Goal: Task Accomplishment & Management: Use online tool/utility

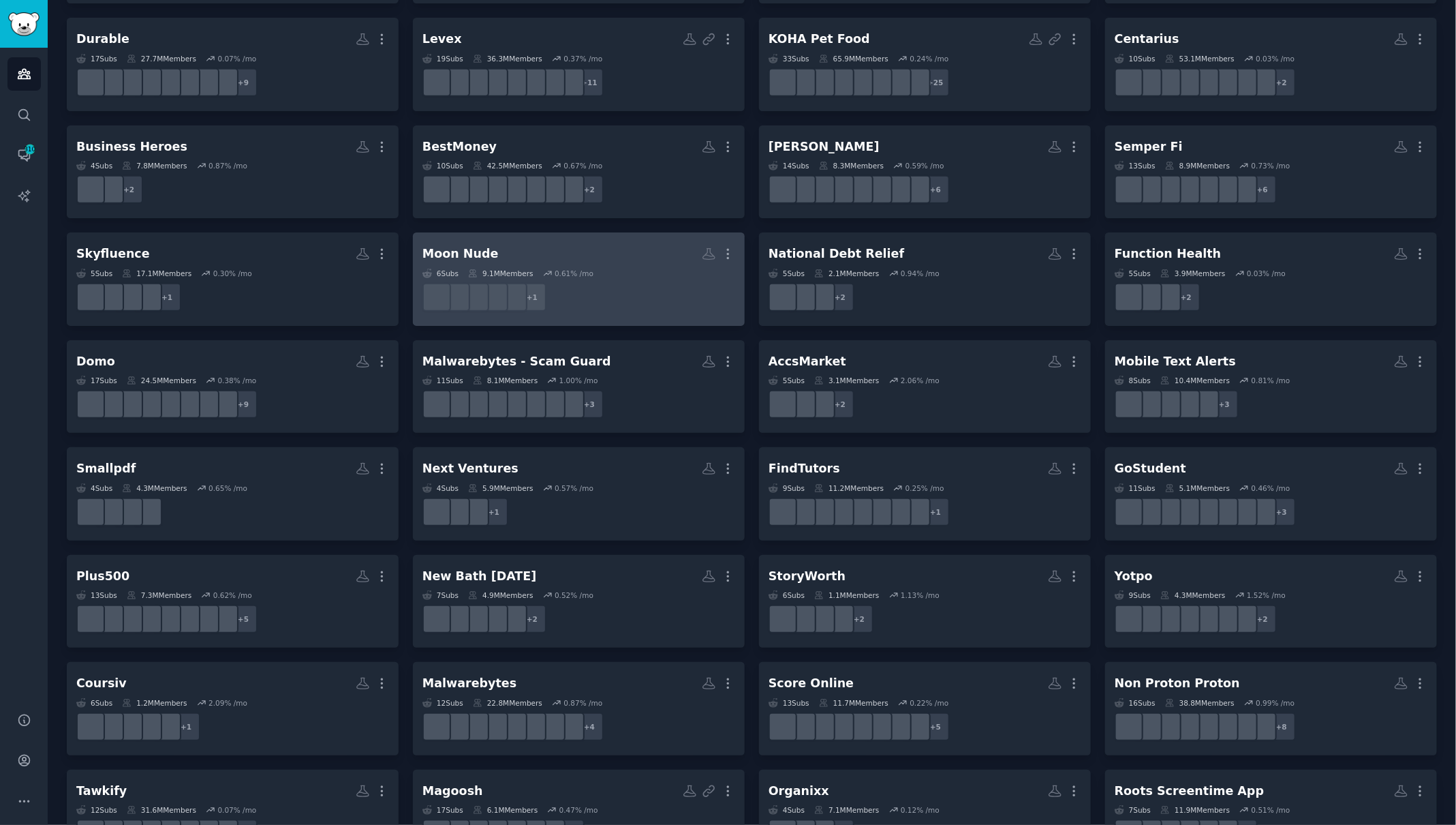
scroll to position [467, 0]
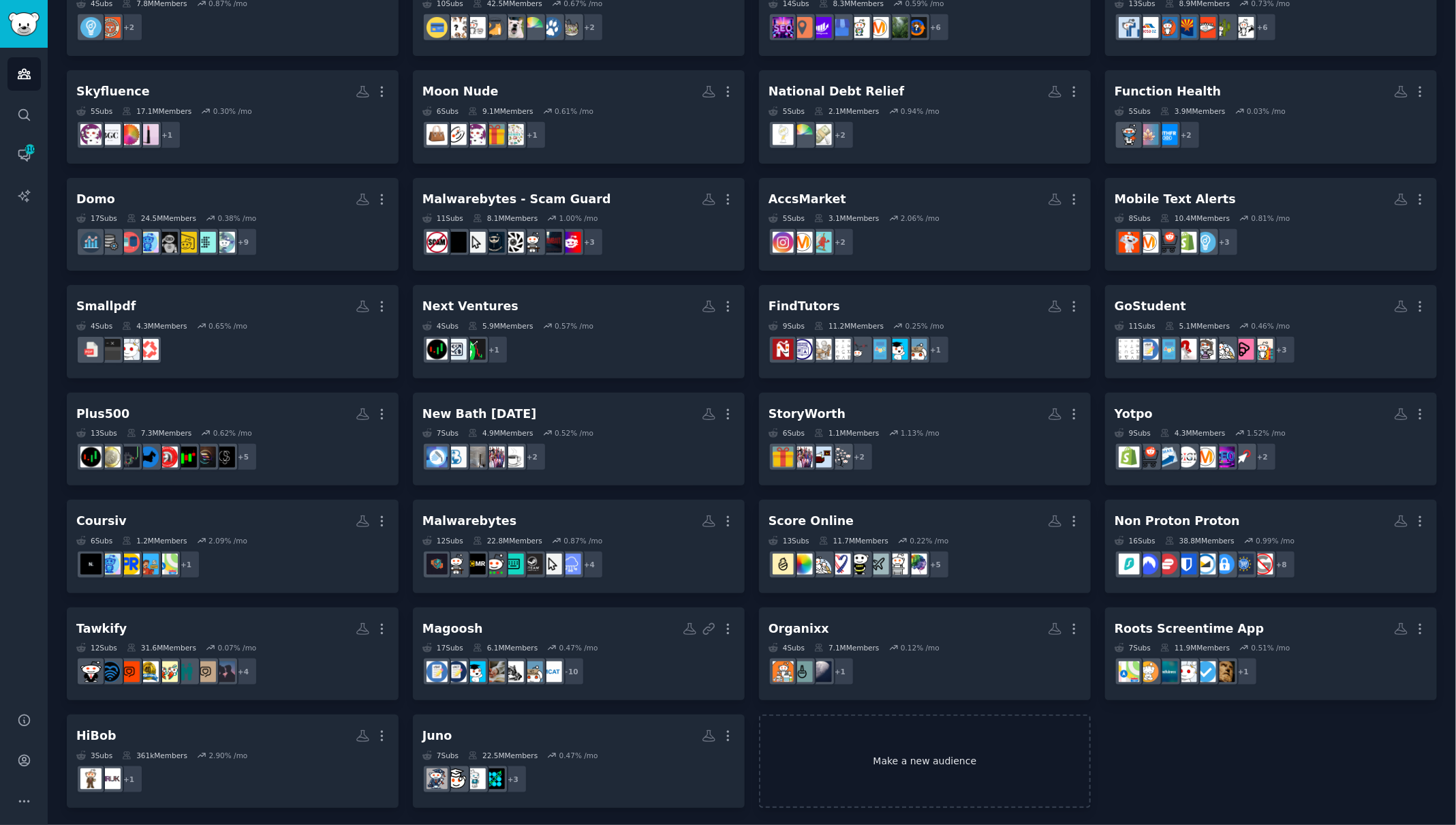
click at [907, 762] on link "Make a new audience" at bounding box center [925, 761] width 332 height 93
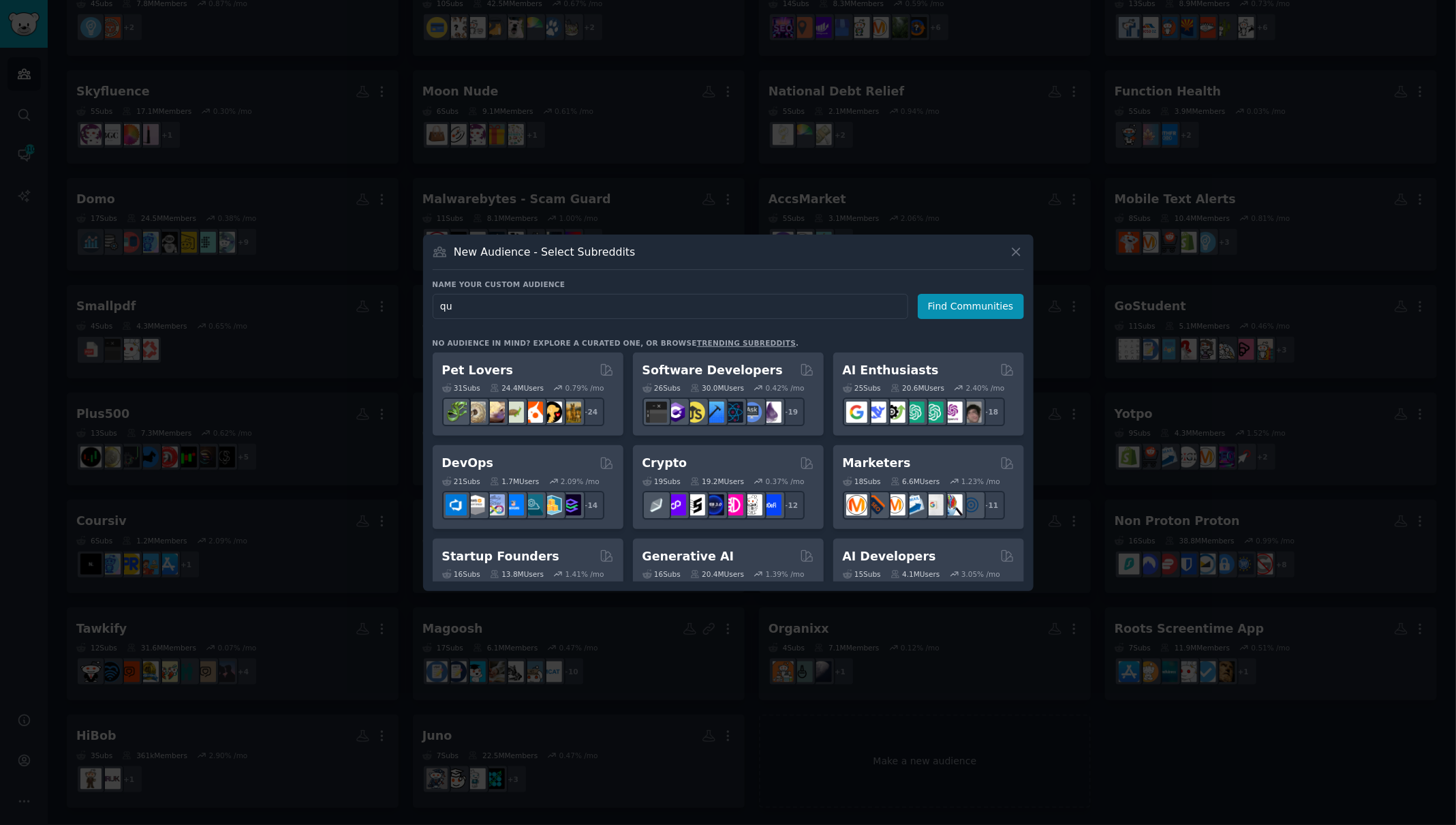
type input "q"
type input "Quicken"
click at [996, 306] on button "Find Communities" at bounding box center [971, 306] width 106 height 26
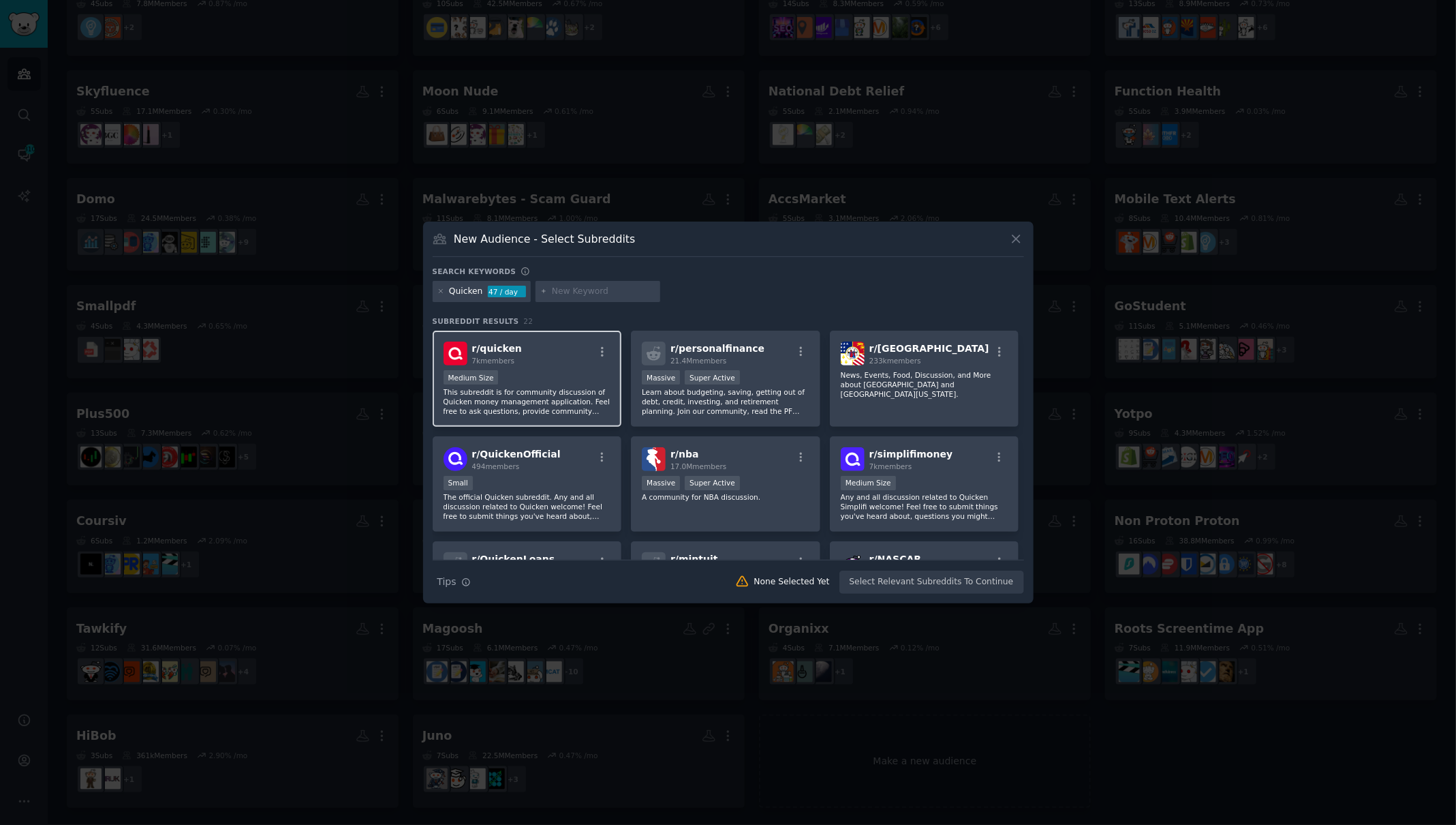
click at [546, 396] on p "This subreddit is for community discussion of Quicken money management applicat…" at bounding box center [527, 401] width 168 height 28
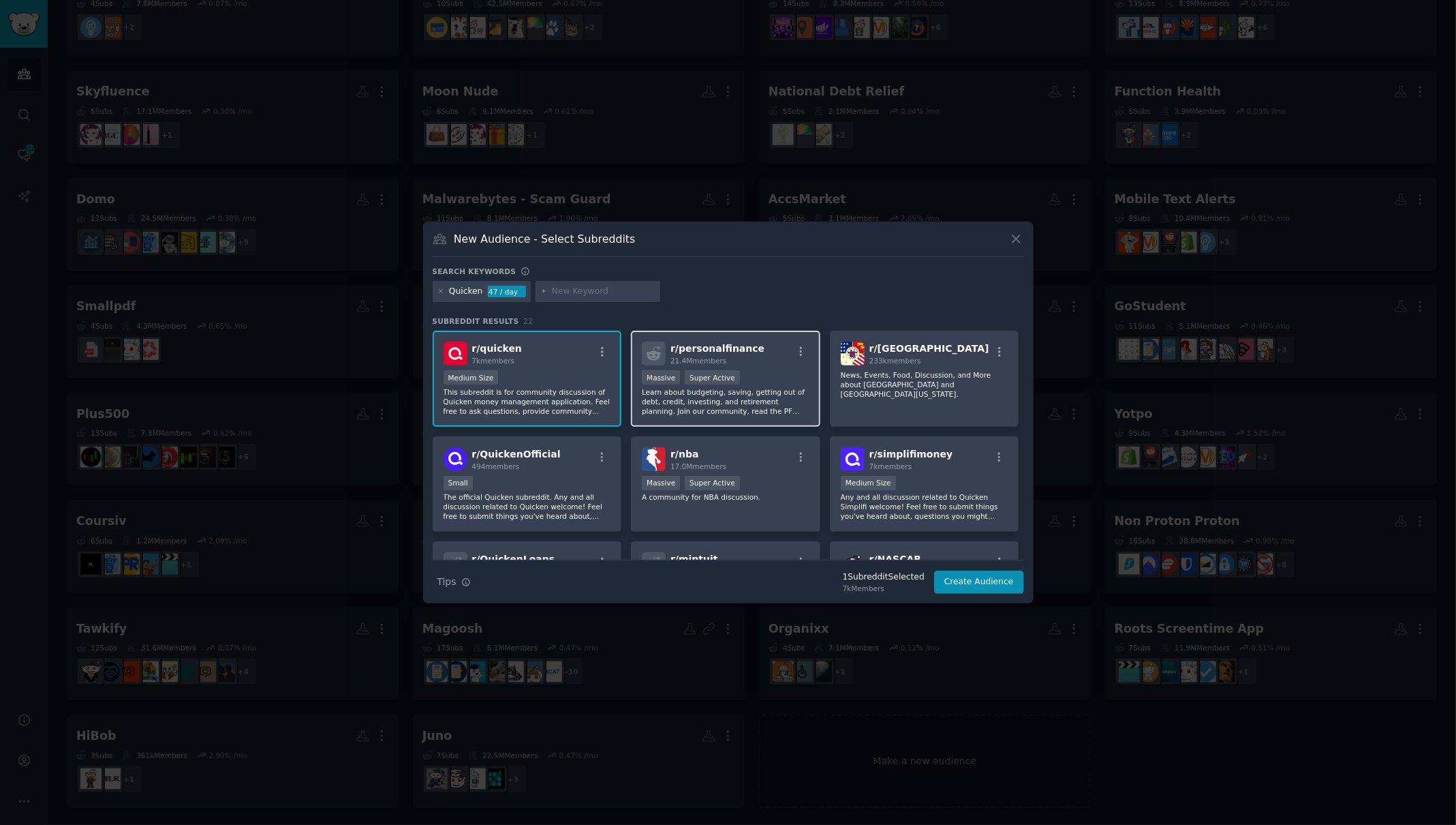
click at [752, 358] on div "r/ personalfinance 21.4M members" at bounding box center [725, 353] width 168 height 24
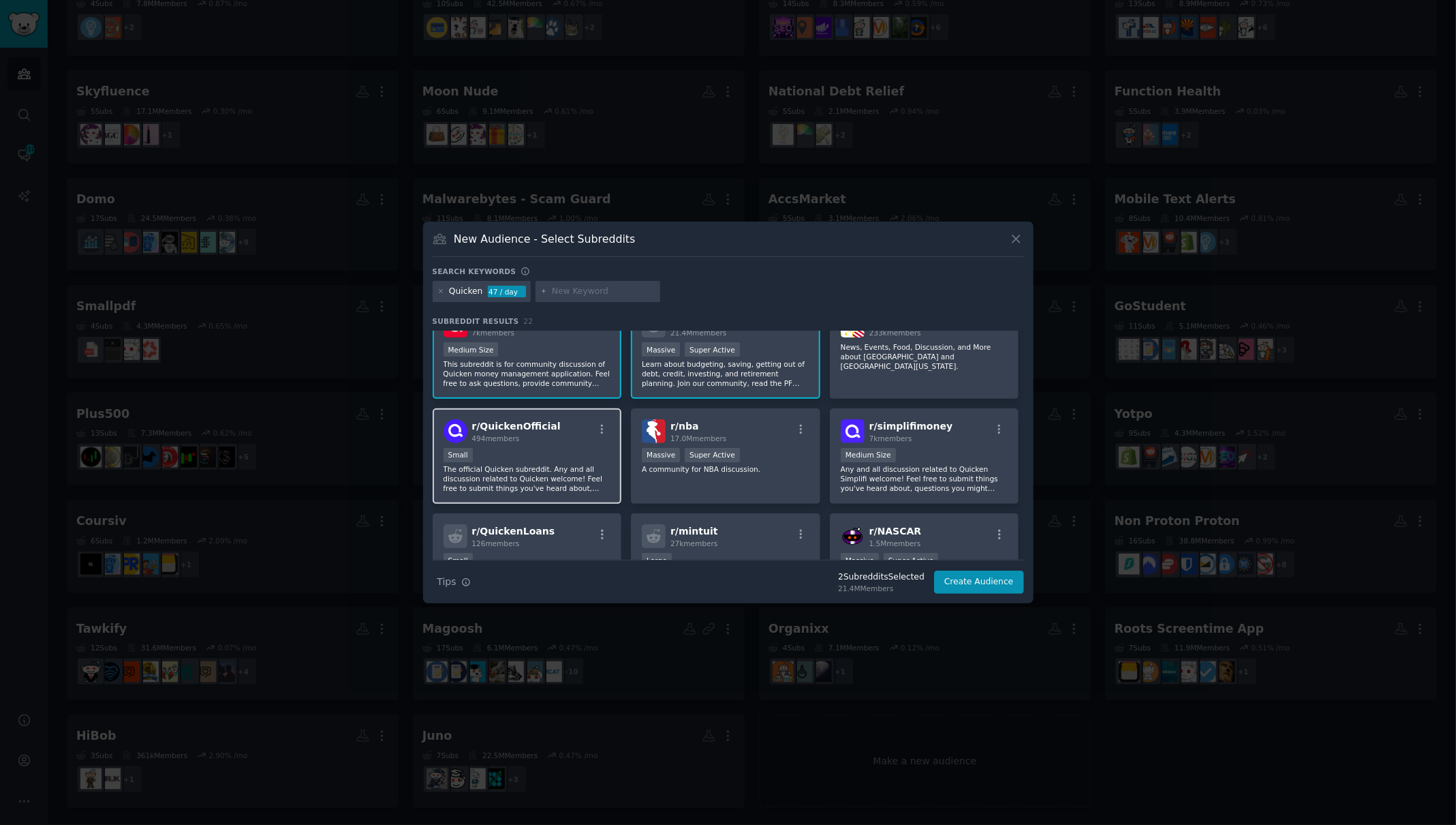
scroll to position [32, 0]
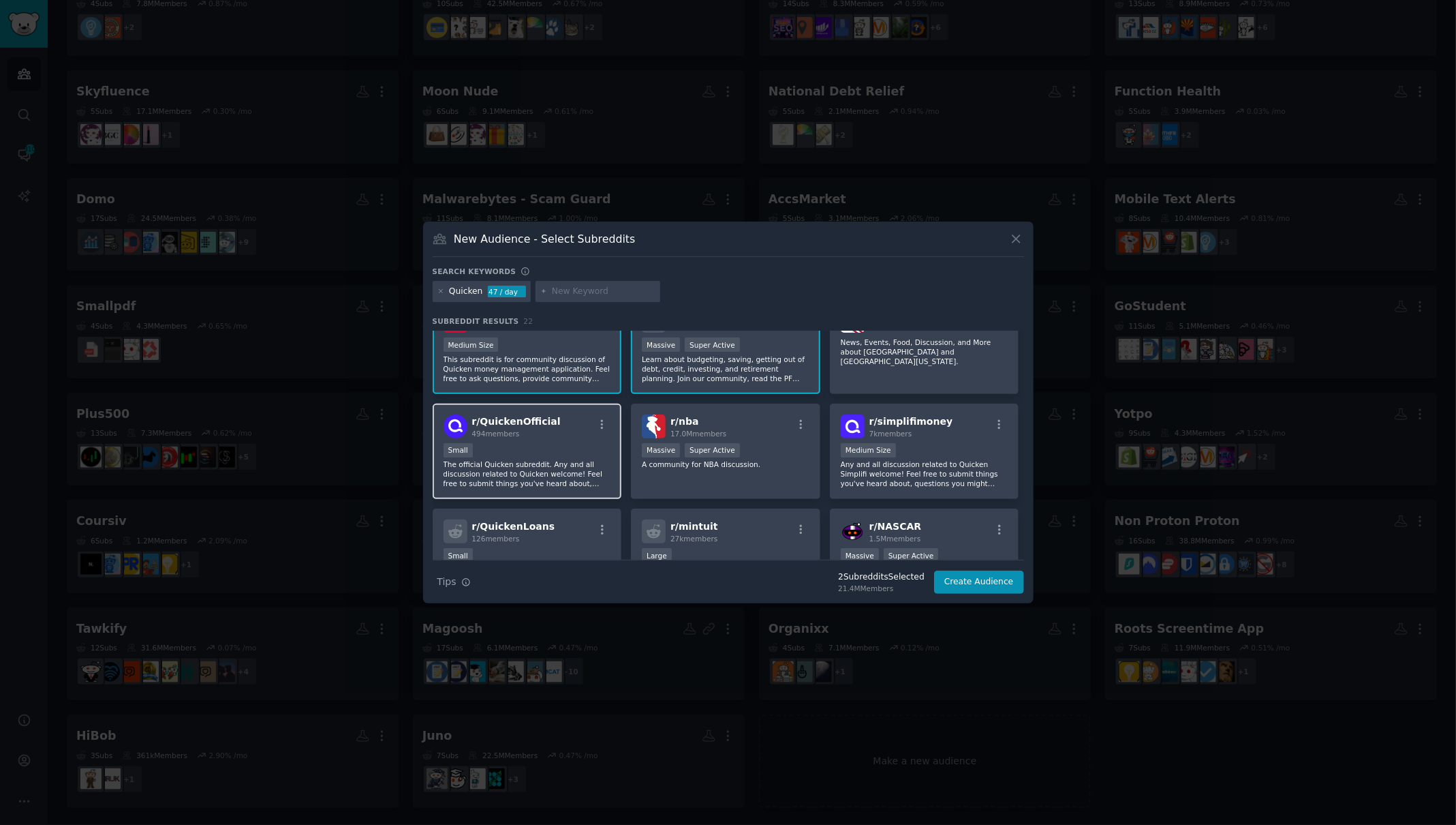
click at [575, 416] on div "r/ QuickenOfficial 494 members" at bounding box center [527, 426] width 168 height 24
click at [908, 421] on span "r/ simplifimoney" at bounding box center [911, 420] width 83 height 10
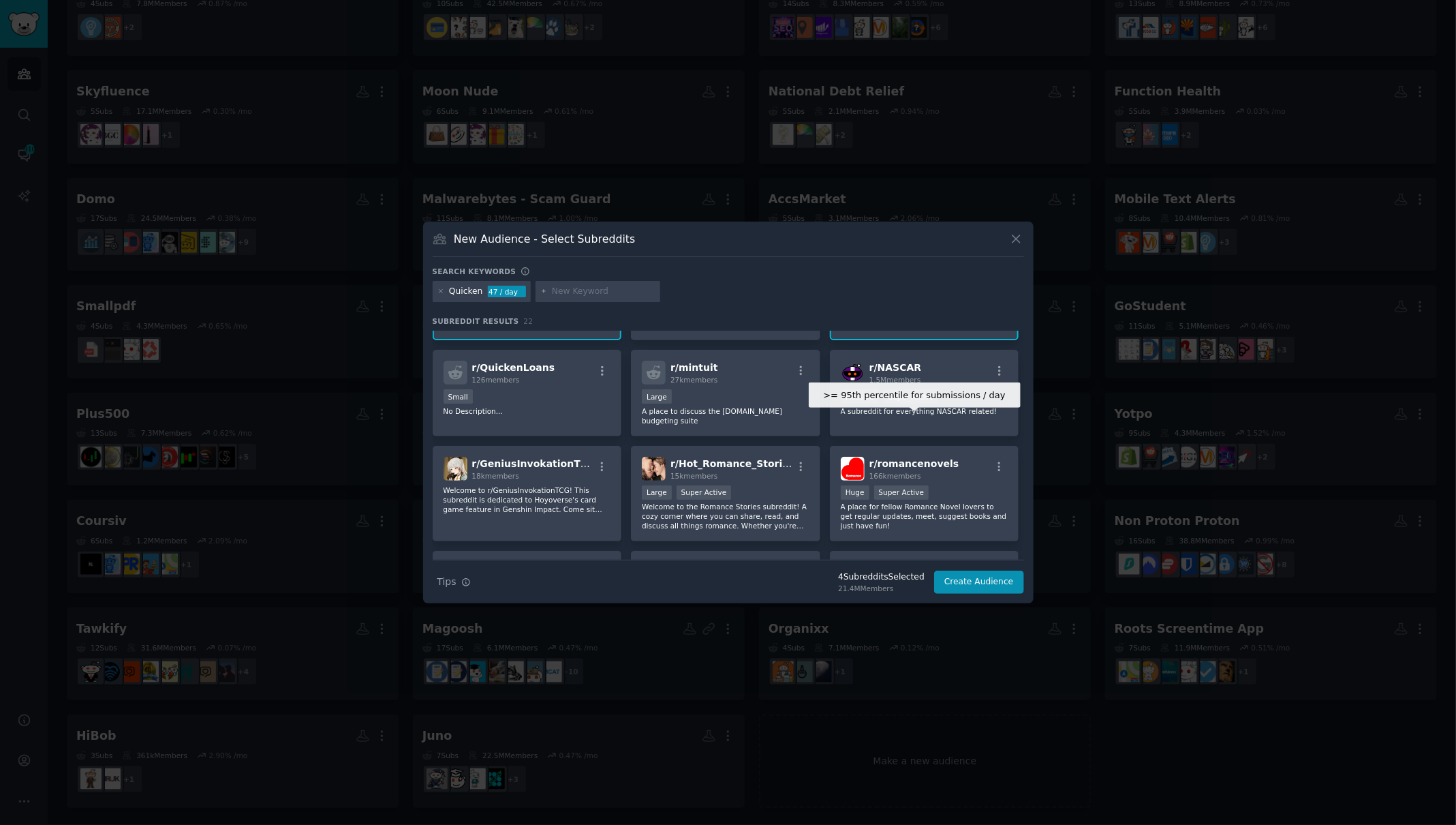
scroll to position [194, 0]
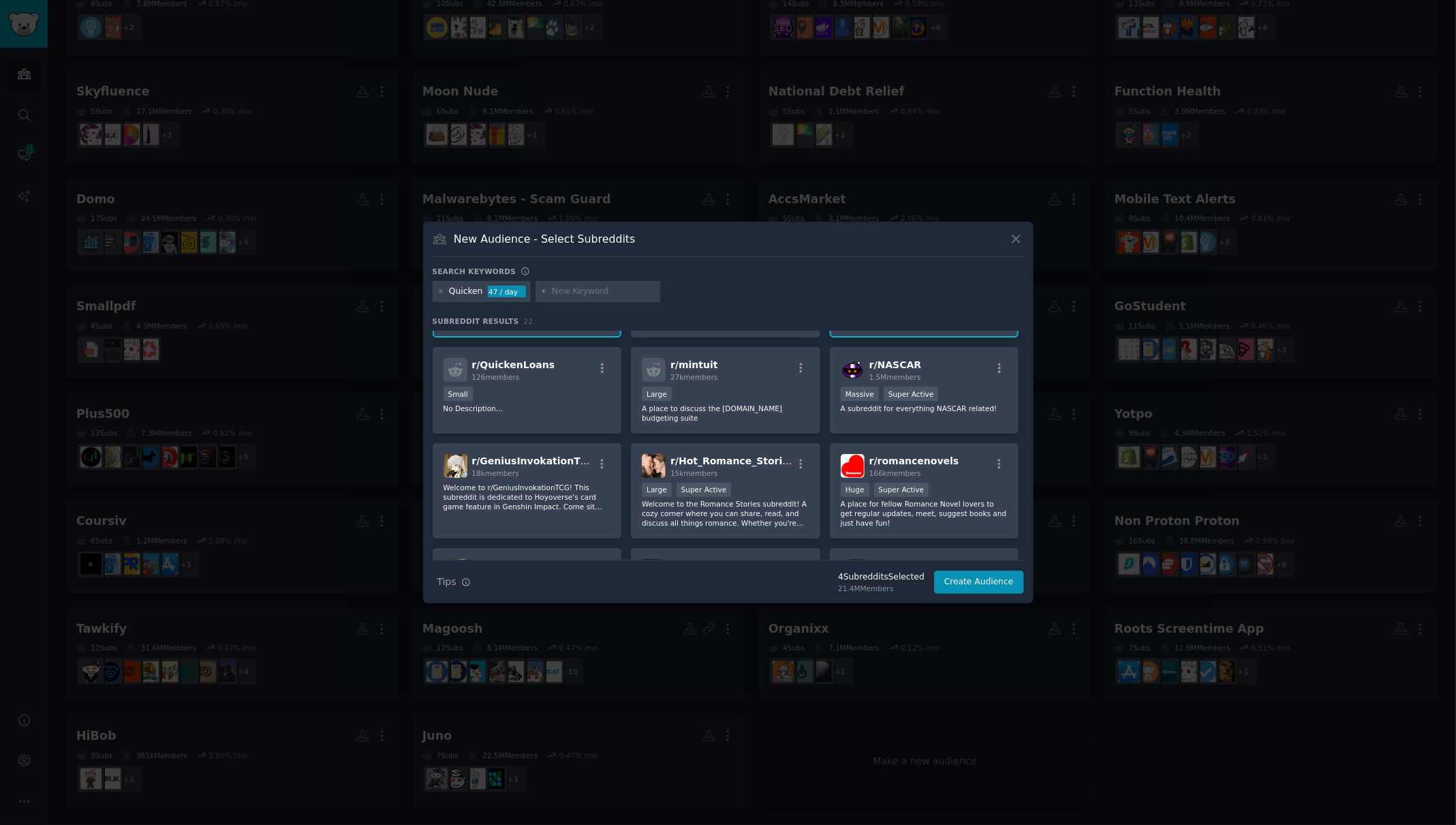
click at [572, 288] on input "text" at bounding box center [603, 291] width 103 height 12
type input "budgeting app"
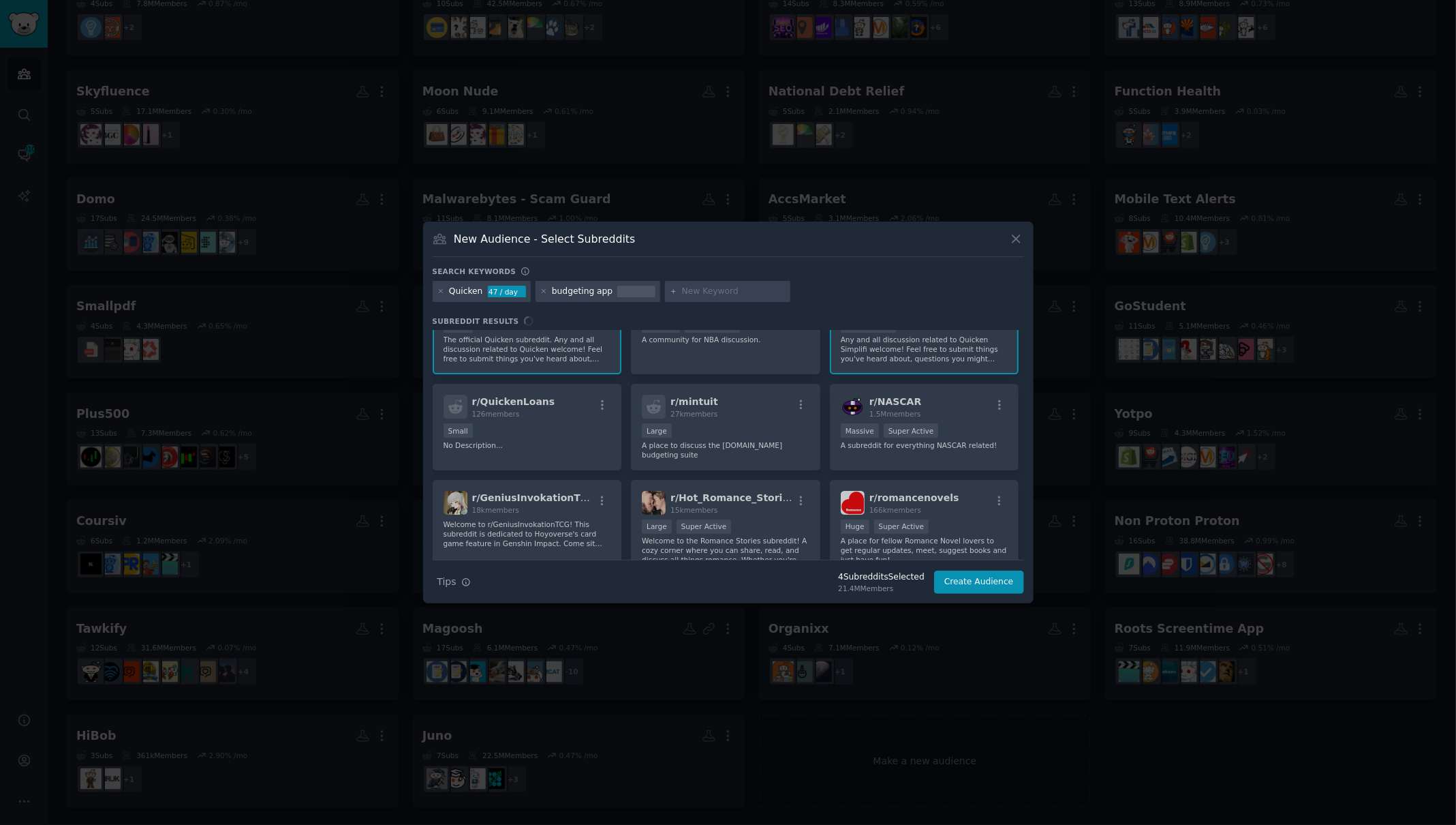
scroll to position [161, 0]
click at [735, 412] on div "r/ quicken 7k members Medium Size This subreddit is for community discussion of…" at bounding box center [728, 445] width 592 height 229
click at [735, 430] on div "r/ quicken 7k members Medium Size This subreddit is for community discussion of…" at bounding box center [728, 445] width 592 height 229
click at [730, 431] on div "r/ quicken 7k members Medium Size This subreddit is for community discussion of…" at bounding box center [728, 445] width 592 height 229
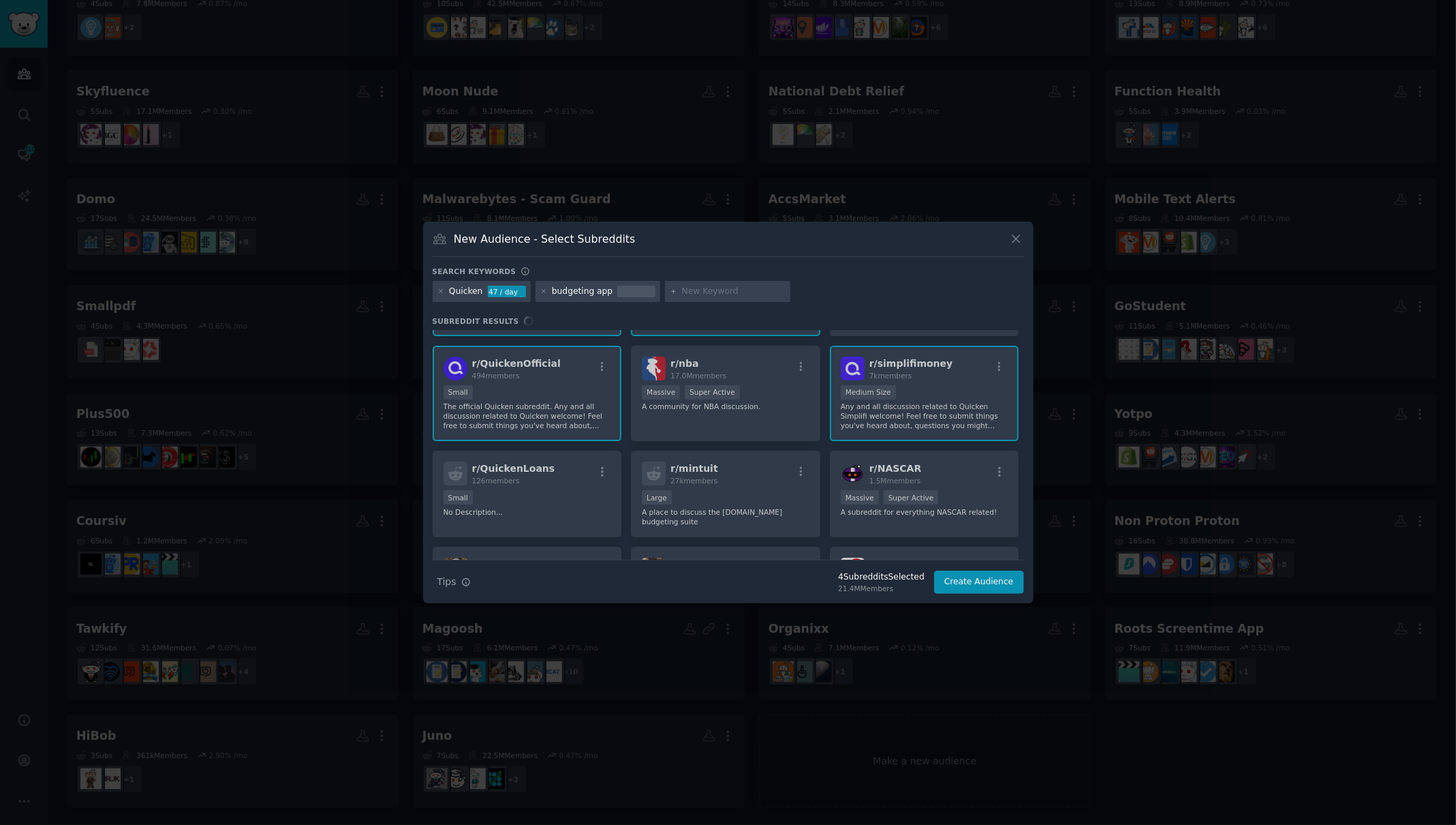
scroll to position [0, 0]
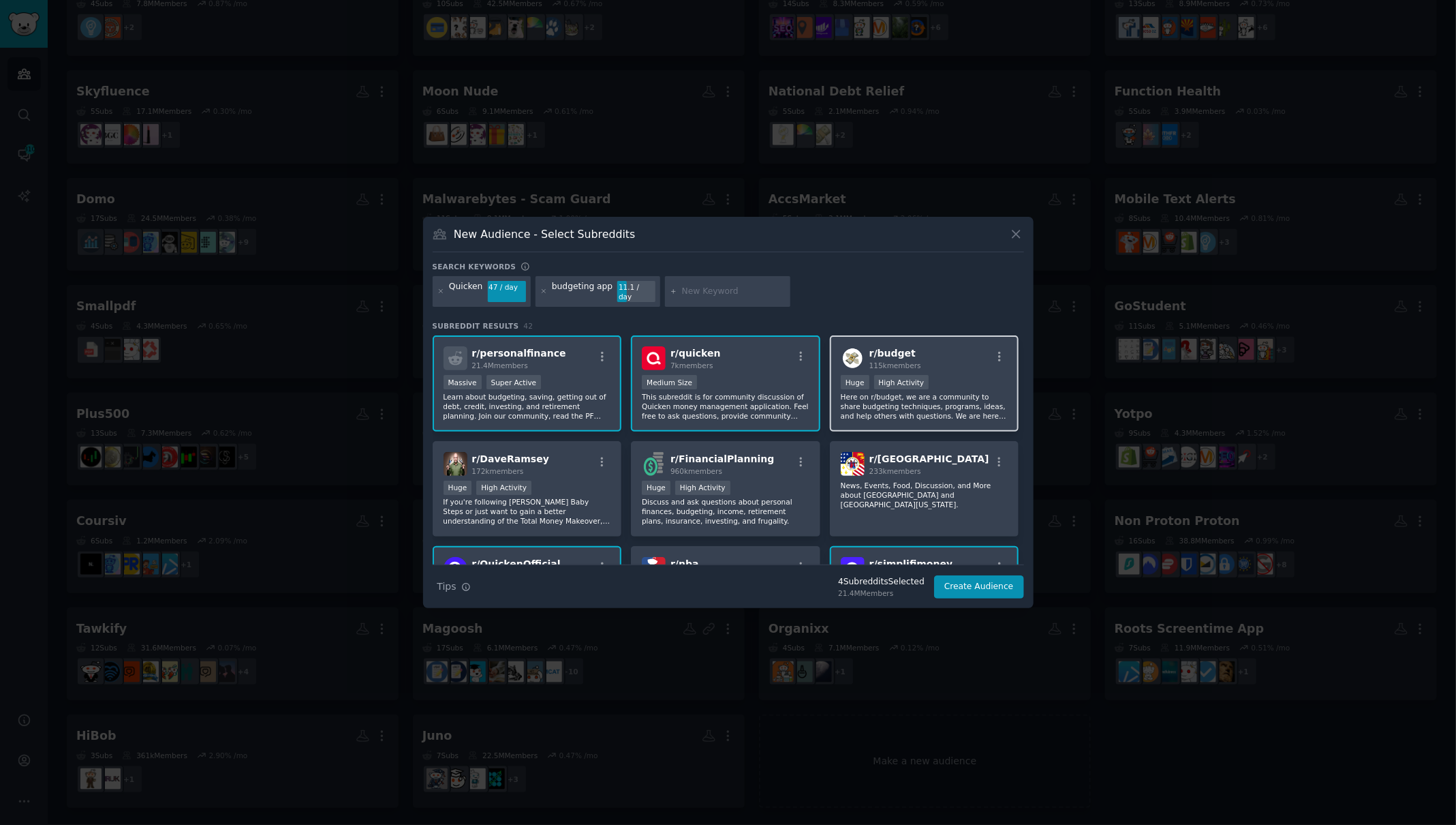
click at [963, 379] on div "Huge High Activity" at bounding box center [924, 383] width 168 height 17
click at [556, 473] on div "r/ [PERSON_NAME] 172k members Huge High Activity If you're following [PERSON_NA…" at bounding box center [527, 488] width 190 height 96
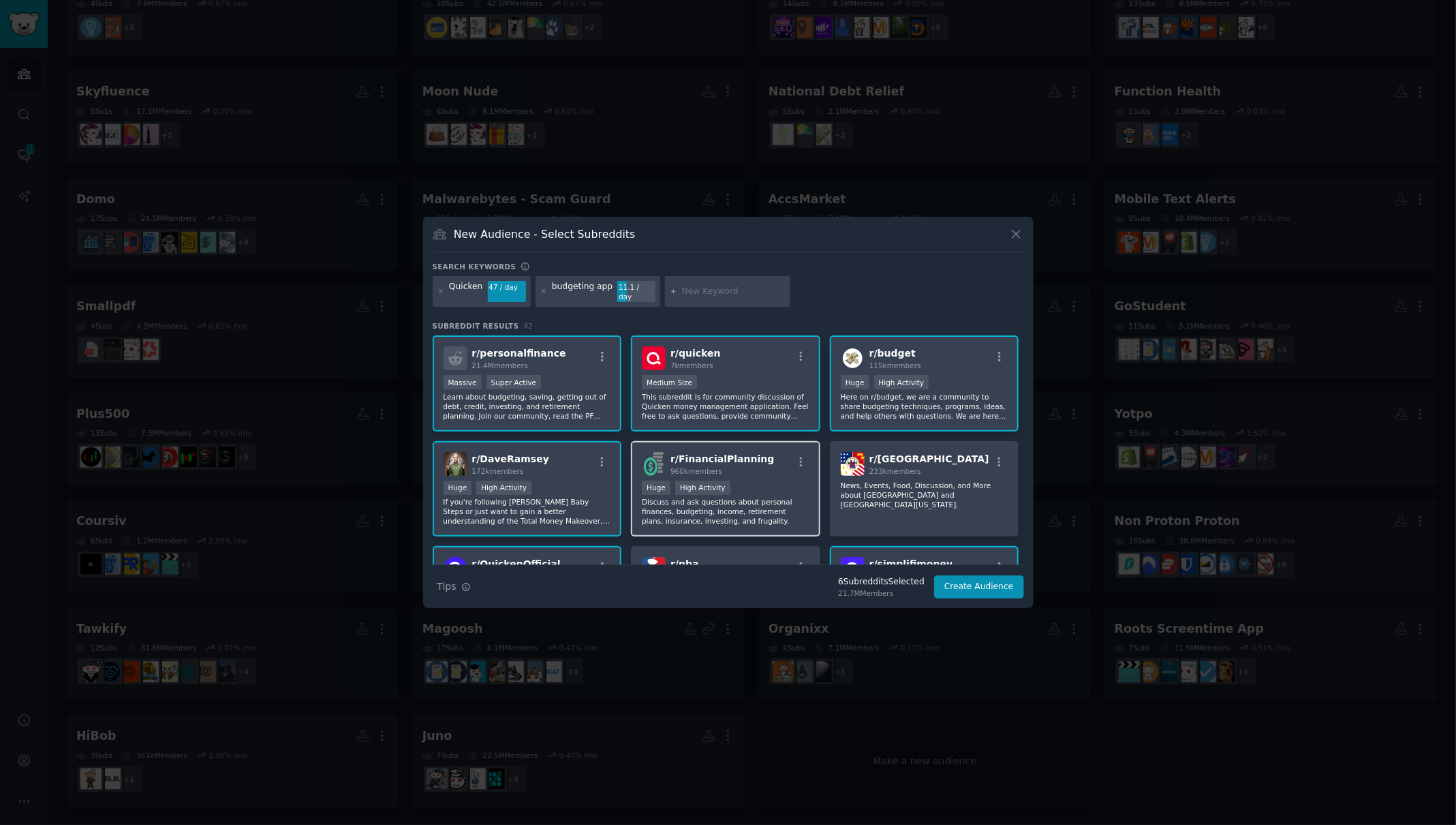
click at [764, 468] on div "r/ FinancialPlanning 960k members" at bounding box center [725, 463] width 168 height 24
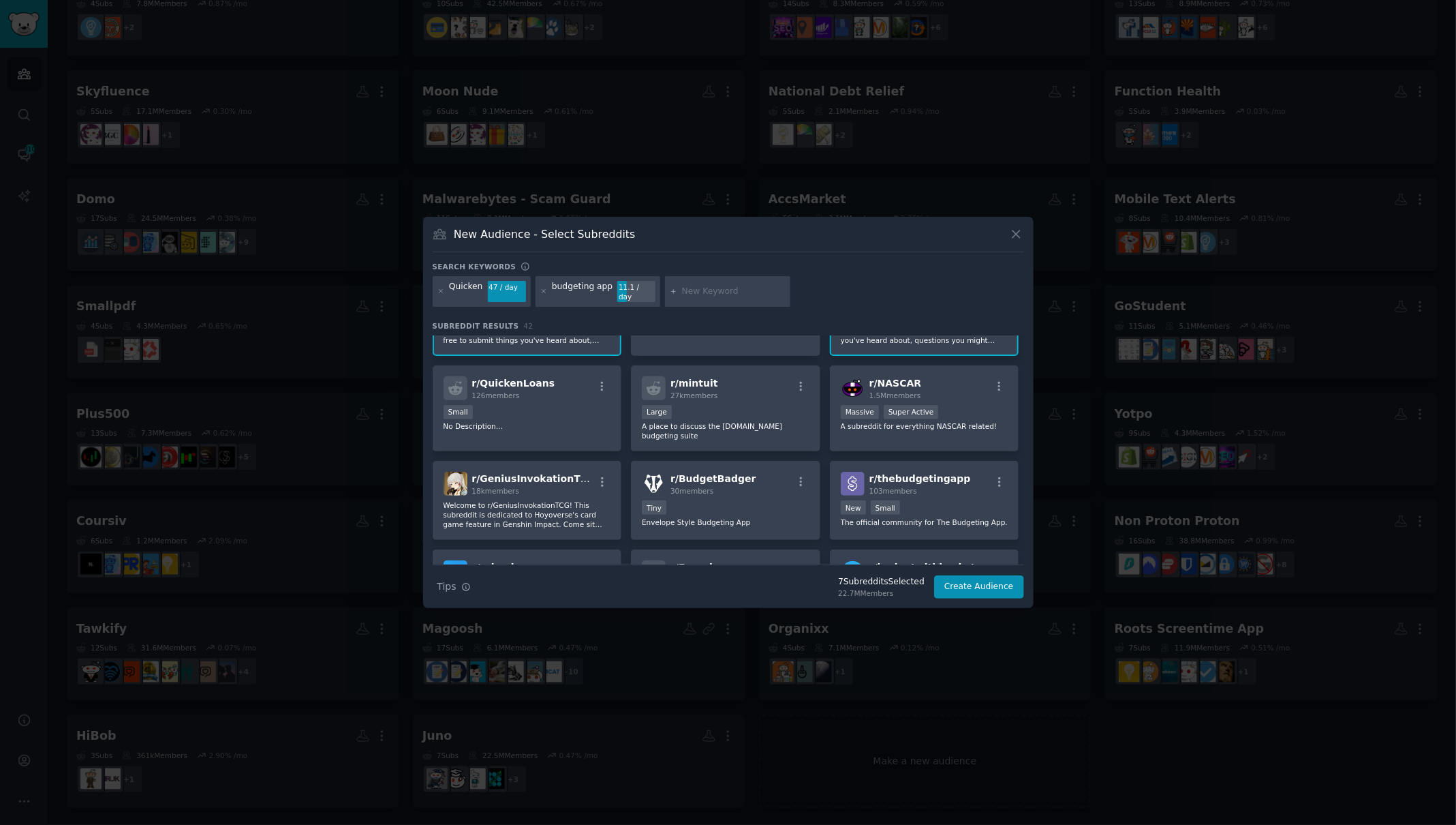
scroll to position [280, 0]
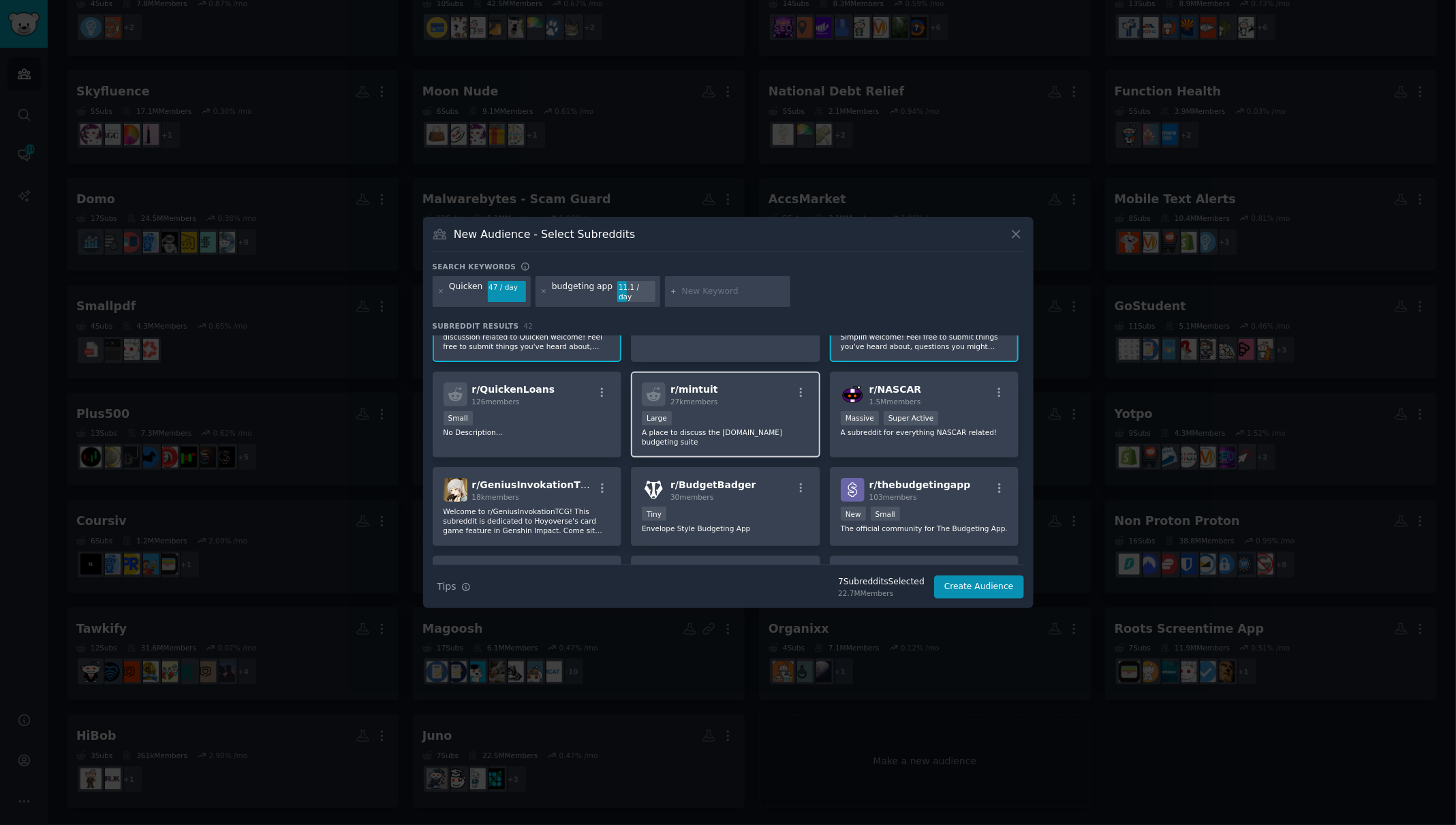
click at [733, 411] on div "Large" at bounding box center [725, 419] width 168 height 17
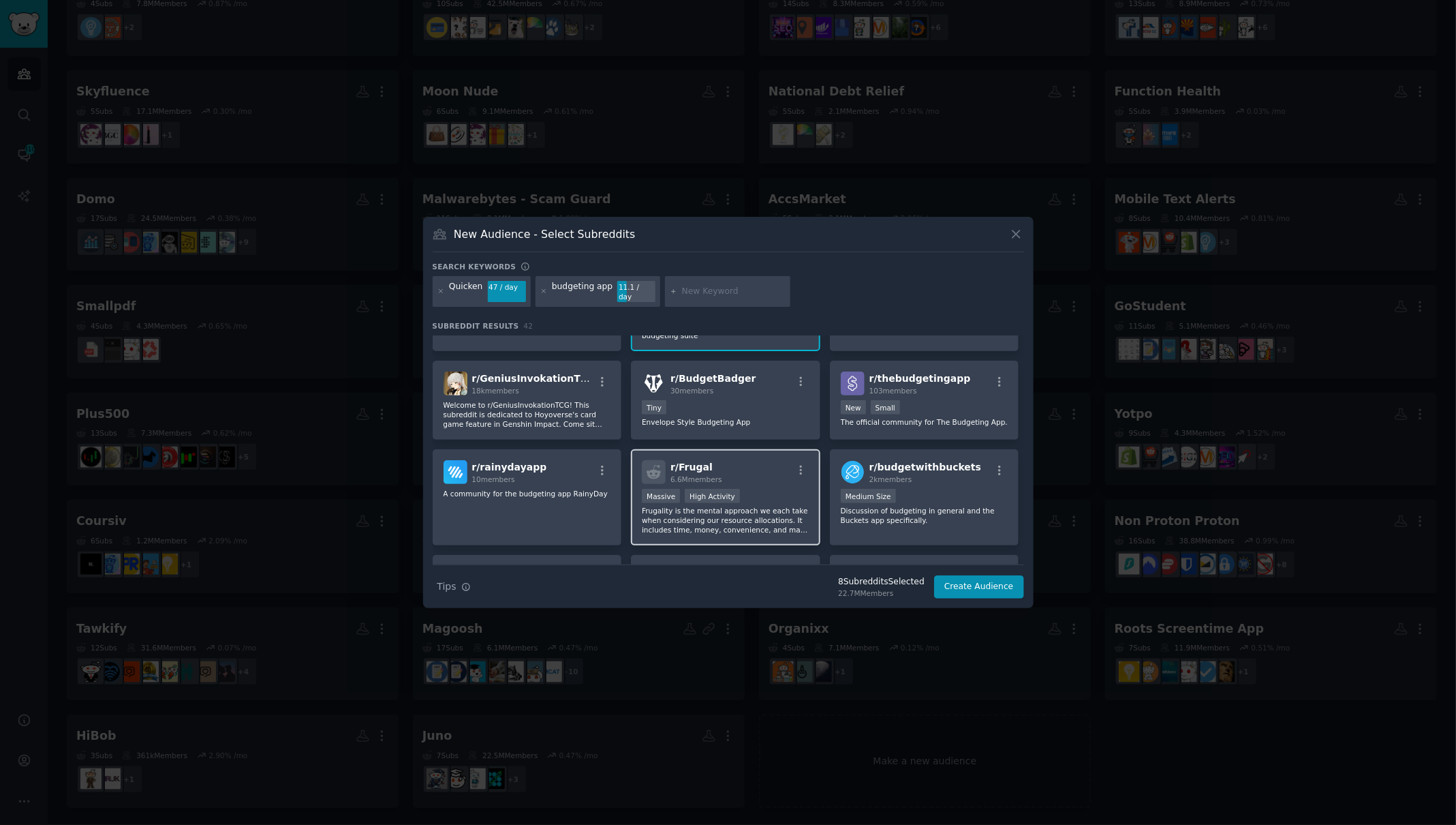
scroll to position [432, 0]
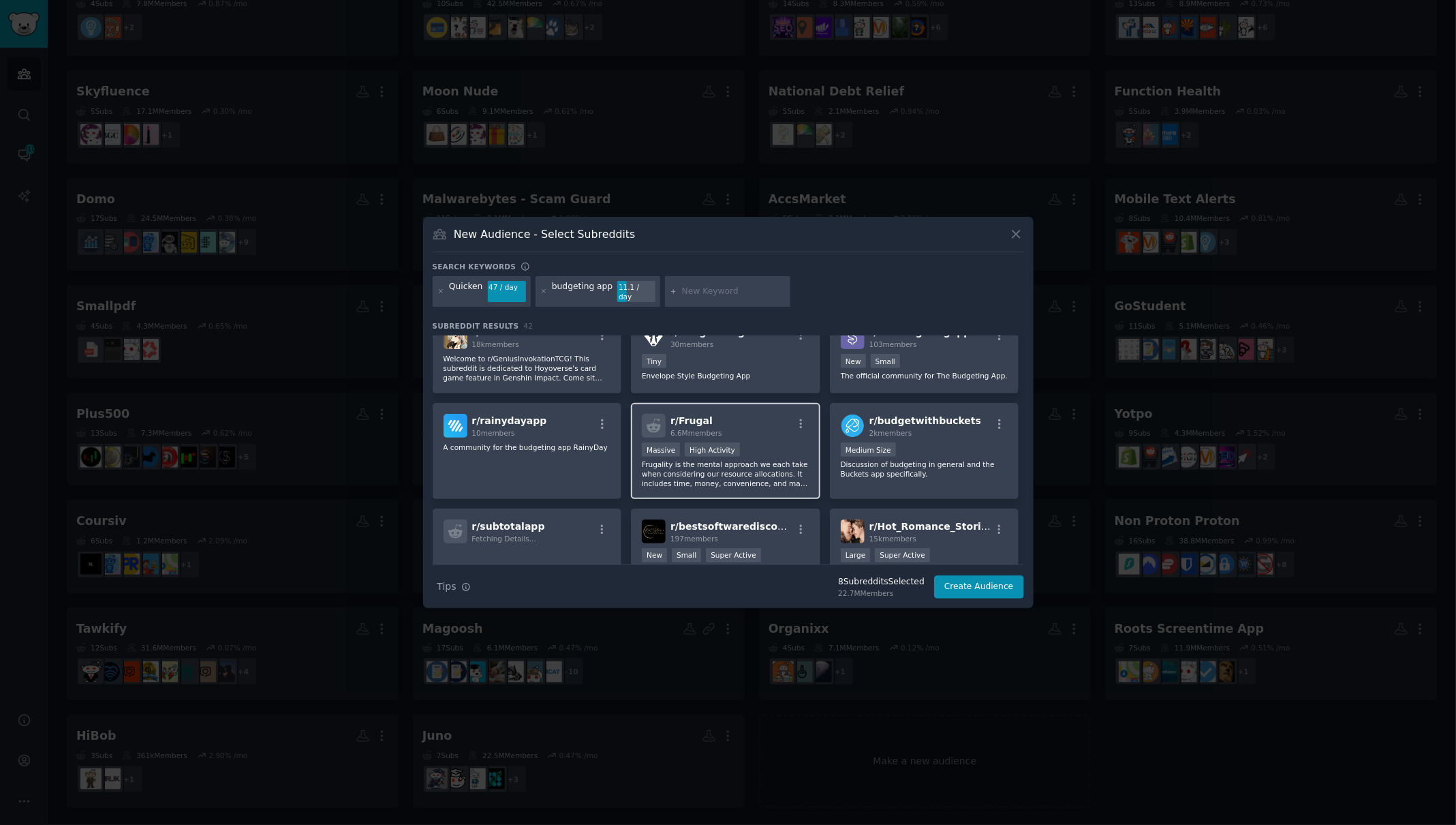
click at [764, 459] on p "Frugality is the mental approach we each take when considering our resource all…" at bounding box center [725, 473] width 168 height 28
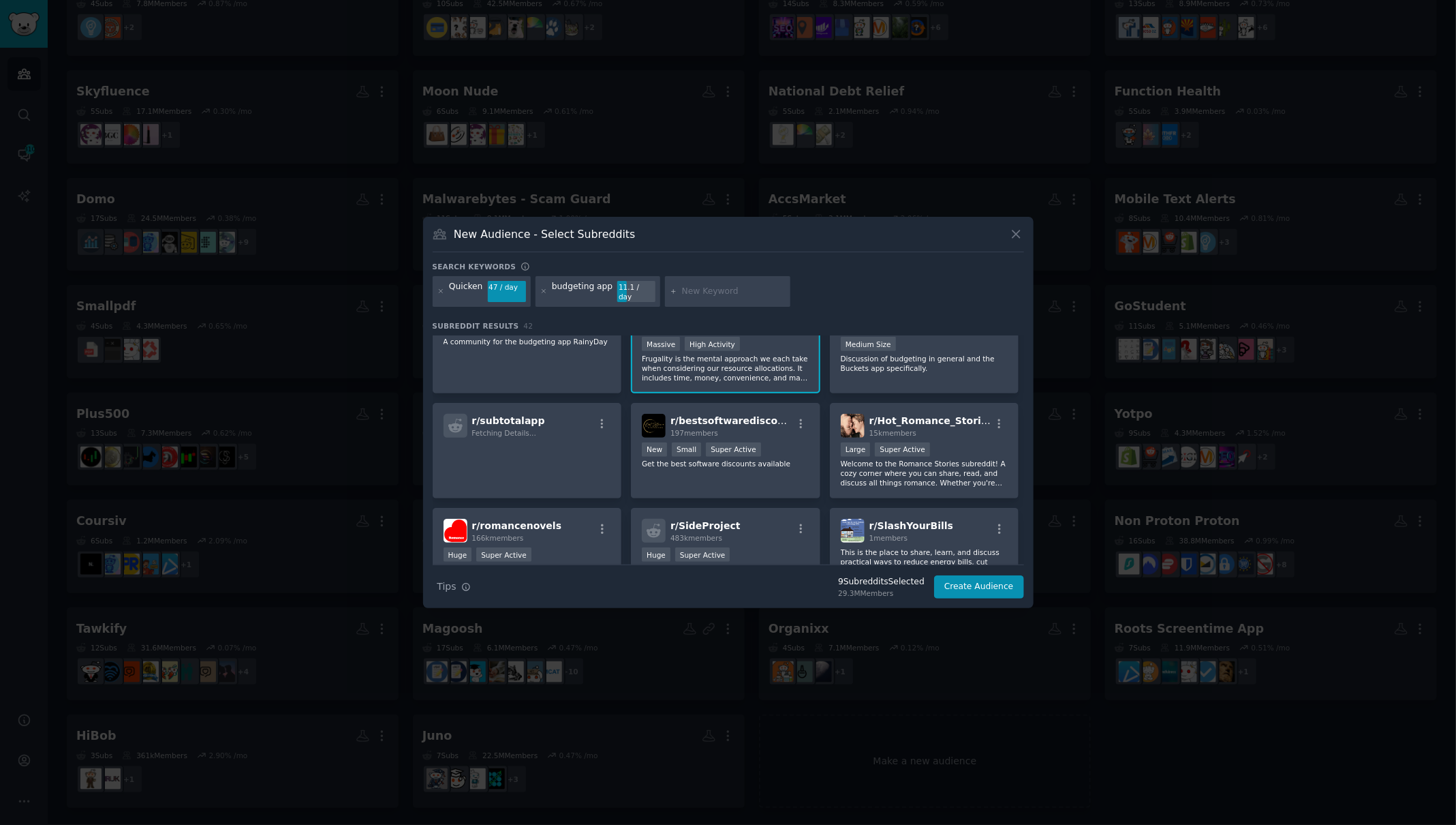
scroll to position [546, 0]
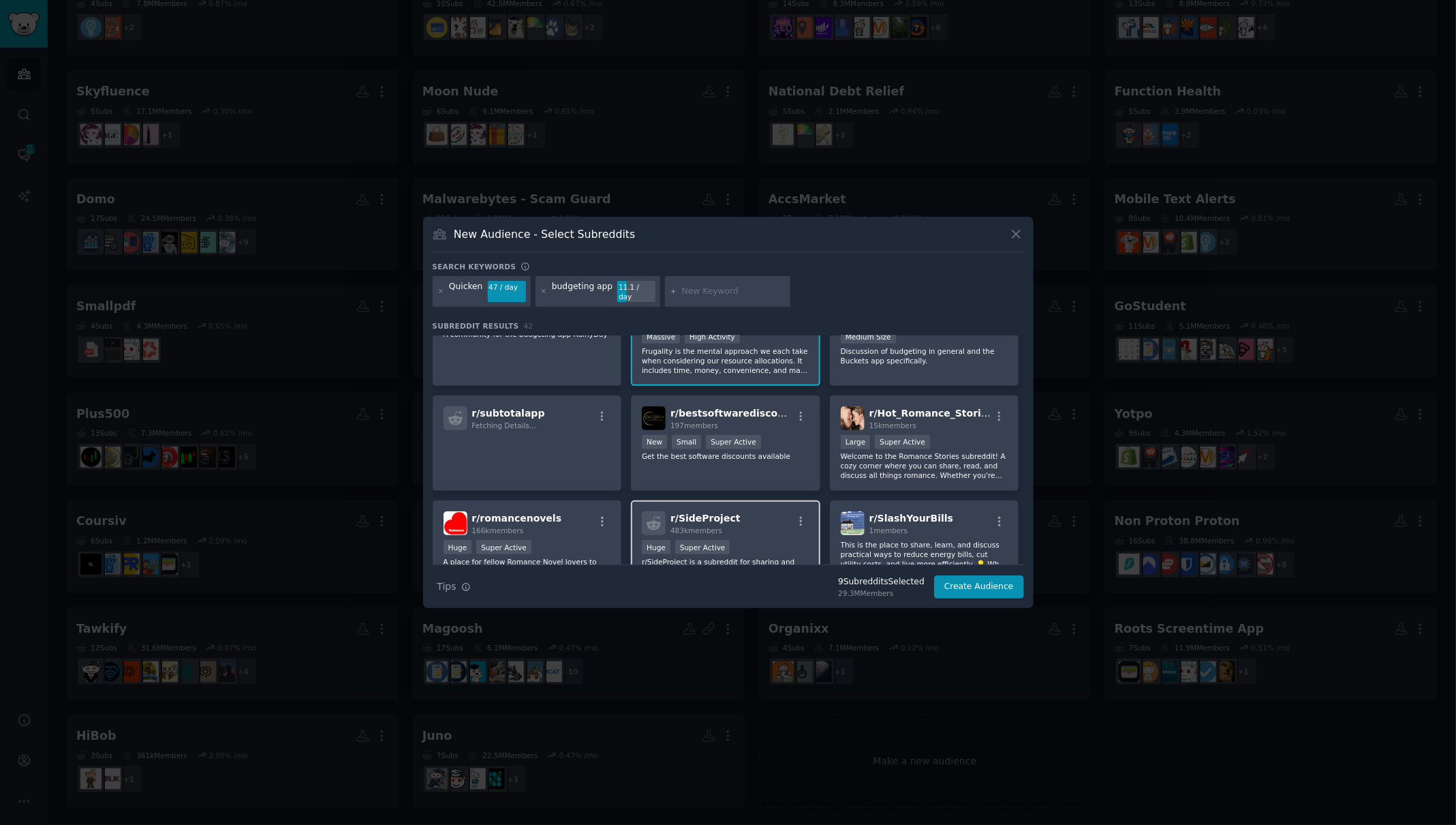
click at [764, 512] on div "r/ SideProject 483k members" at bounding box center [725, 522] width 168 height 24
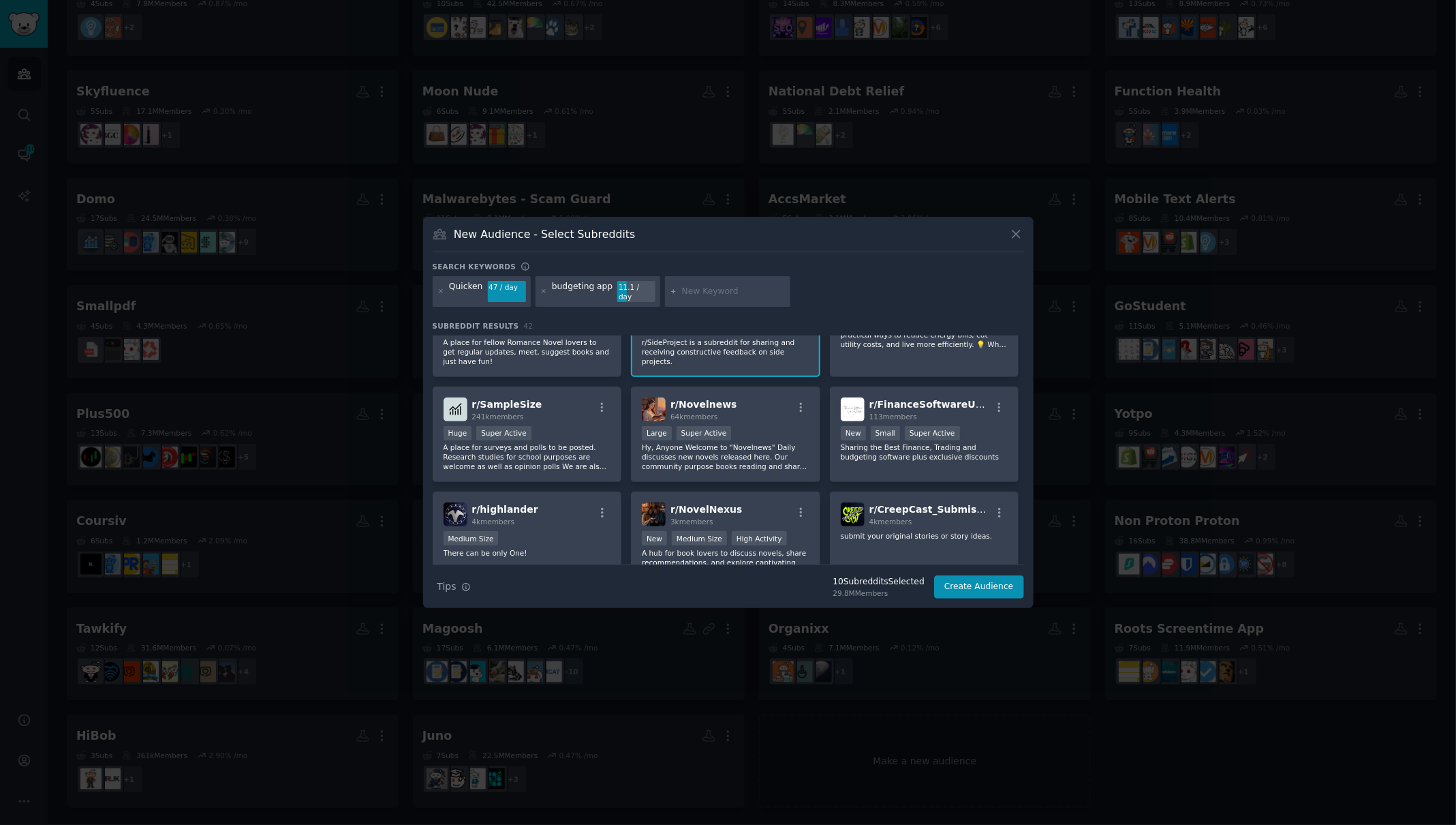
scroll to position [780, 0]
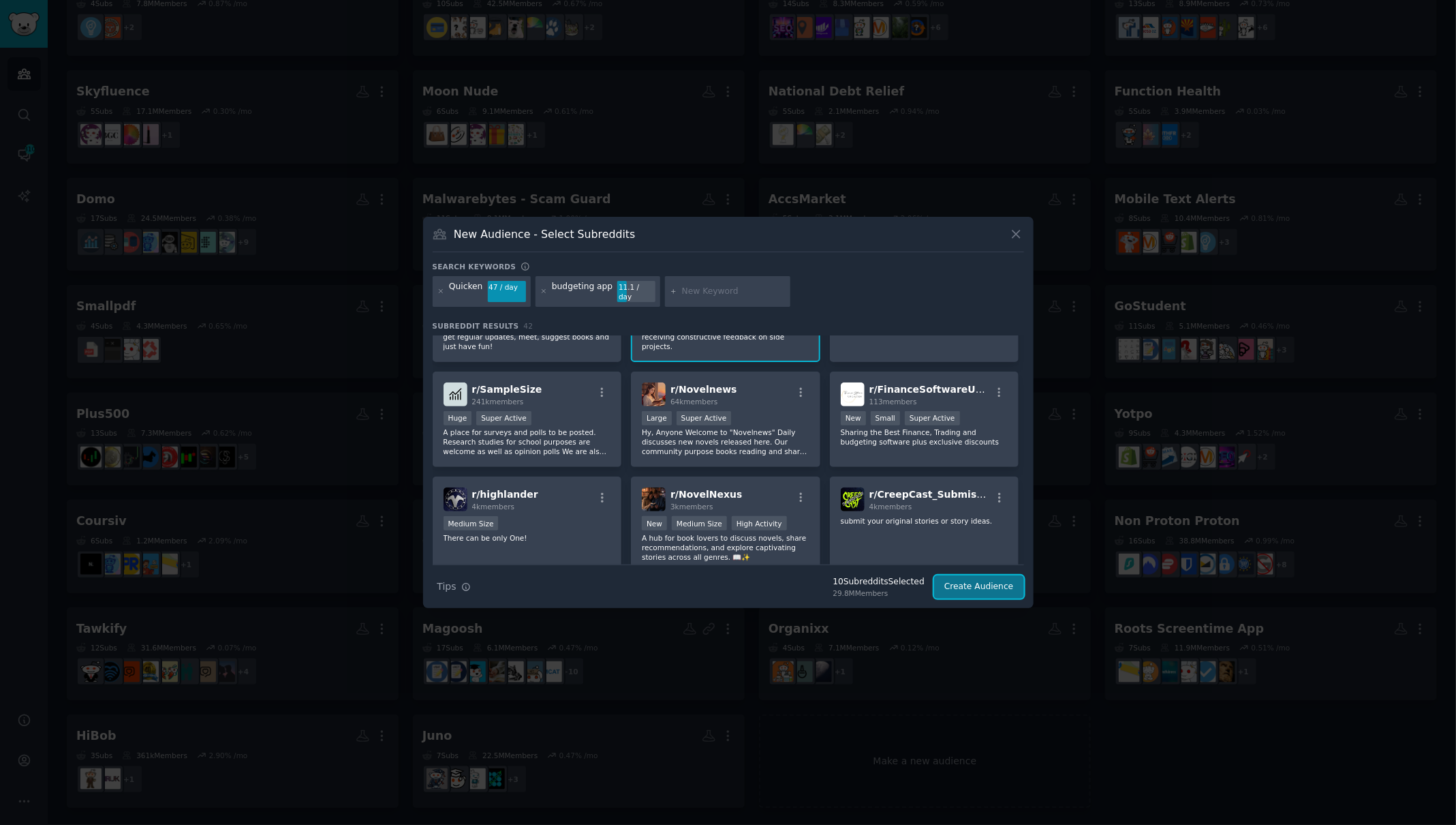
click at [956, 587] on button "Create Audience" at bounding box center [978, 587] width 90 height 23
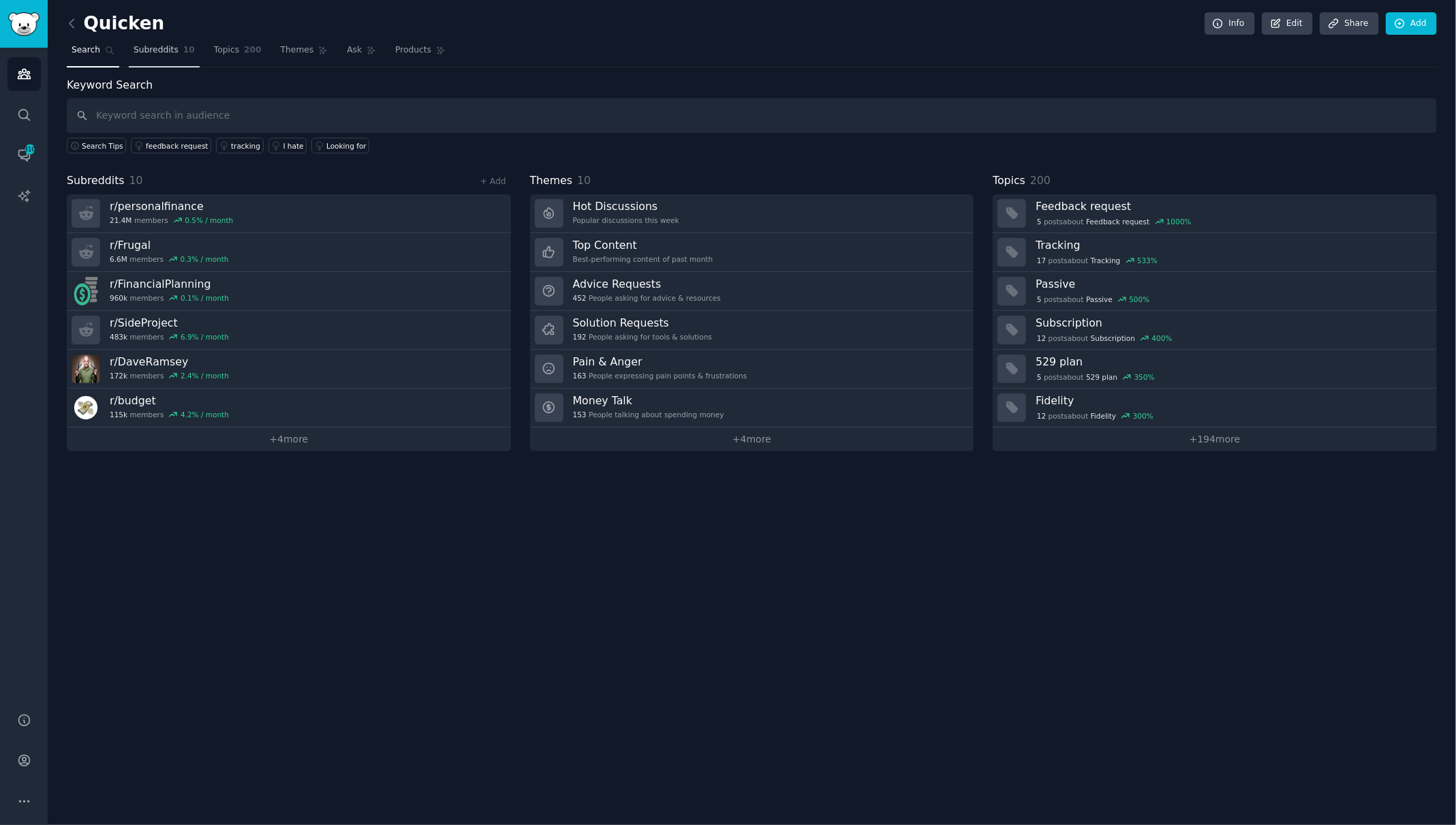
click at [149, 53] on span "Subreddits" at bounding box center [155, 50] width 45 height 12
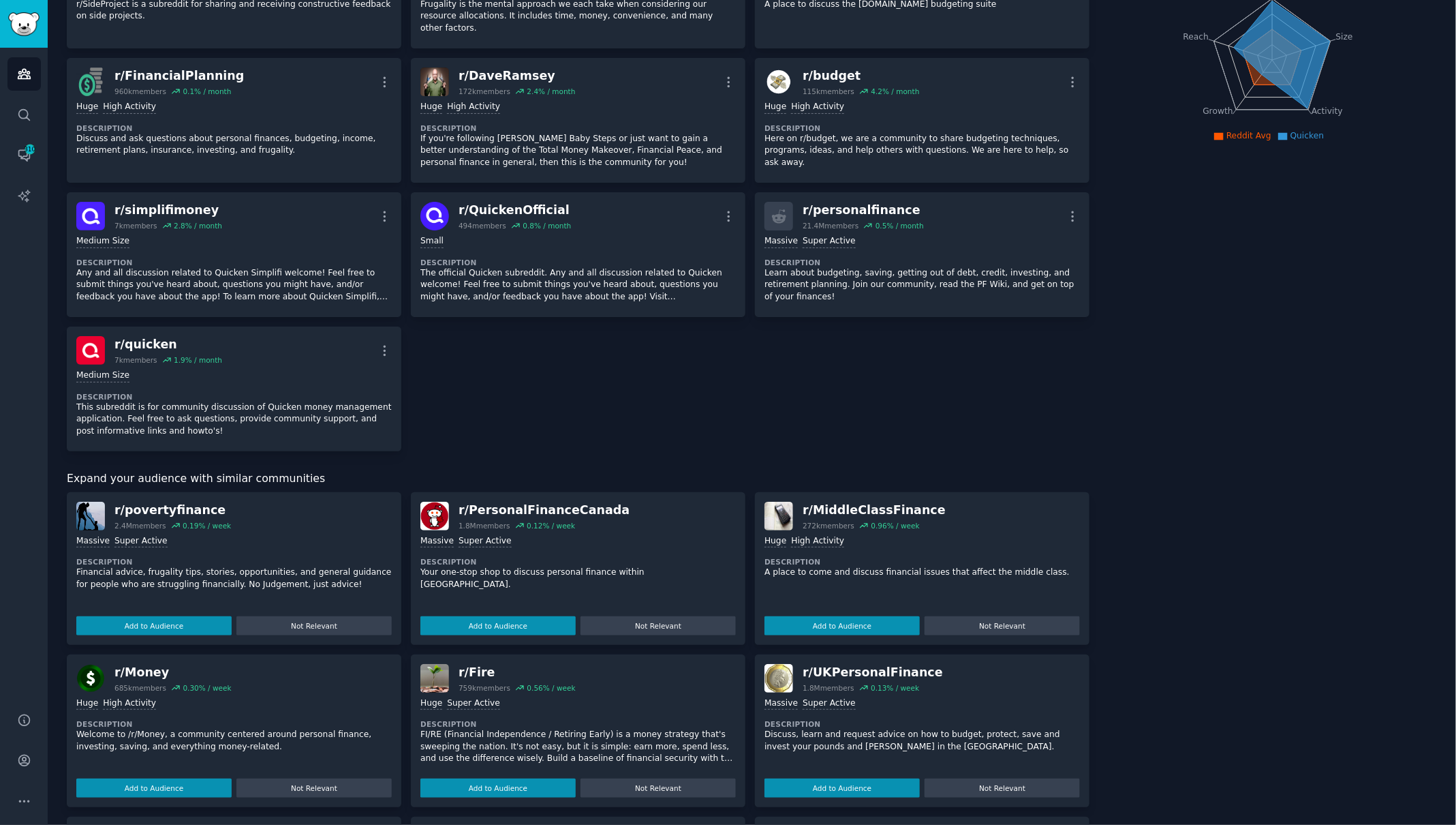
scroll to position [179, 0]
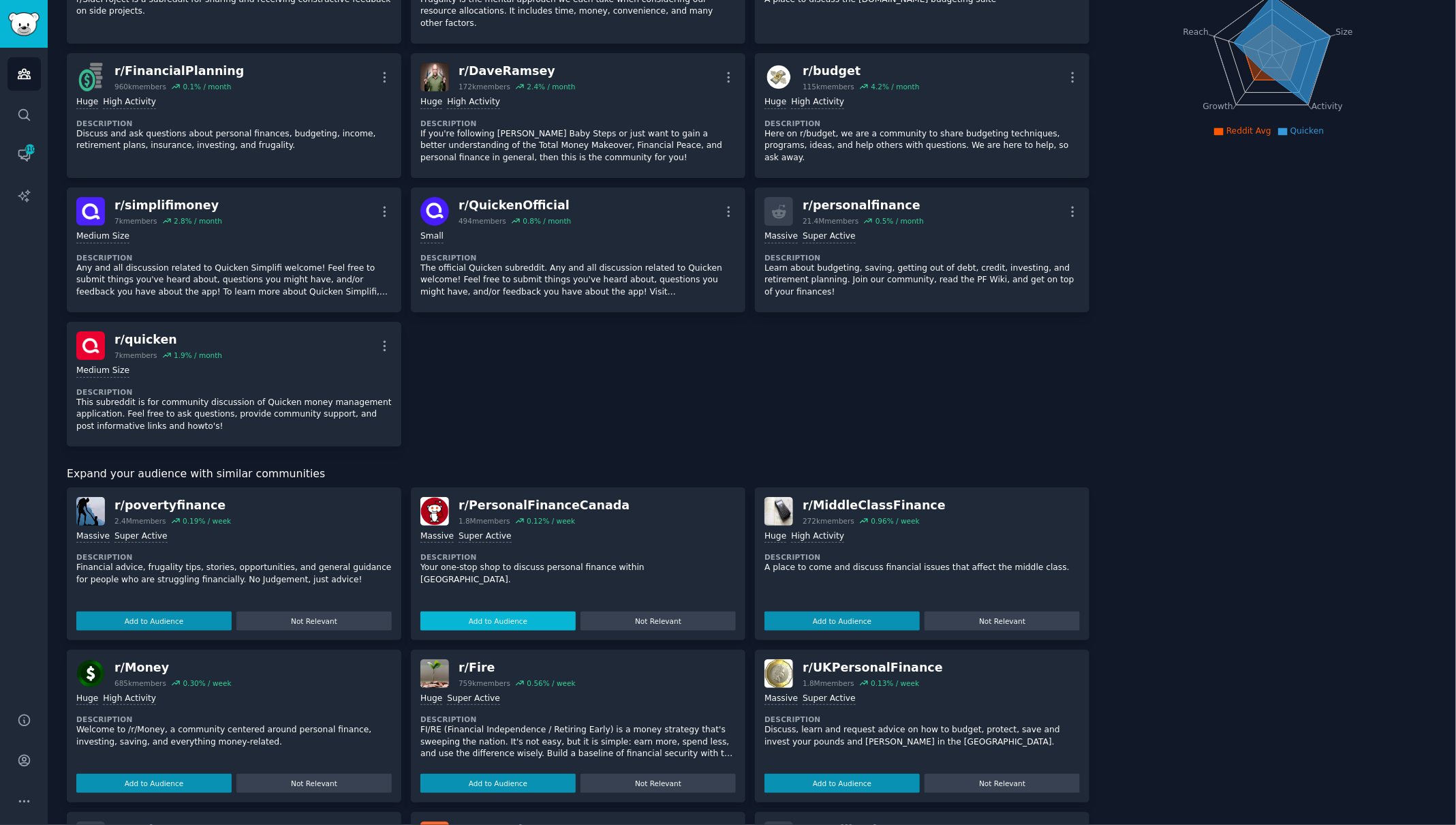
click at [485, 612] on button "Add to Audience" at bounding box center [498, 621] width 155 height 19
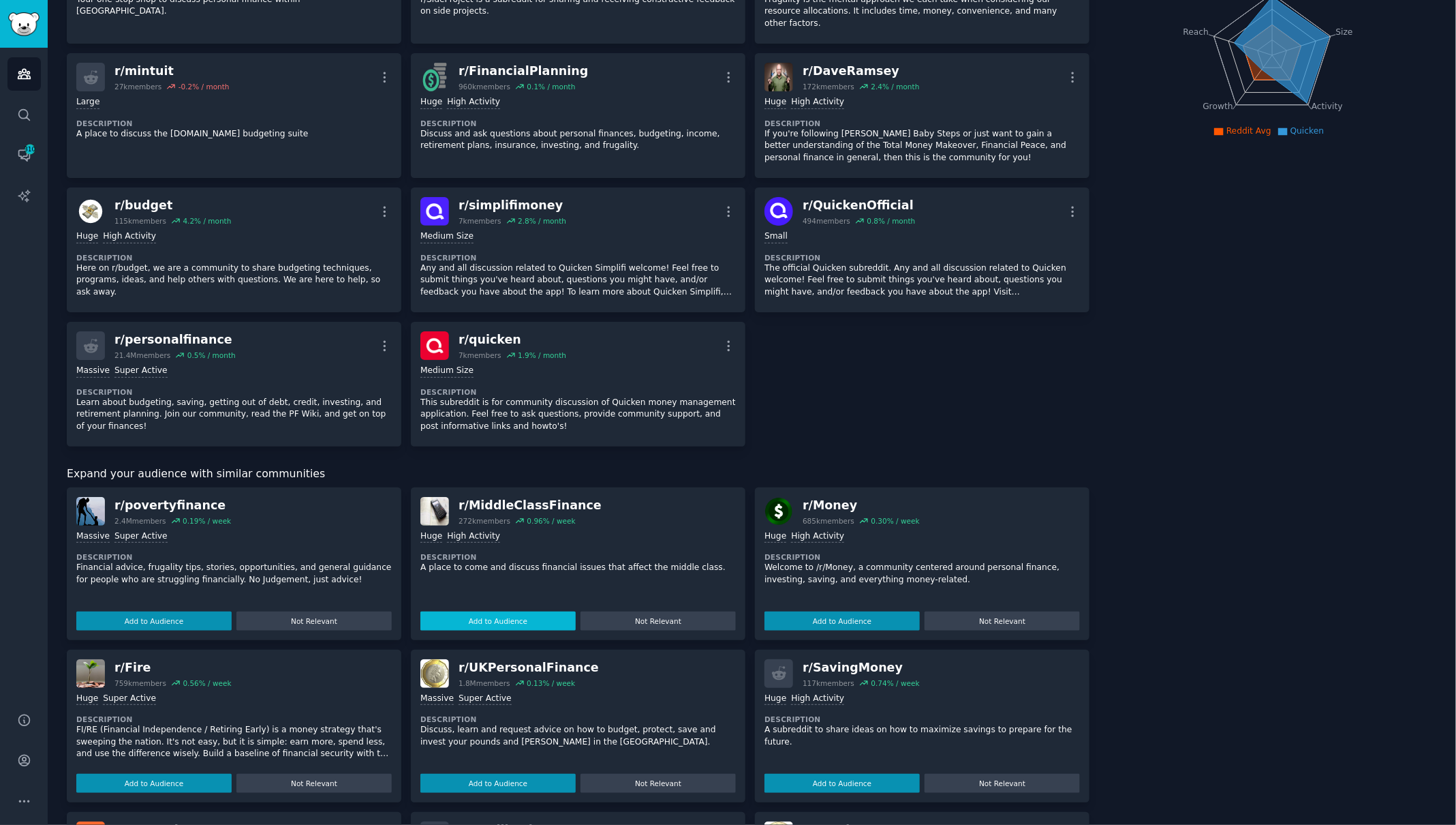
click at [549, 612] on button "Add to Audience" at bounding box center [498, 621] width 155 height 19
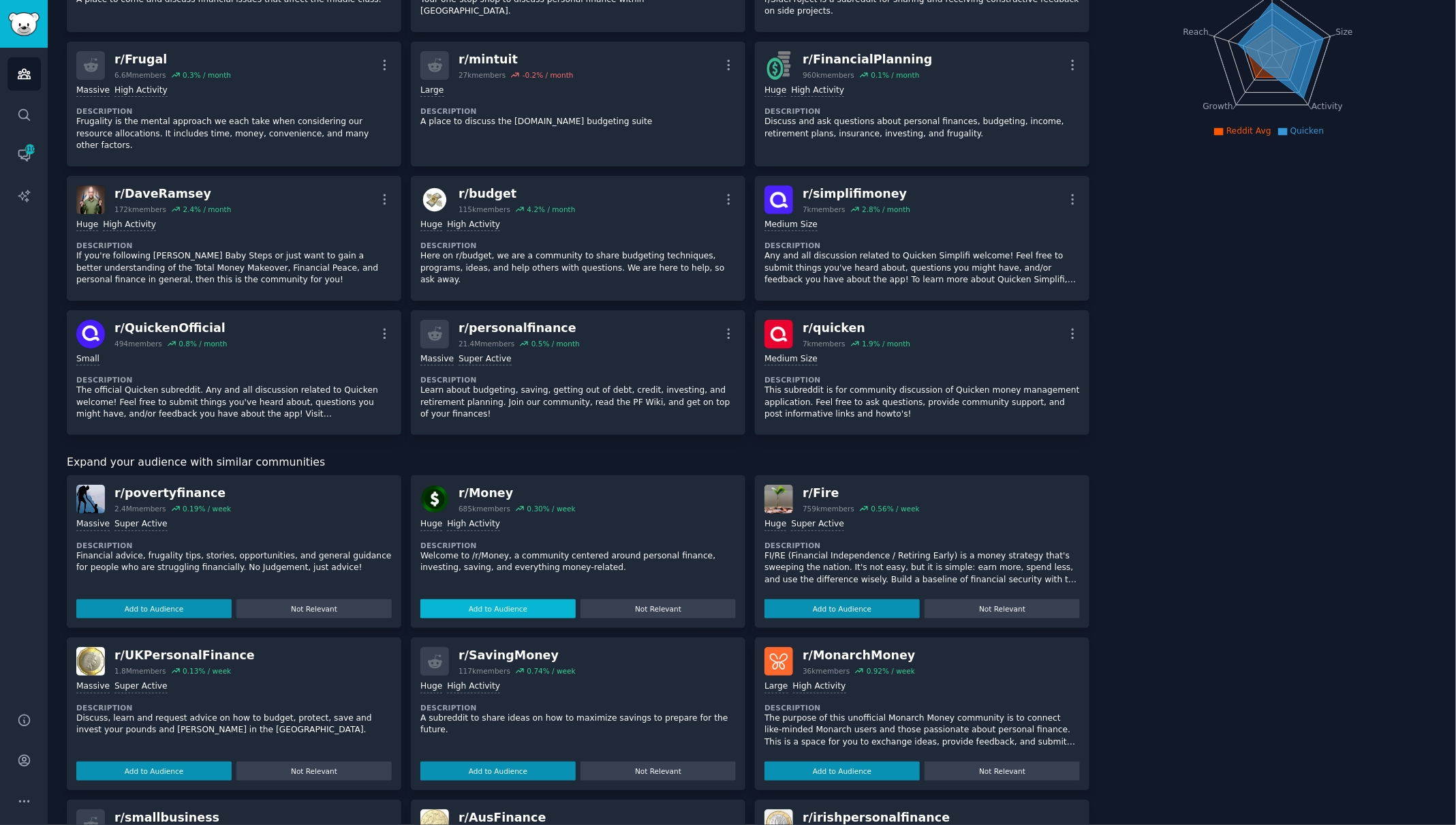
click at [531, 599] on button "Add to Audience" at bounding box center [498, 609] width 155 height 19
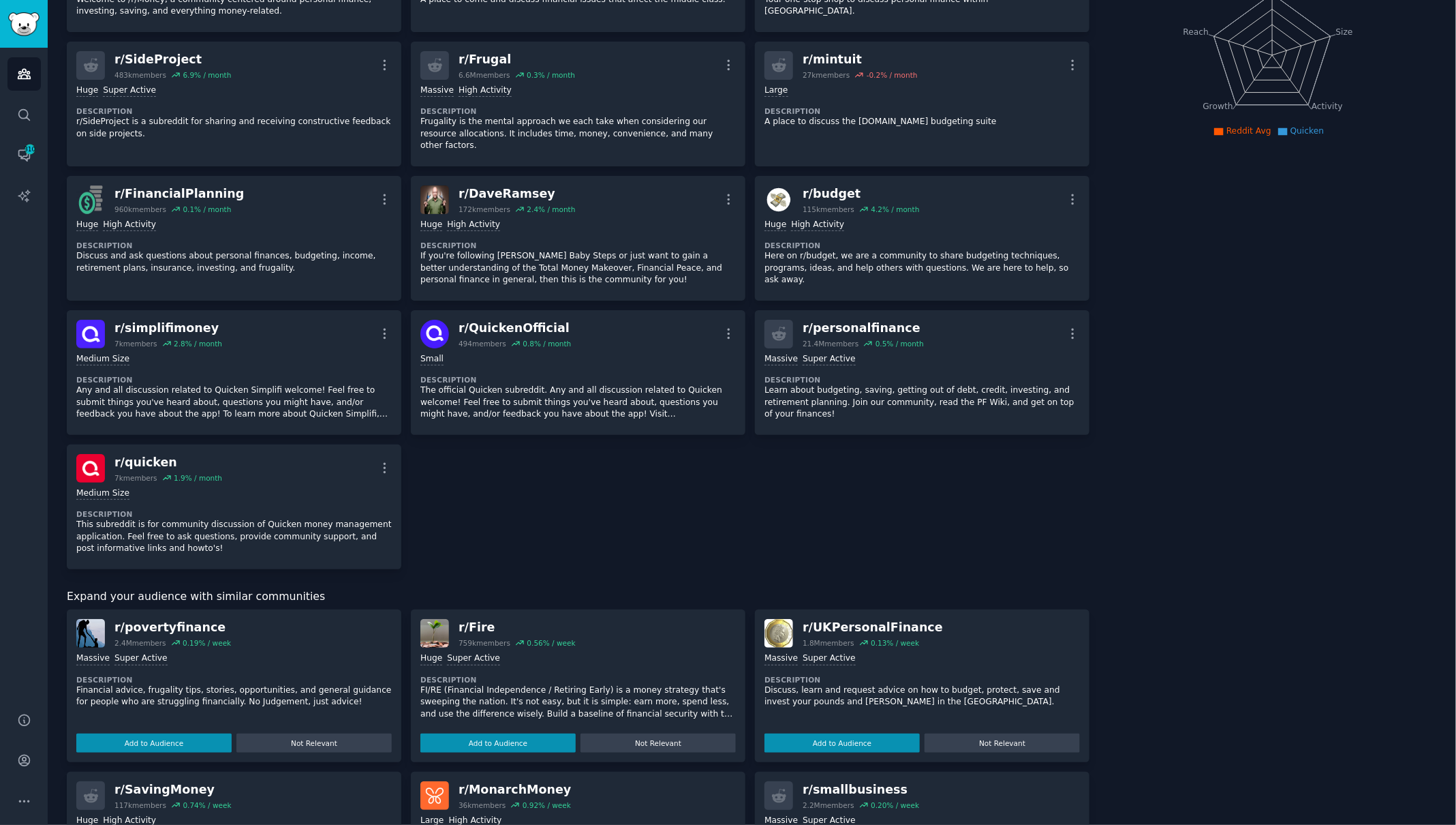
click at [531, 610] on div "r/ Fire 759k members 0.56 % / week Huge Super Active Description FI/RE (Financi…" at bounding box center [577, 686] width 335 height 153
click at [497, 733] on button "Add to Audience" at bounding box center [498, 742] width 155 height 19
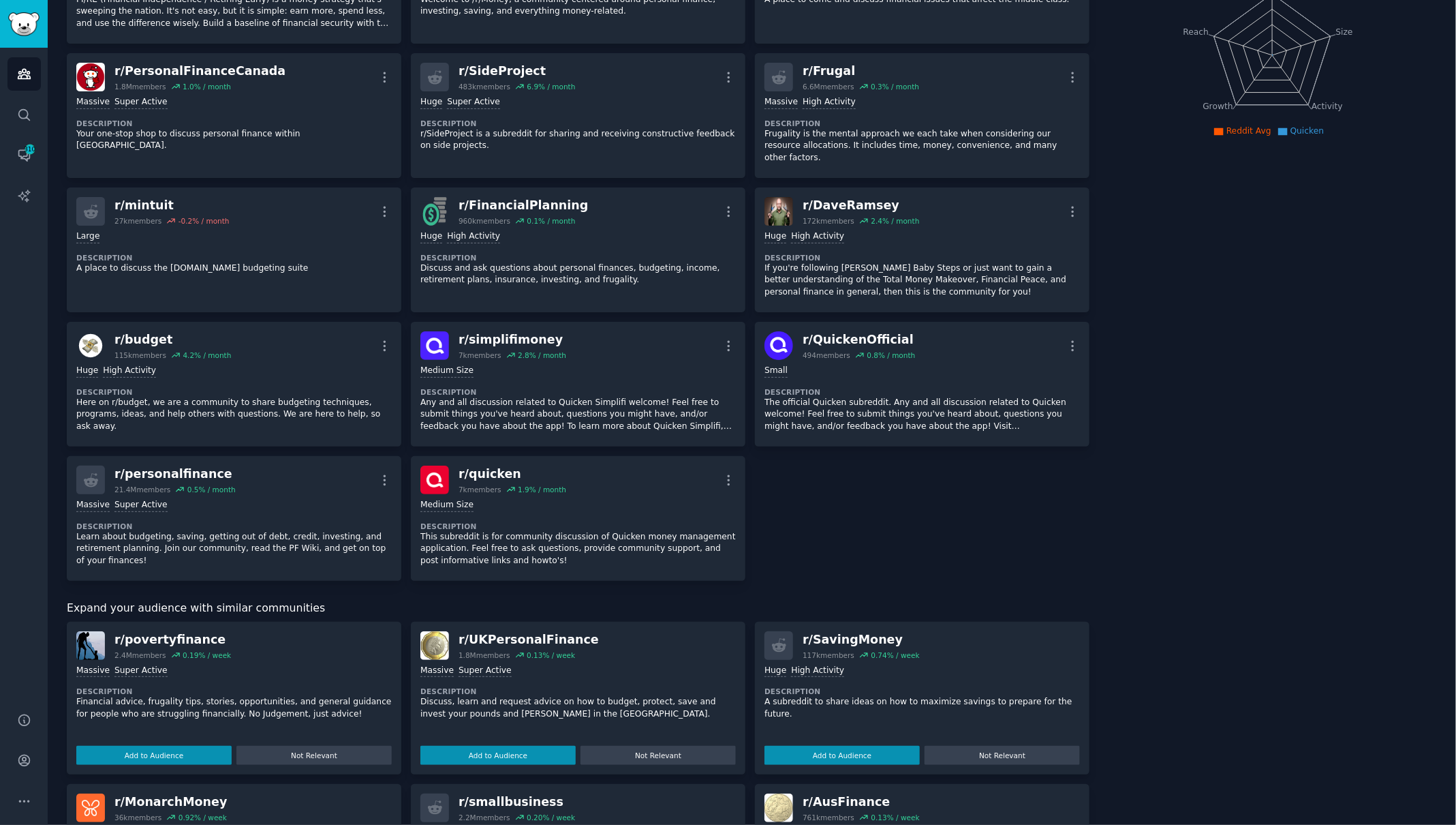
click at [497, 724] on div "Massive Super Active Description Discuss, learn and request advice on how to bu…" at bounding box center [577, 712] width 316 height 105
click at [490, 745] on button "Add to Audience" at bounding box center [498, 755] width 155 height 19
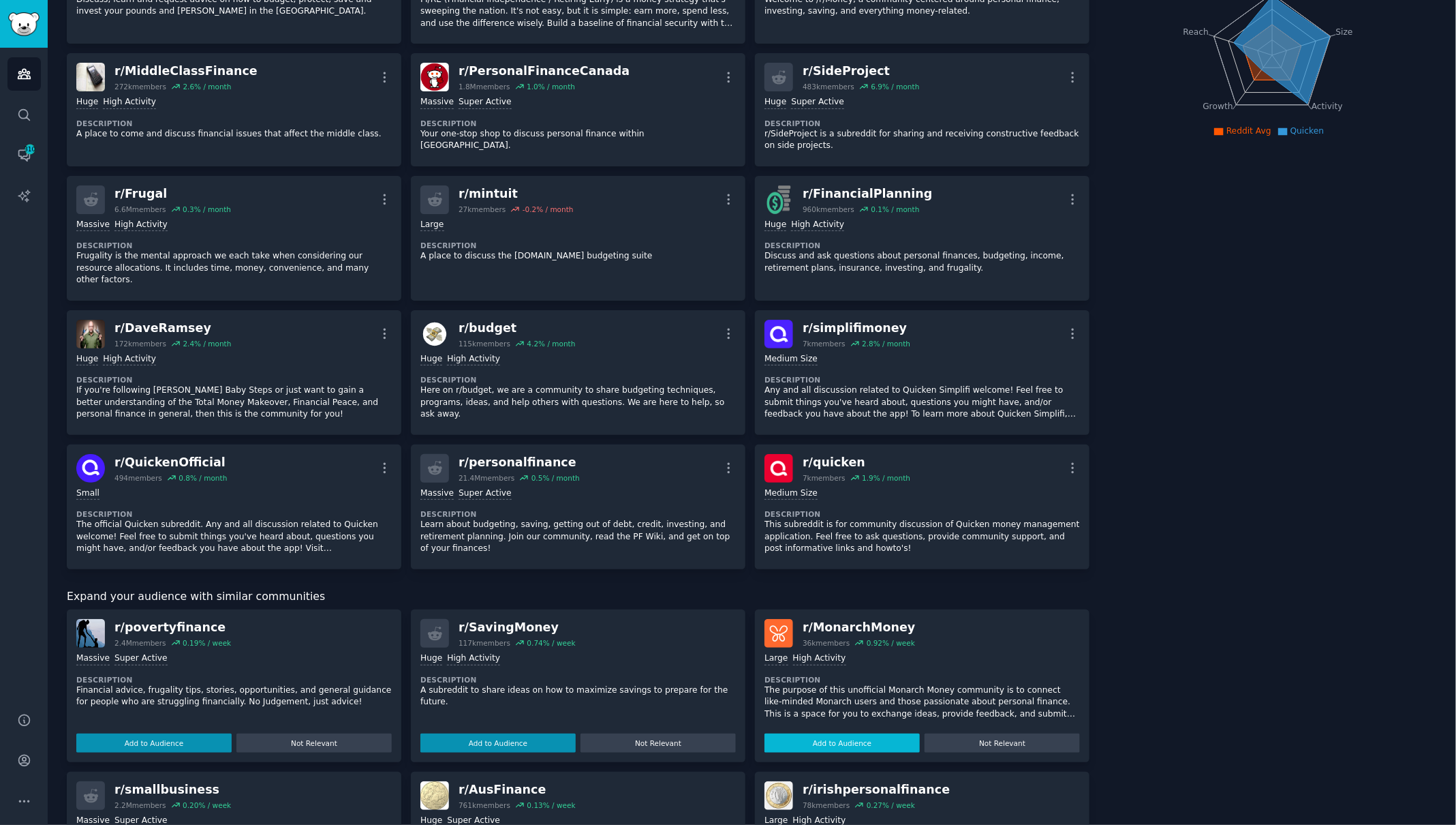
click at [817, 733] on button "Add to Audience" at bounding box center [842, 742] width 155 height 19
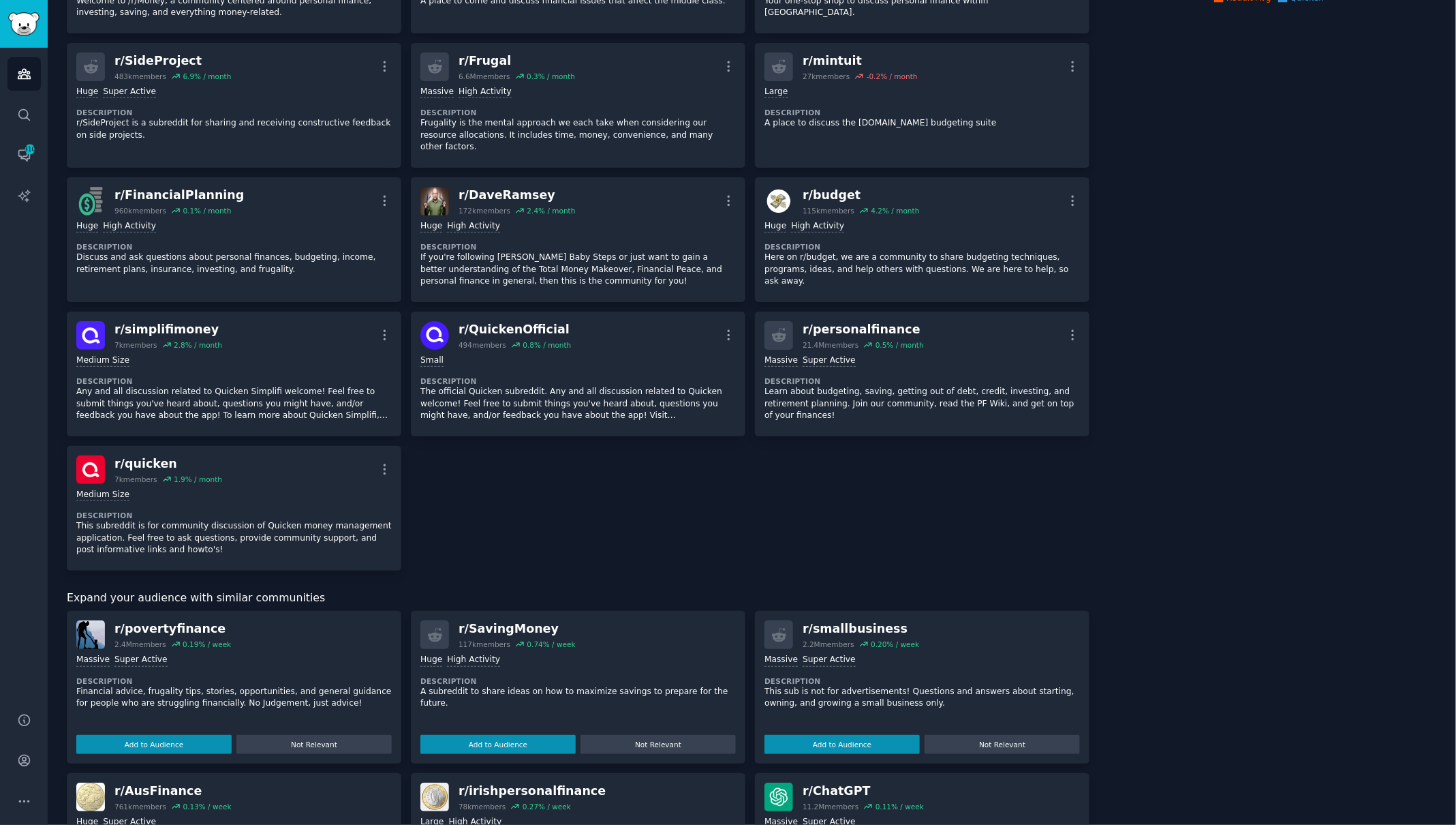
scroll to position [318, 0]
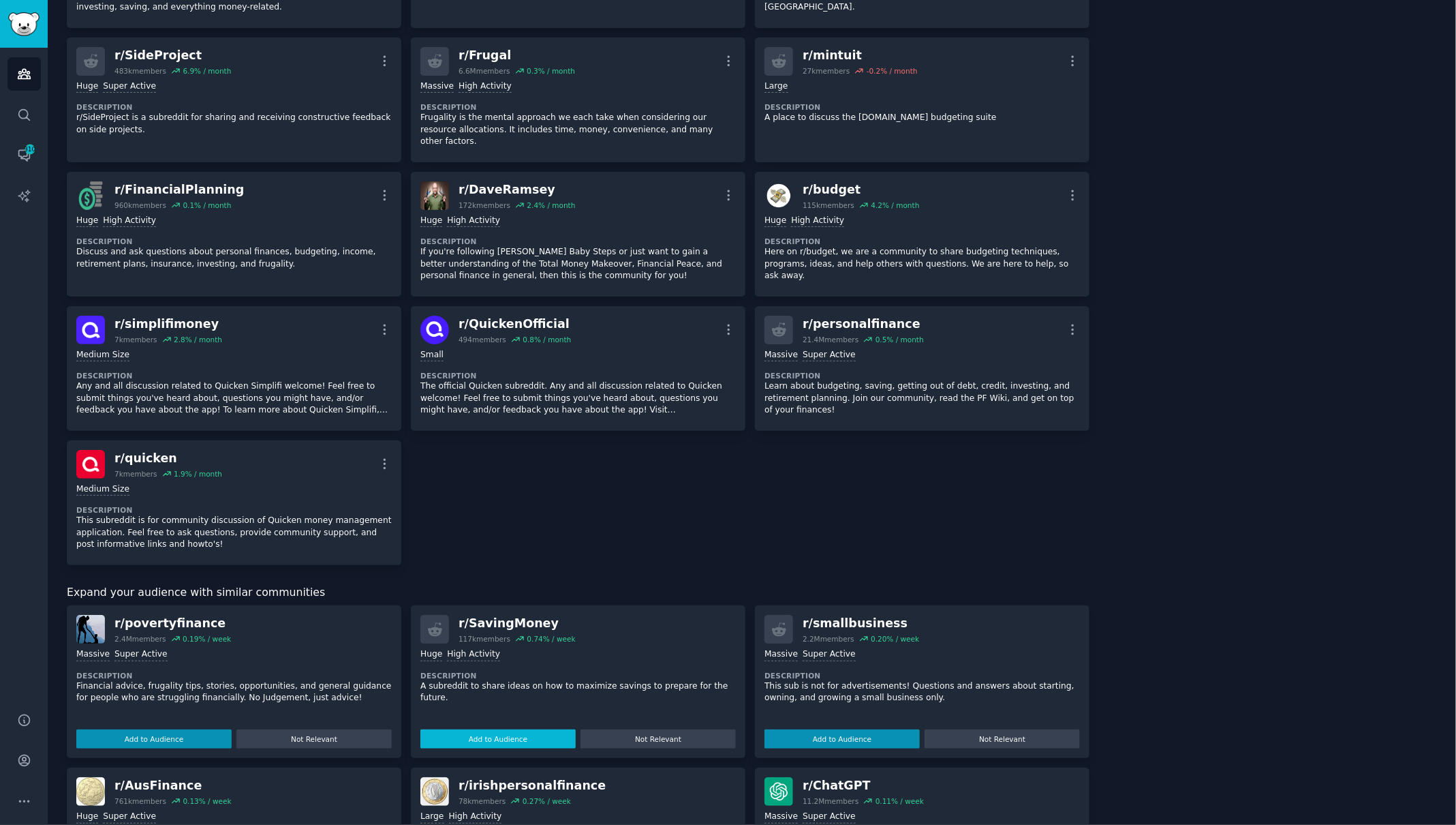
click at [490, 729] on button "Add to Audience" at bounding box center [498, 739] width 155 height 19
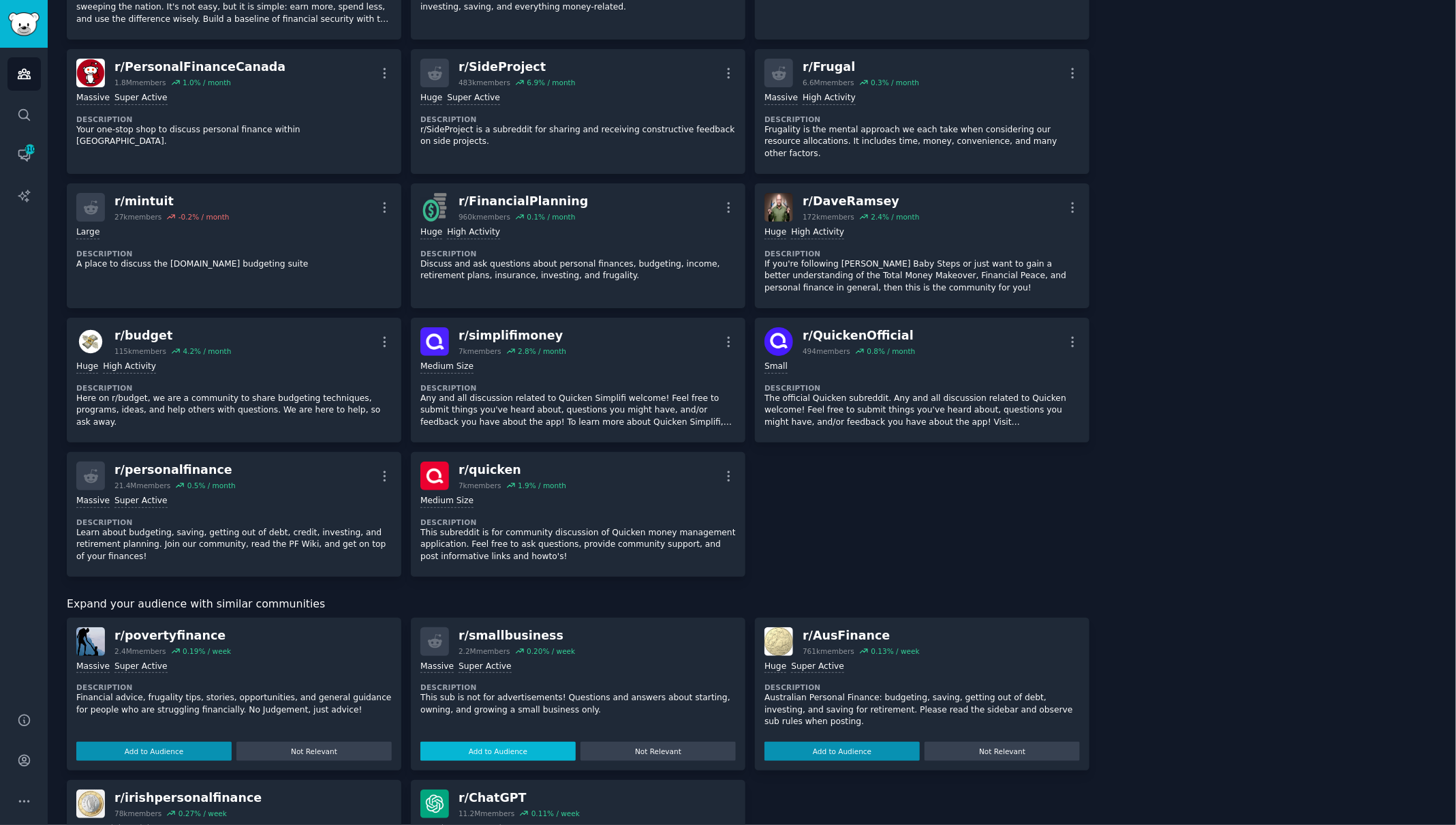
click at [483, 742] on button "Add to Audience" at bounding box center [498, 751] width 155 height 19
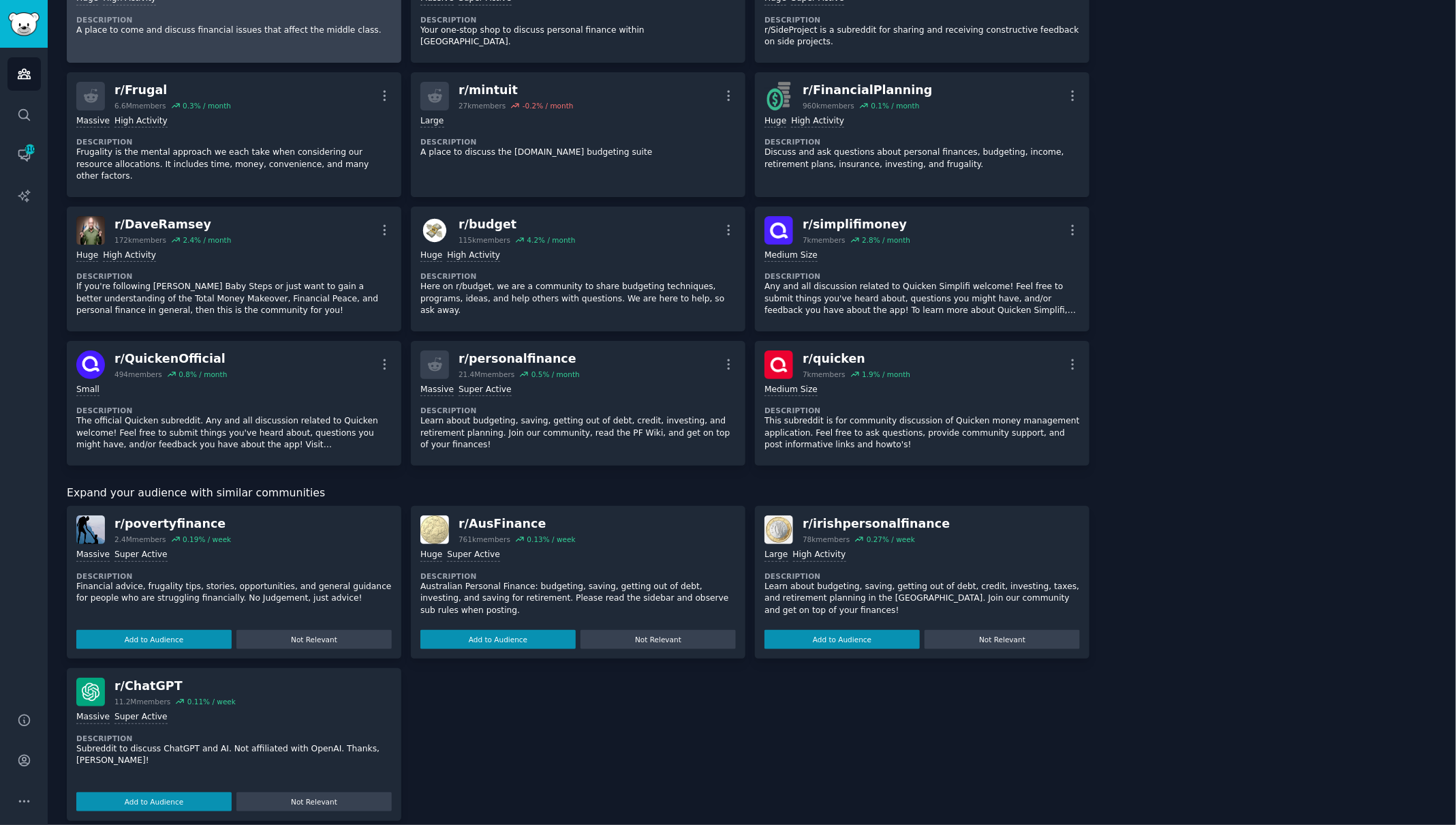
scroll to position [0, 0]
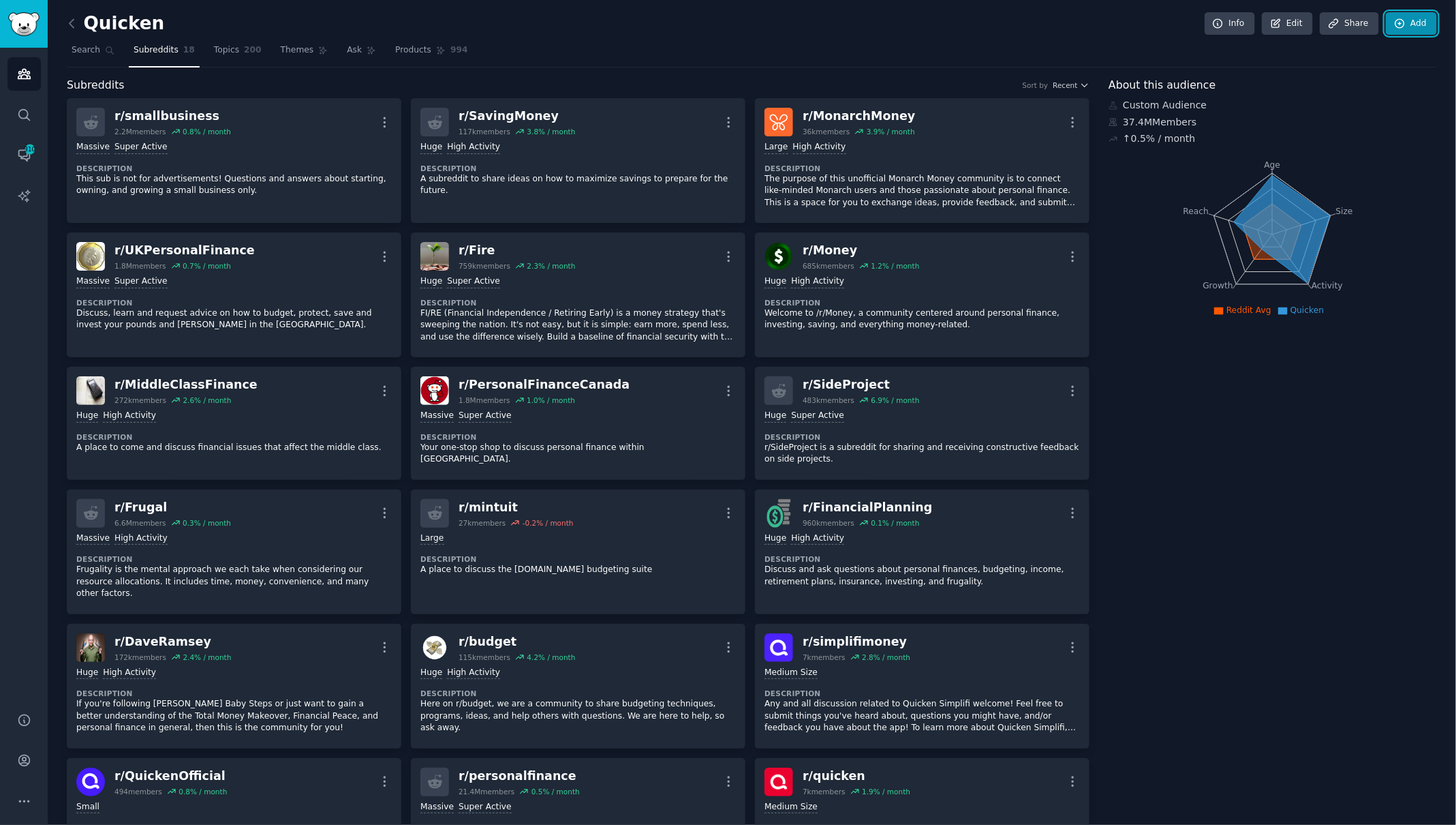
click at [1410, 25] on link "Add" at bounding box center [1411, 24] width 51 height 23
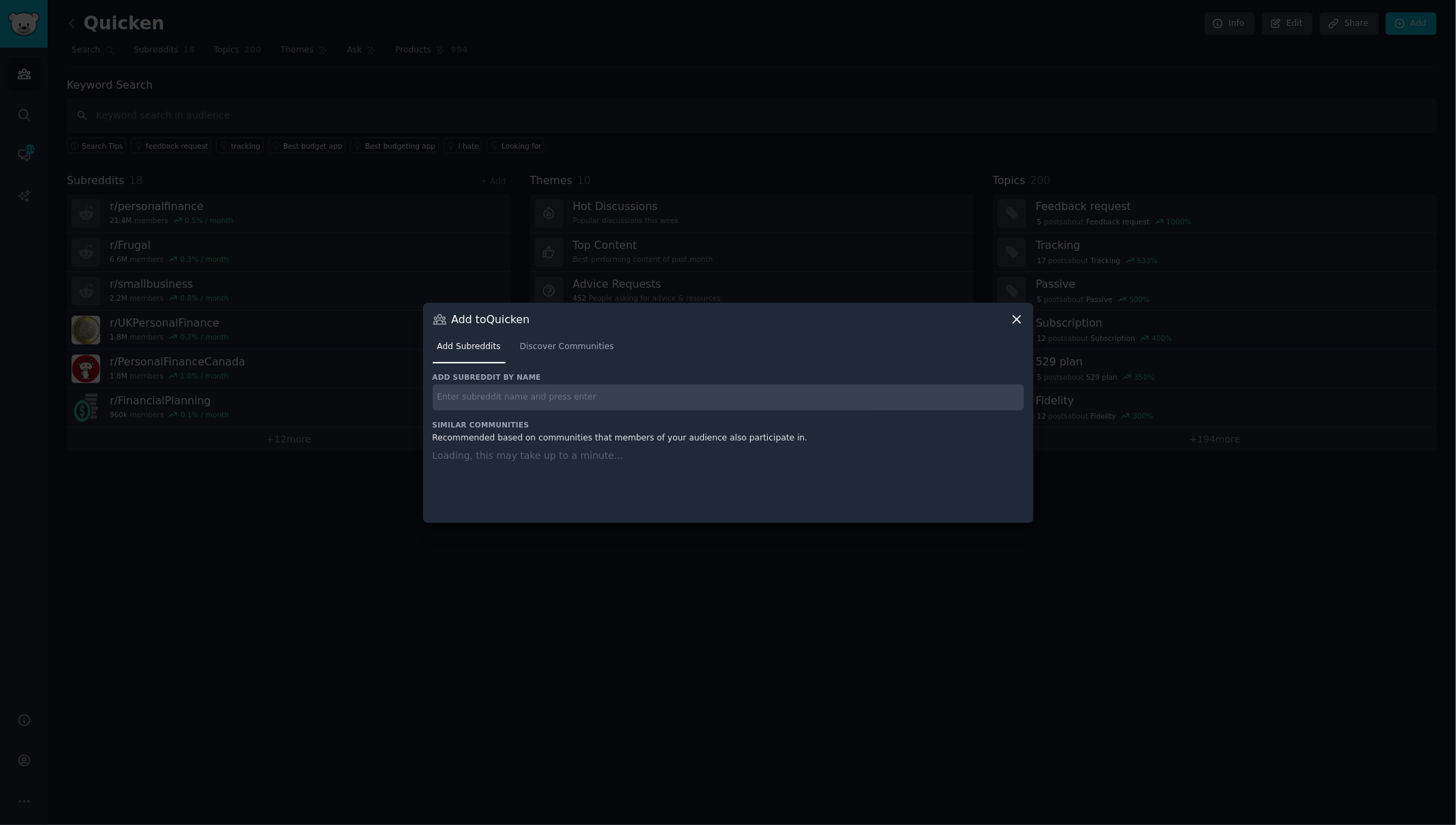
click at [673, 394] on input "text" at bounding box center [728, 397] width 592 height 27
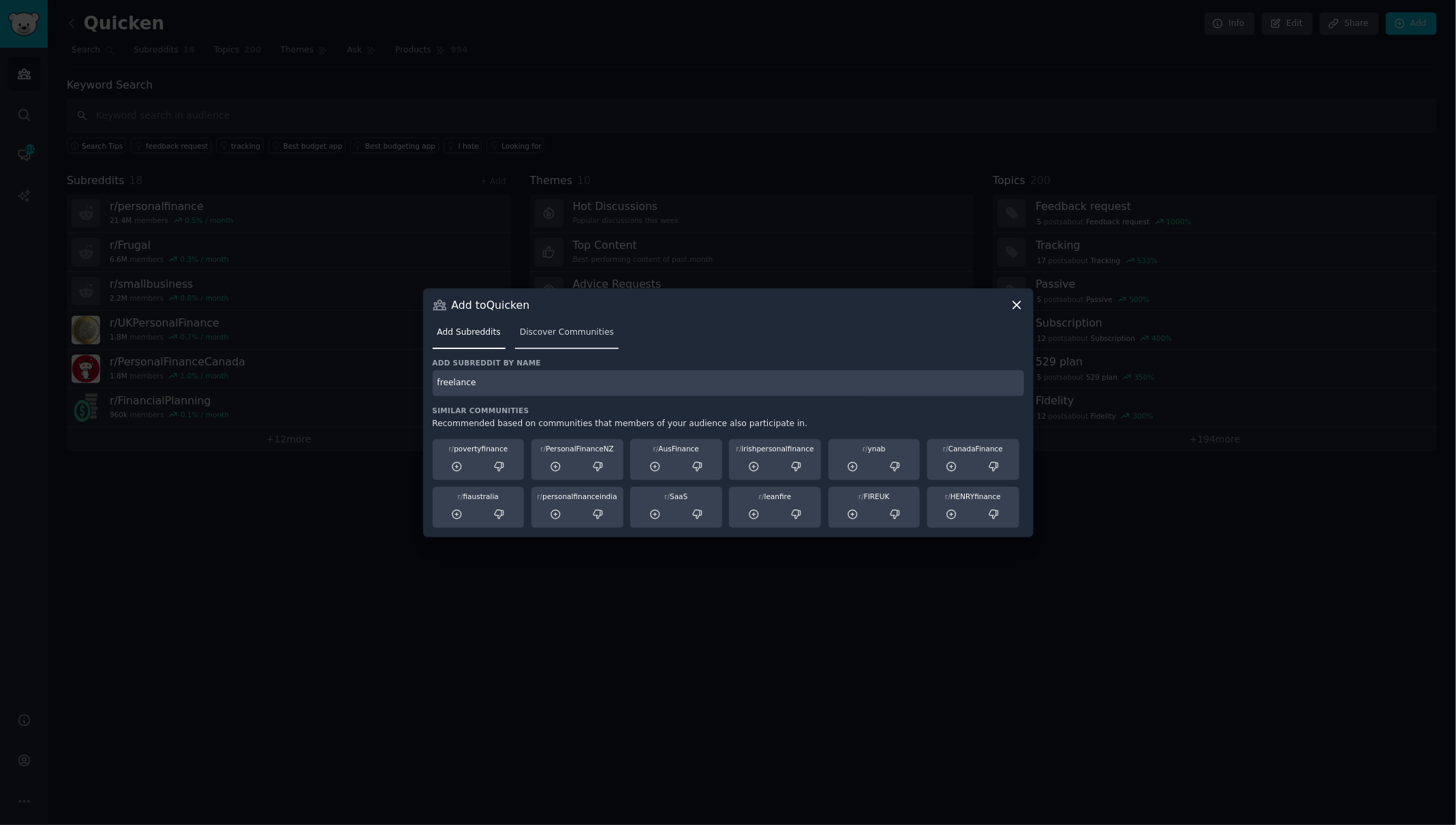
type input "freelance"
click at [575, 341] on link "Discover Communities" at bounding box center [566, 335] width 103 height 28
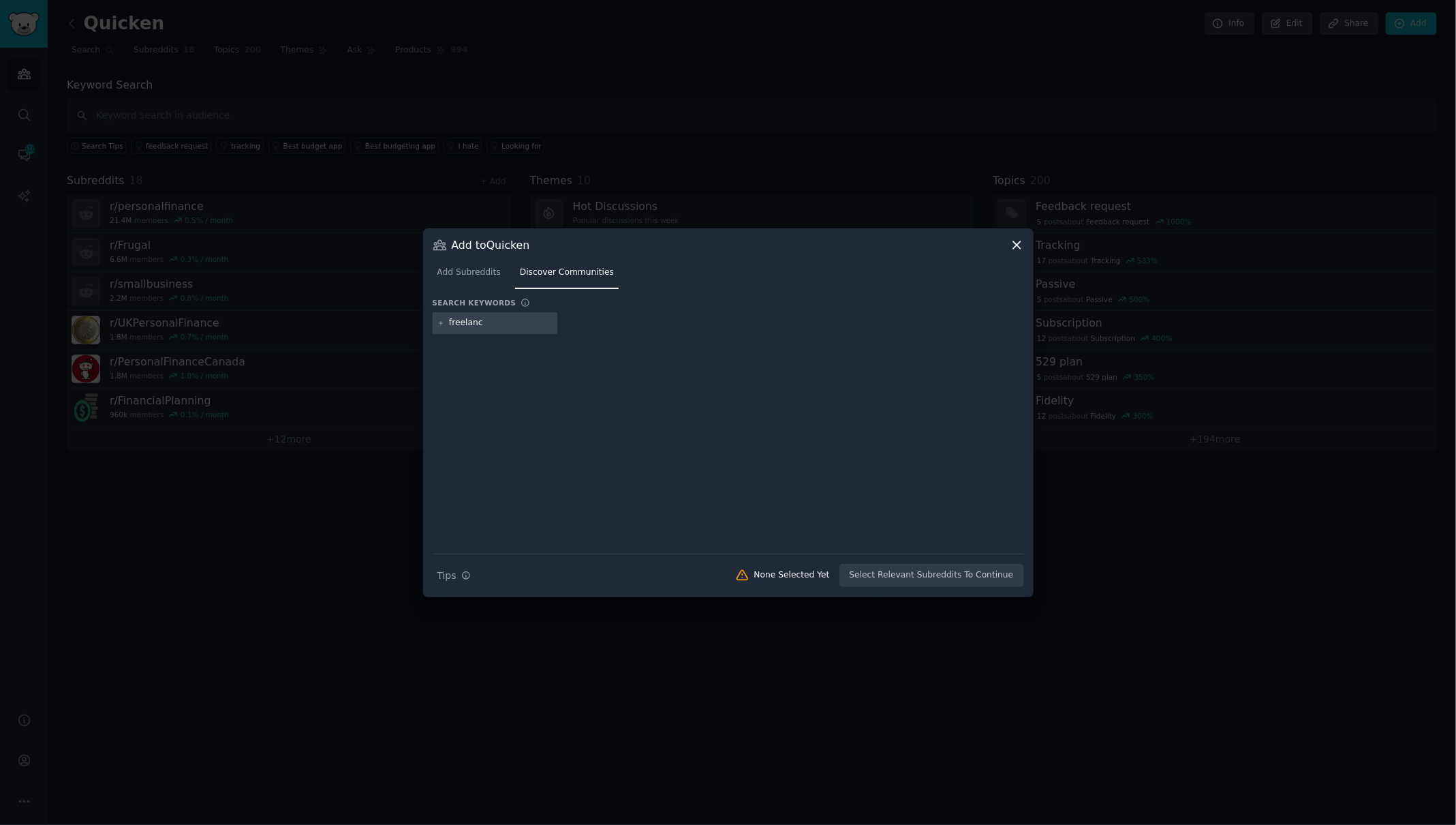
type input "freelance"
drag, startPoint x: 568, startPoint y: 344, endPoint x: 581, endPoint y: 384, distance: 42.1
click at [581, 384] on div "Search keywords freelance Subreddit Results Loading... Need more communities? A…" at bounding box center [728, 442] width 592 height 289
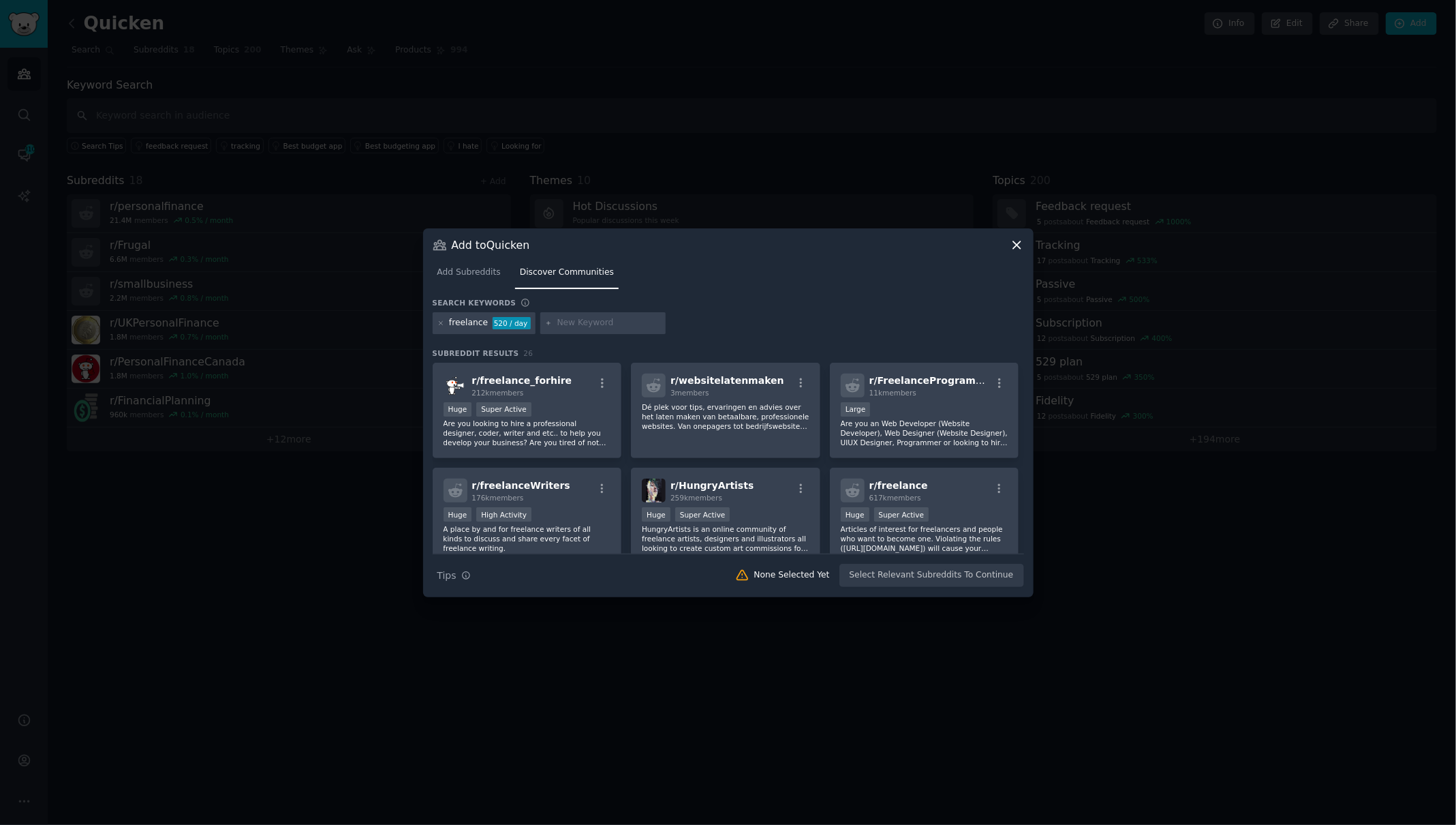
click at [712, 305] on div "Search keywords" at bounding box center [728, 304] width 592 height 14
click at [959, 490] on div "r/ freelance 617k members" at bounding box center [924, 490] width 168 height 24
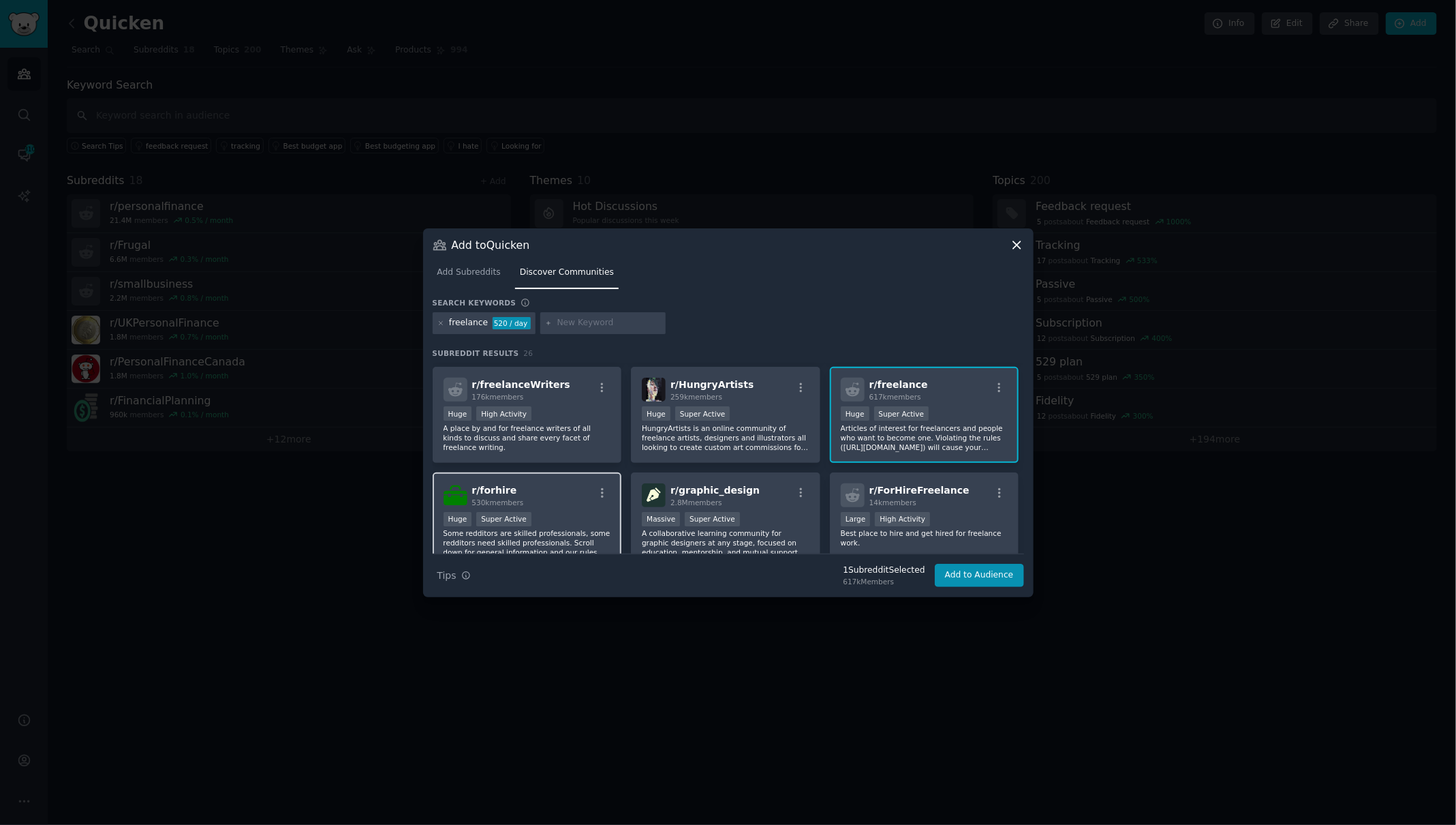
scroll to position [111, 0]
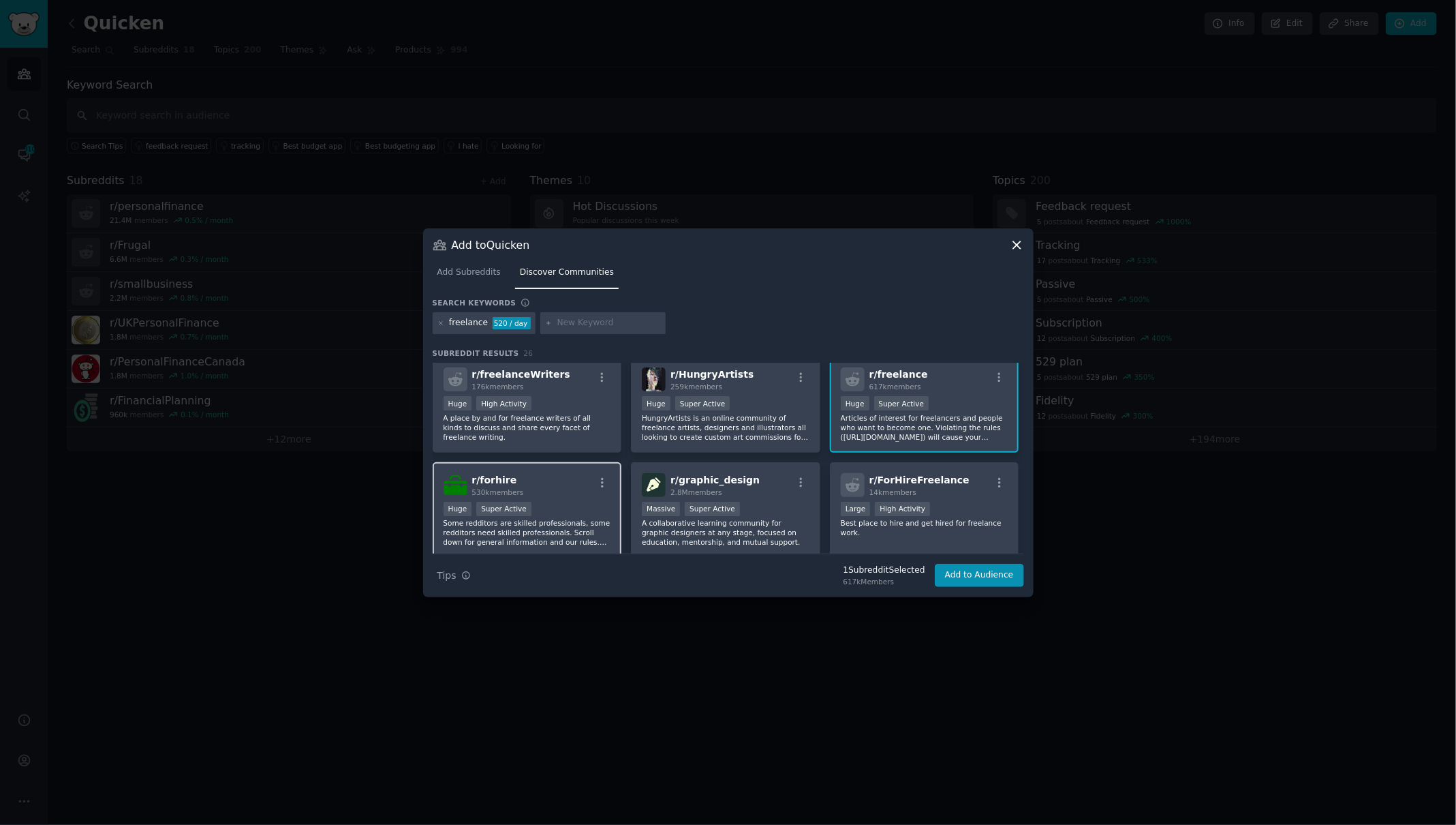
click at [574, 502] on div "Huge Super Active" at bounding box center [527, 510] width 168 height 17
click at [749, 492] on div "r/ graphic_design 2.8M members" at bounding box center [725, 485] width 168 height 24
click at [924, 494] on div "14k members" at bounding box center [919, 492] width 100 height 9
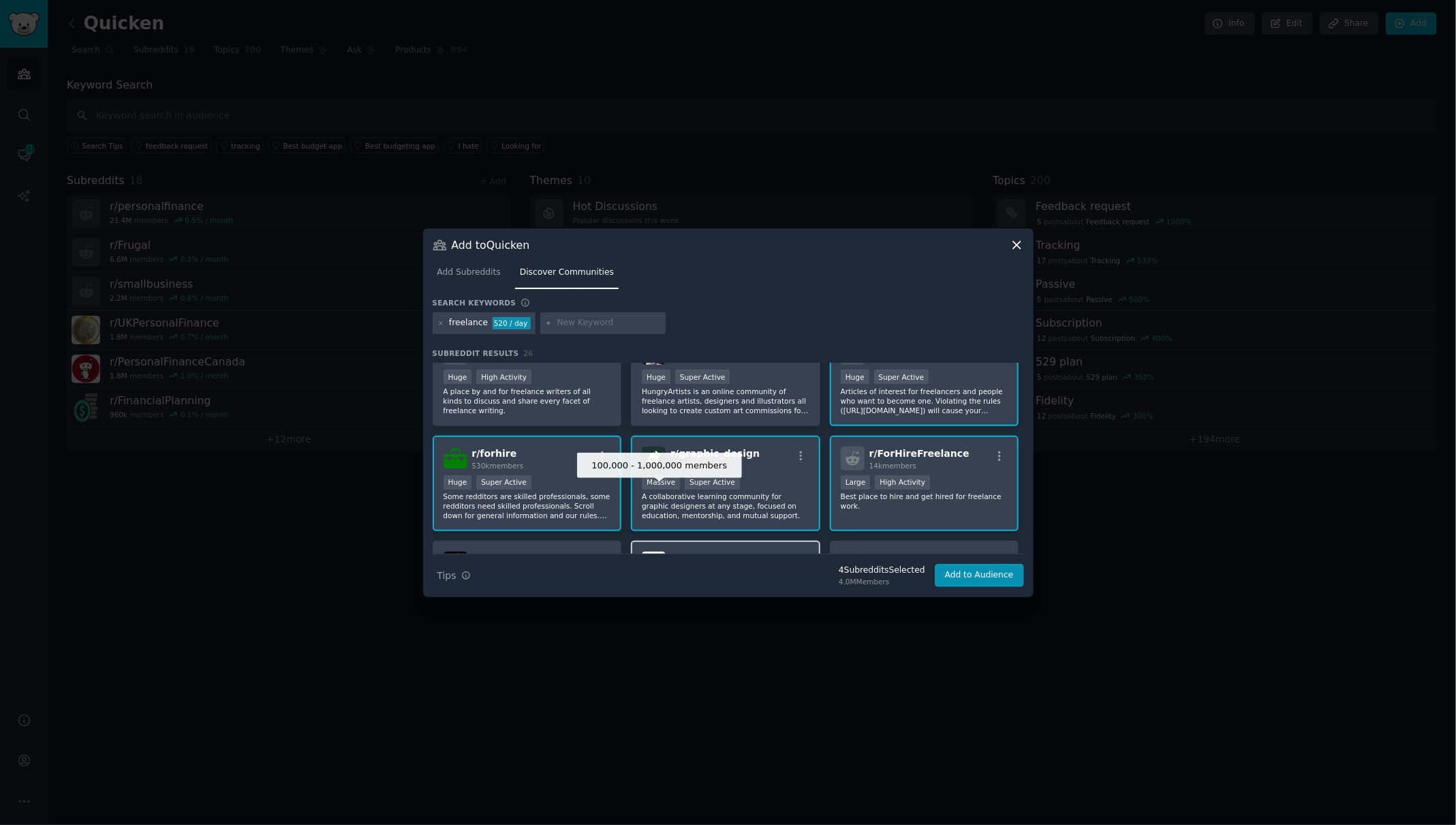
scroll to position [284, 0]
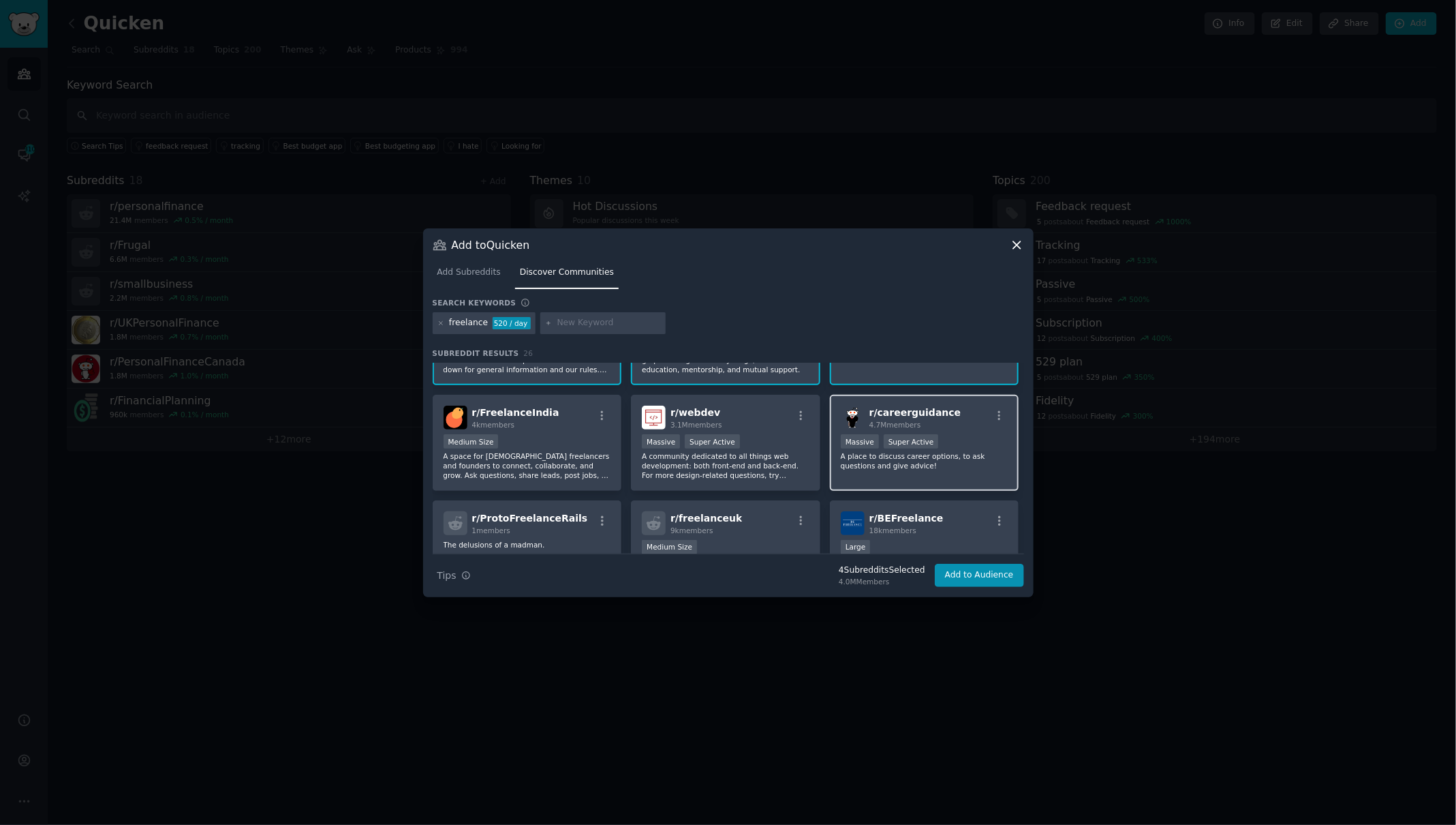
click at [949, 432] on div "r/ careerguidance 4.7M members >= 95th percentile for submissions / day Massive…" at bounding box center [924, 442] width 190 height 96
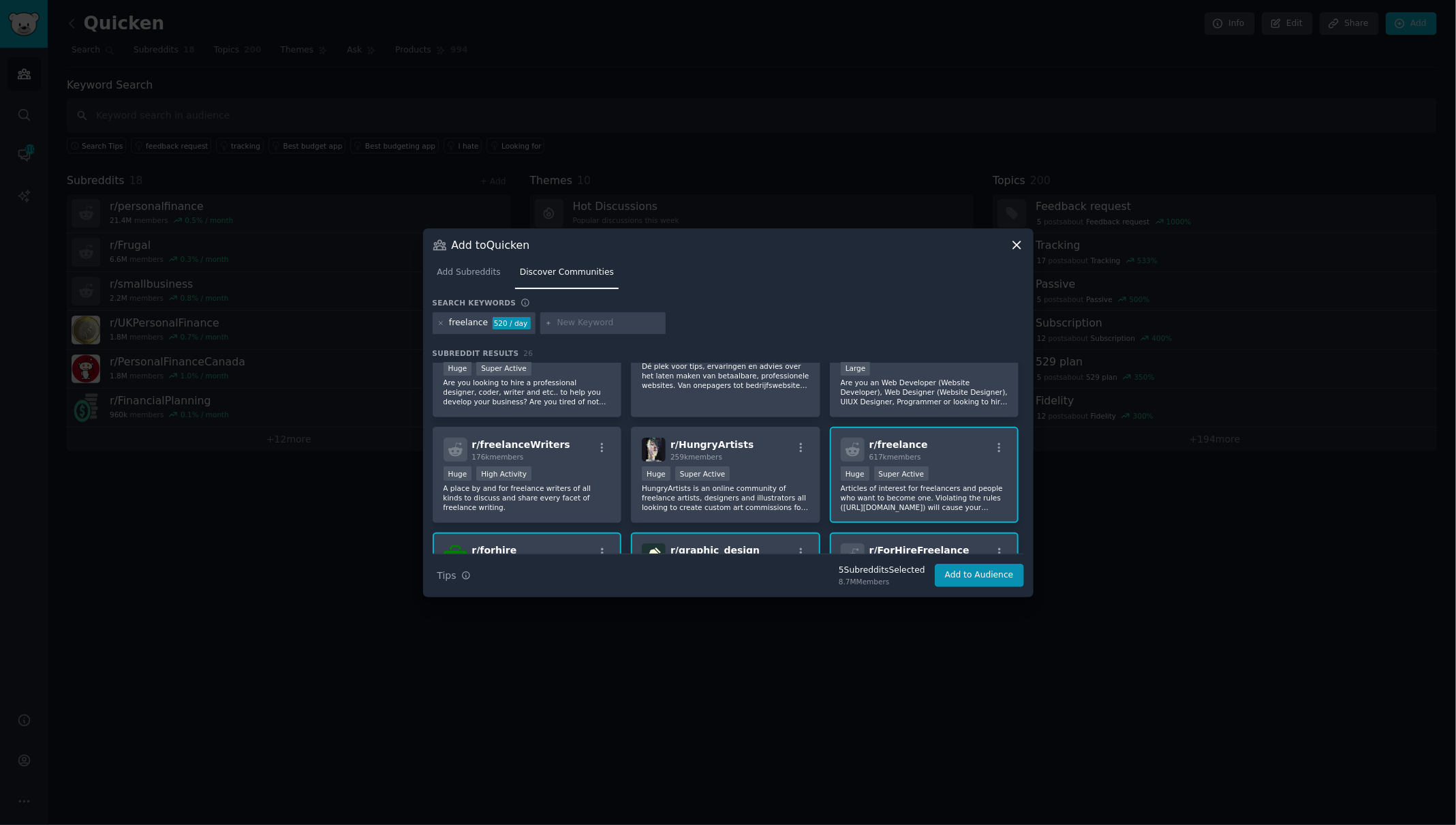
scroll to position [0, 0]
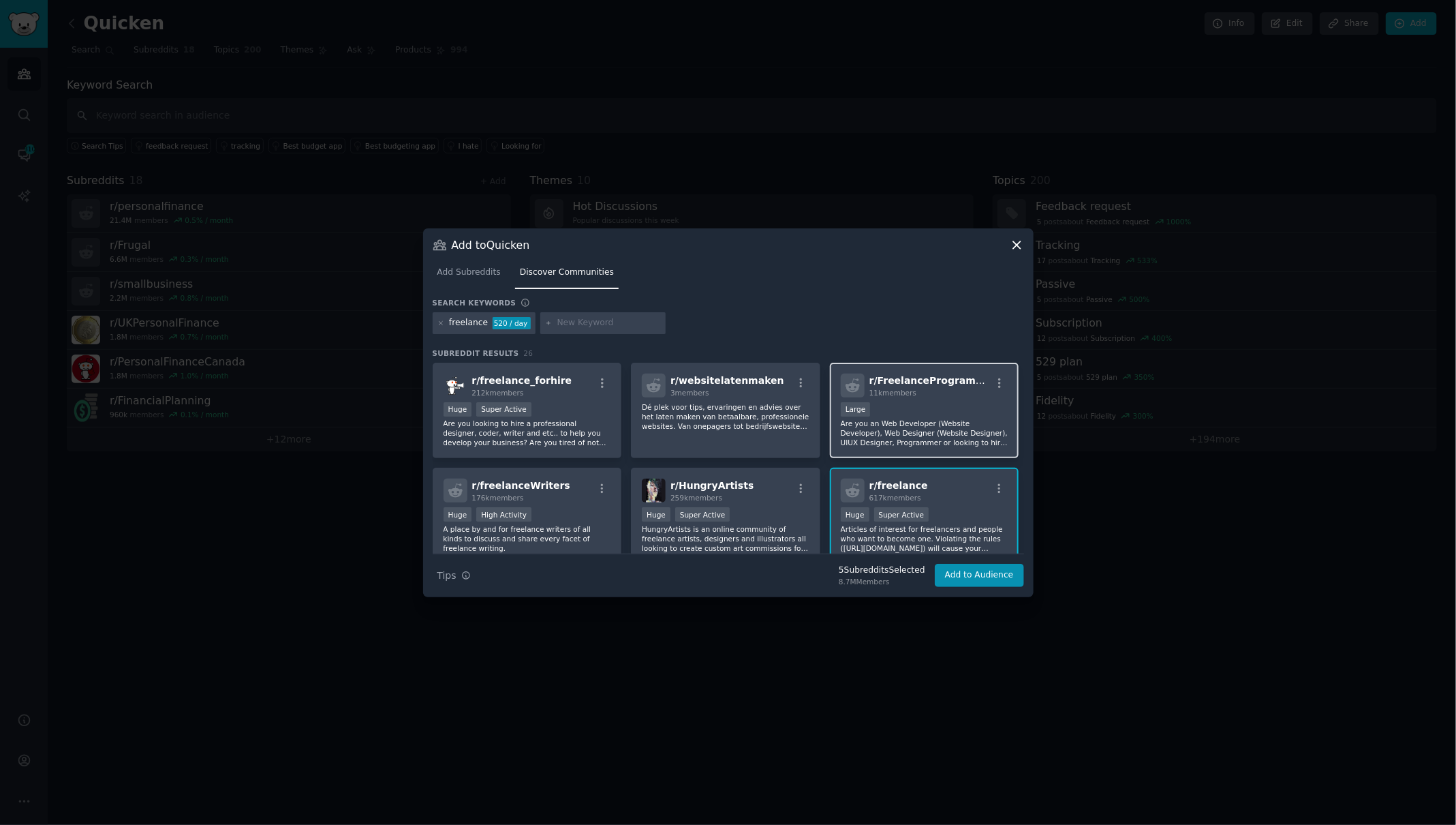
click at [886, 445] on p "Are you an Web Developer (Website Developer), Web Designer (Website Designer), …" at bounding box center [924, 432] width 168 height 28
click at [567, 513] on div ">= 80th percentile for submissions / day Huge High Activity" at bounding box center [527, 516] width 168 height 17
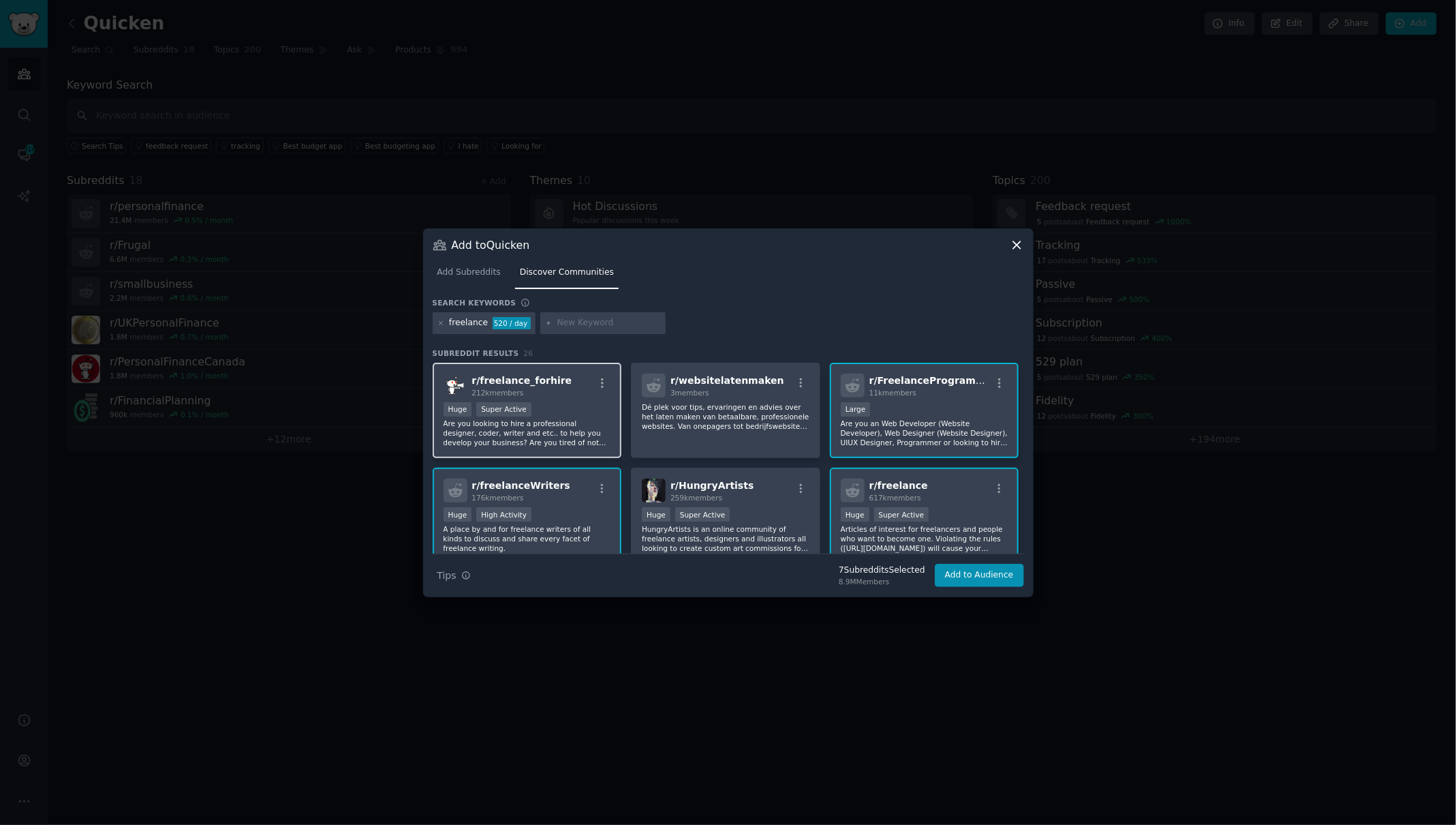
click at [565, 443] on p "Are you looking to hire a professional designer, coder, writer and etc.. to hel…" at bounding box center [527, 432] width 168 height 28
click at [968, 578] on button "Add to Audience" at bounding box center [979, 575] width 89 height 23
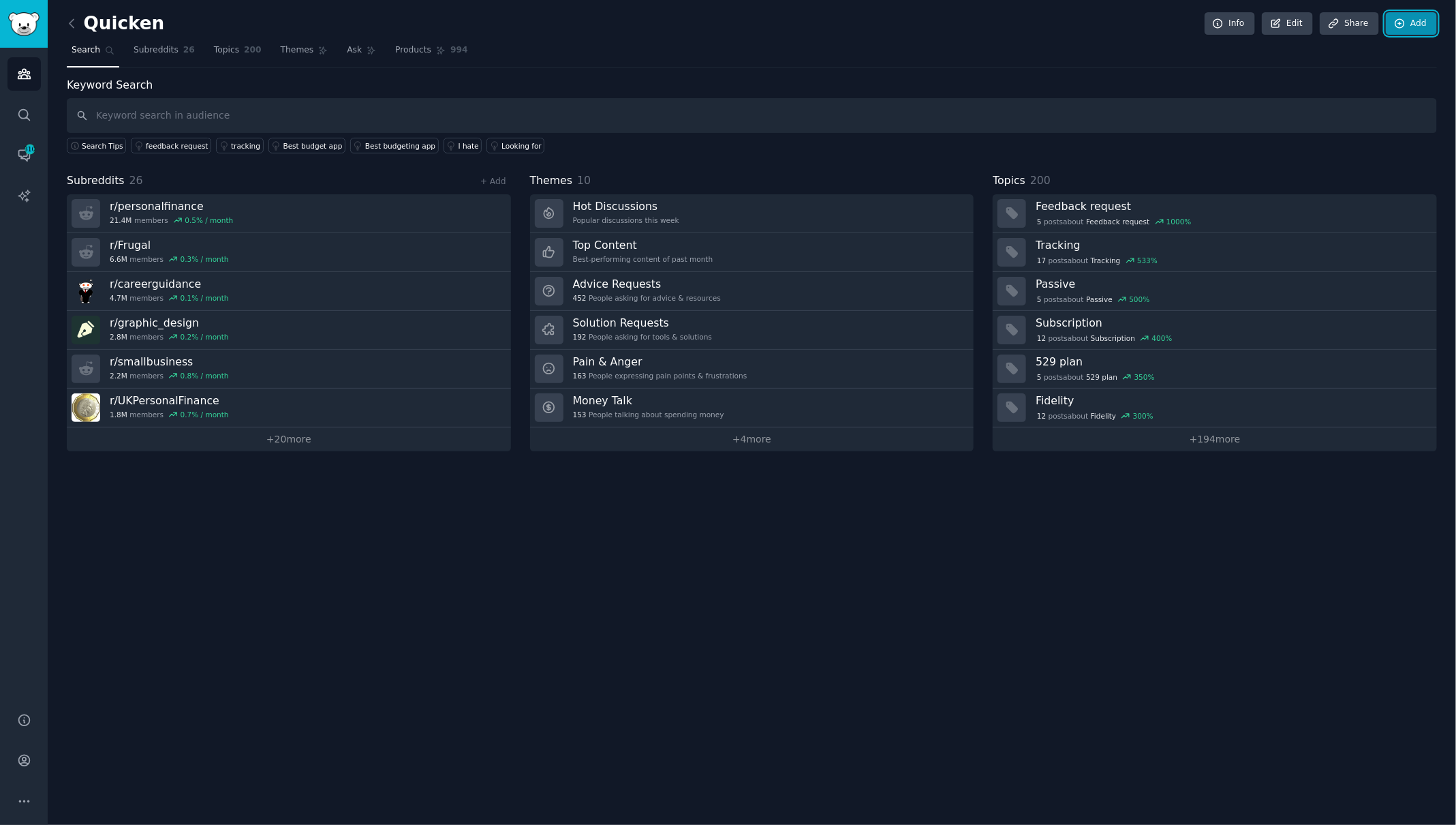
click at [1407, 20] on link "Add" at bounding box center [1411, 24] width 51 height 23
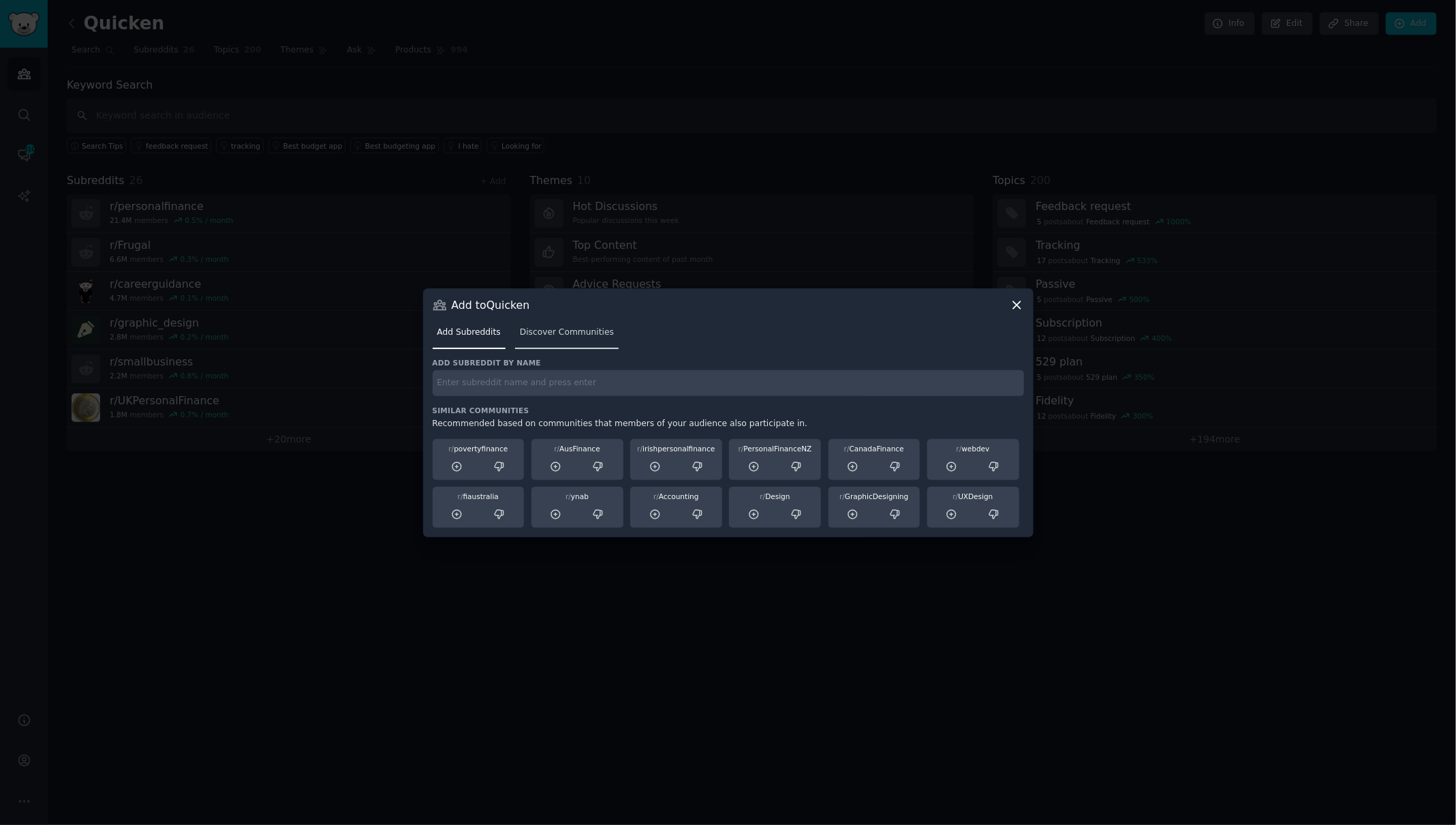
click at [555, 338] on link "Discover Communities" at bounding box center [566, 335] width 103 height 28
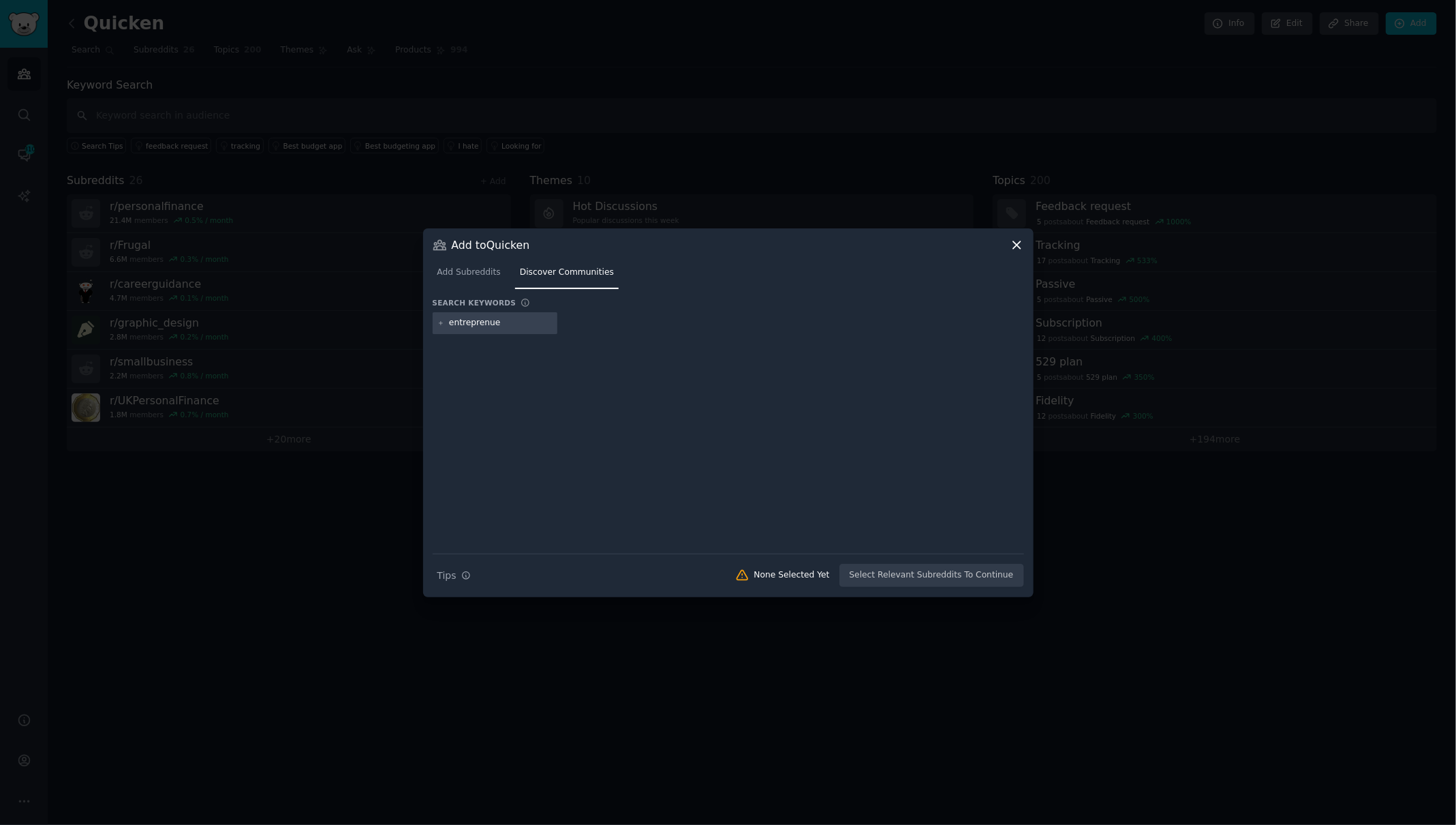
type input "entreprenuer"
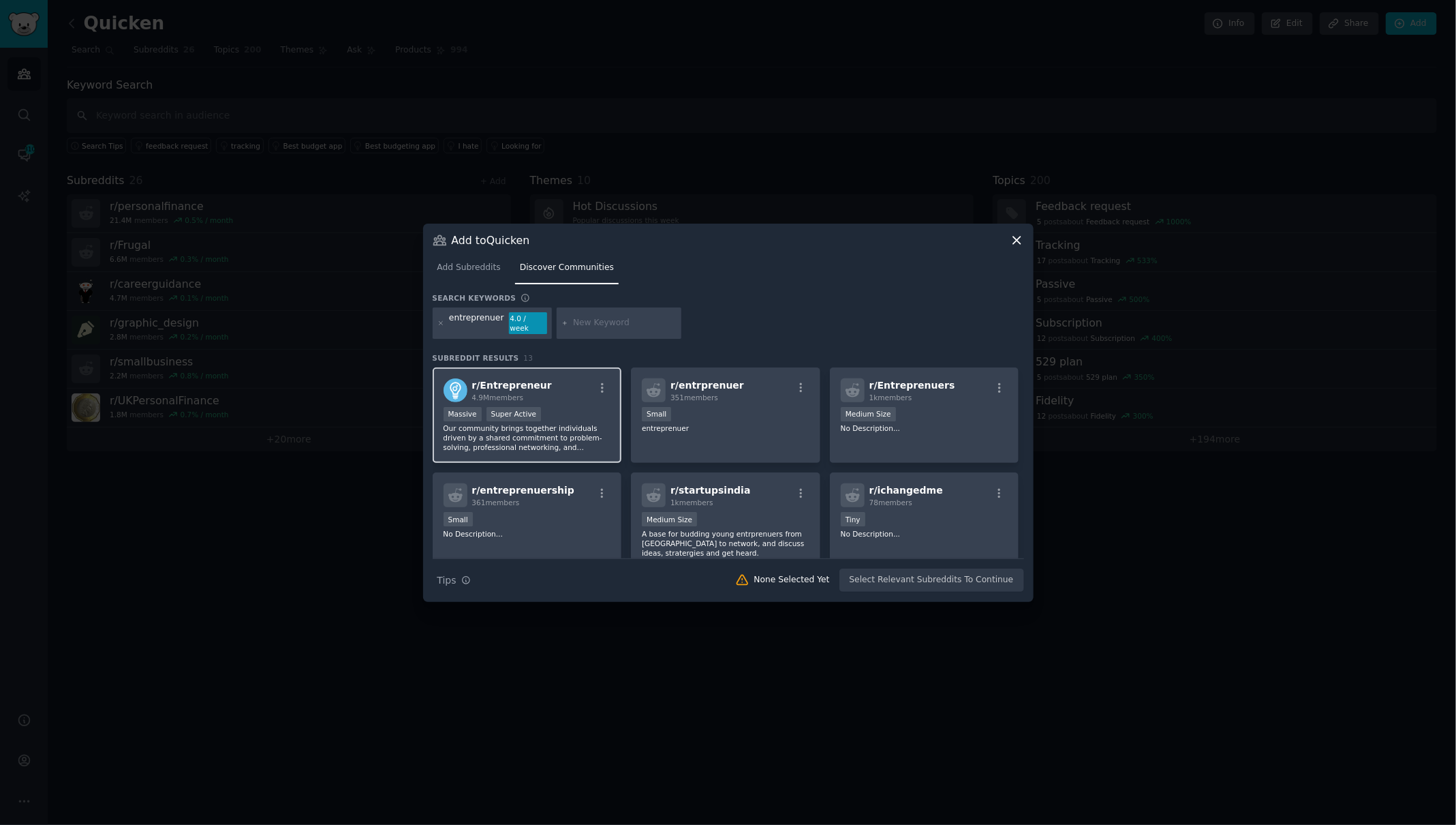
click at [582, 409] on div "Massive Super Active" at bounding box center [527, 415] width 168 height 17
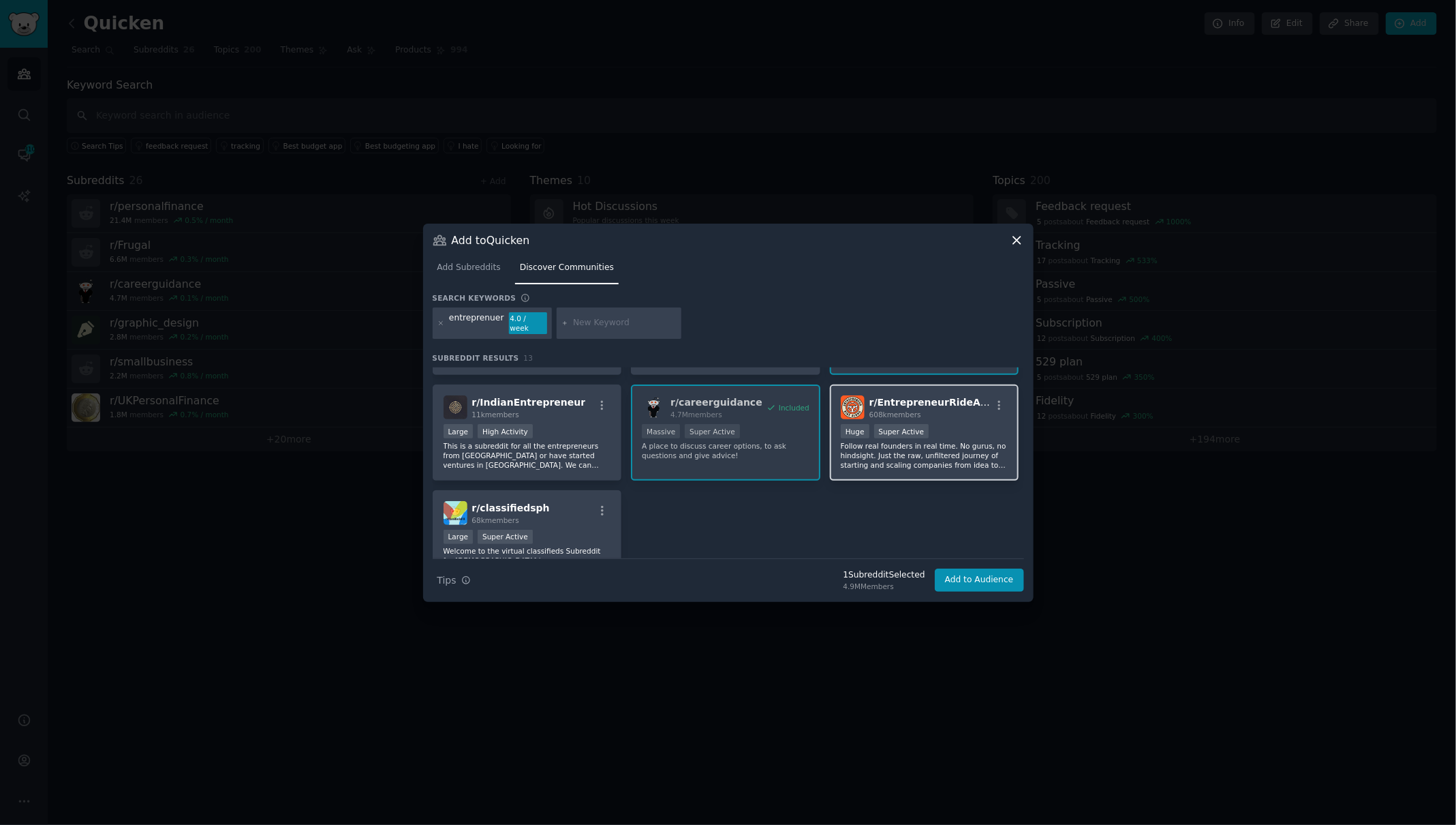
scroll to position [300, 0]
click at [967, 425] on div ">= 95th percentile for submissions / day Huge Super Active" at bounding box center [924, 431] width 168 height 17
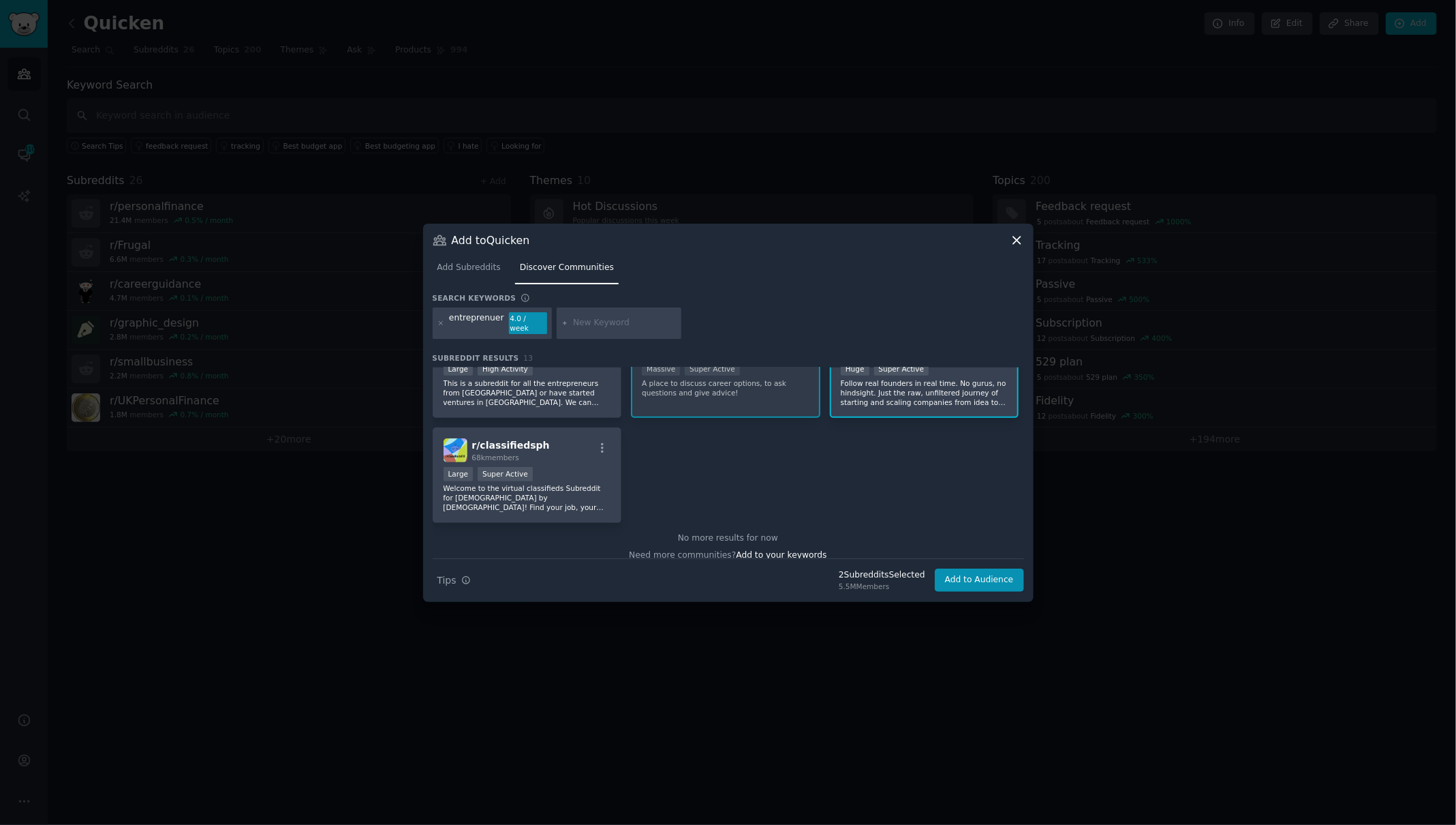
scroll to position [372, 0]
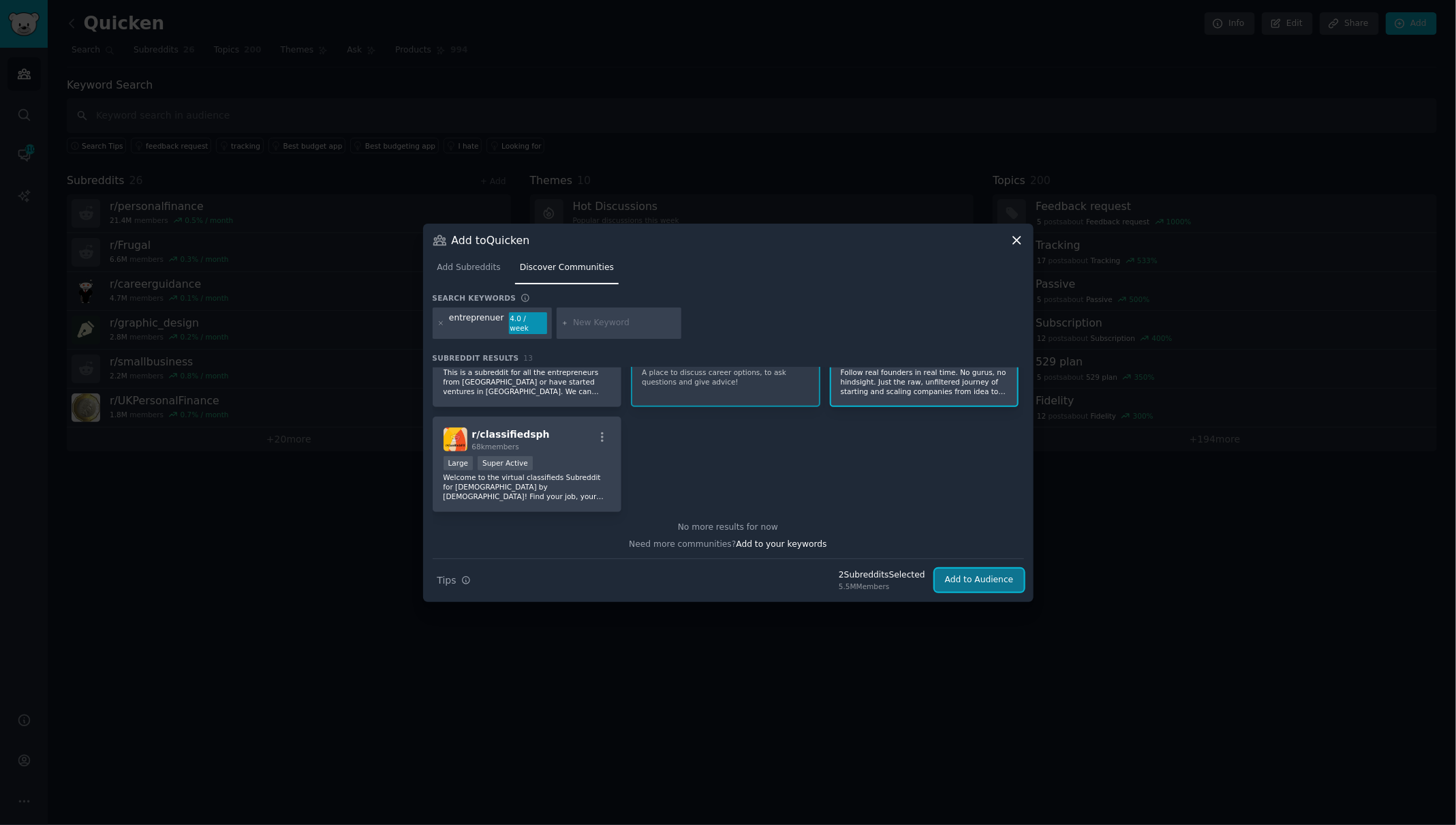
click at [985, 574] on button "Add to Audience" at bounding box center [979, 579] width 89 height 23
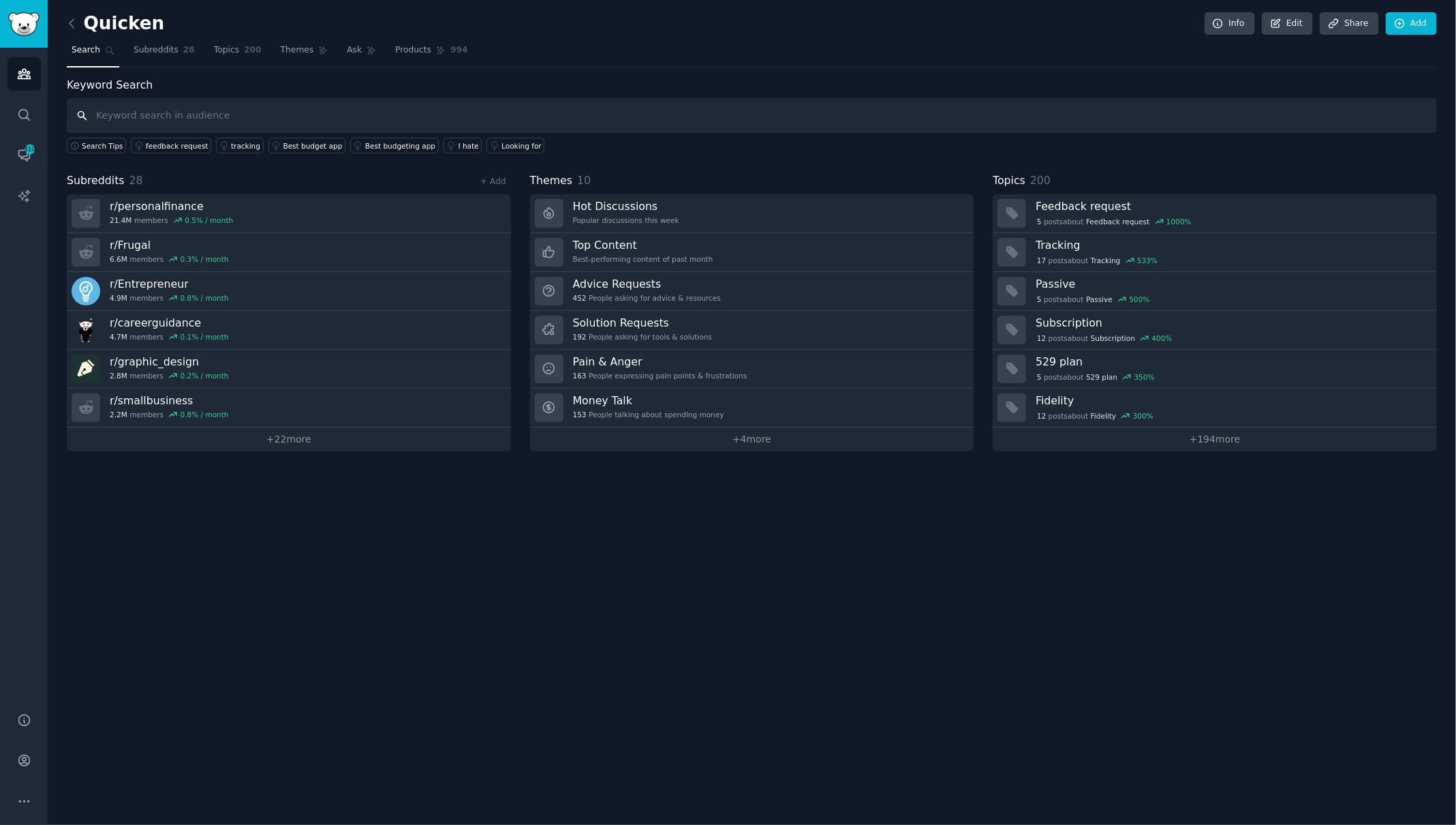
click at [157, 110] on input "text" at bounding box center [751, 115] width 1370 height 35
click at [1409, 30] on link "Add" at bounding box center [1411, 24] width 51 height 23
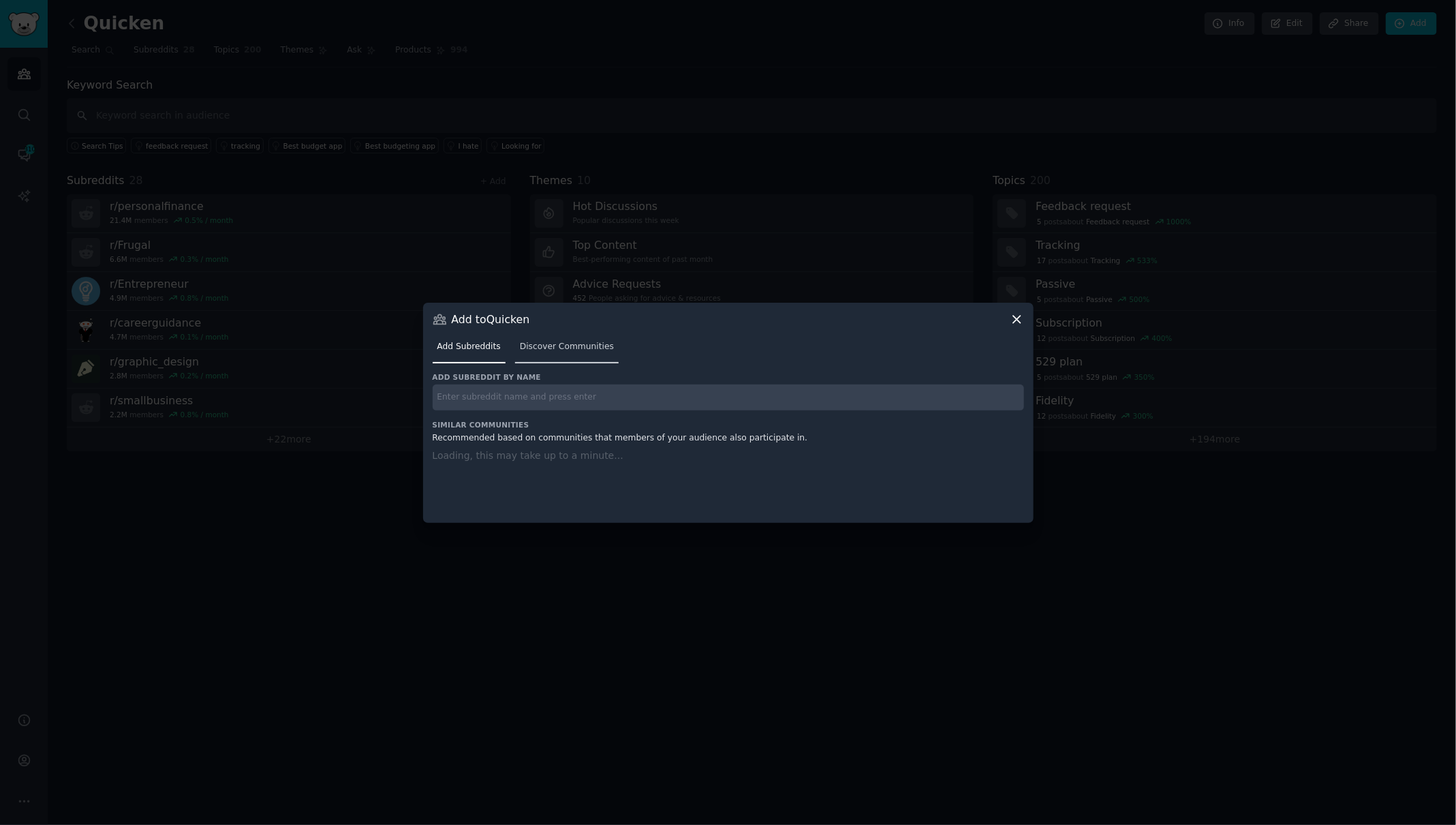
click at [579, 348] on span "Discover Communities" at bounding box center [566, 346] width 94 height 12
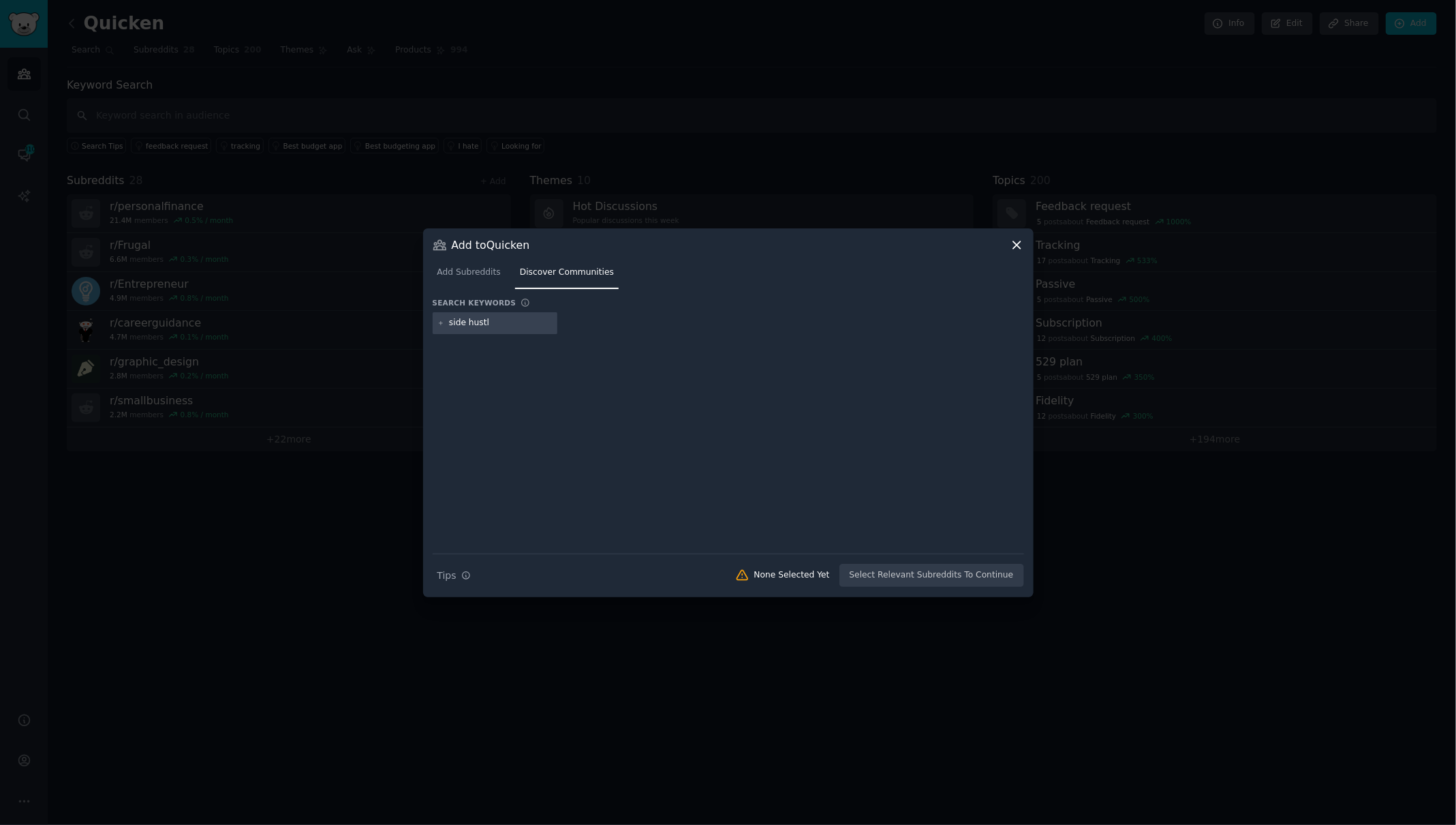
type input "side hustle"
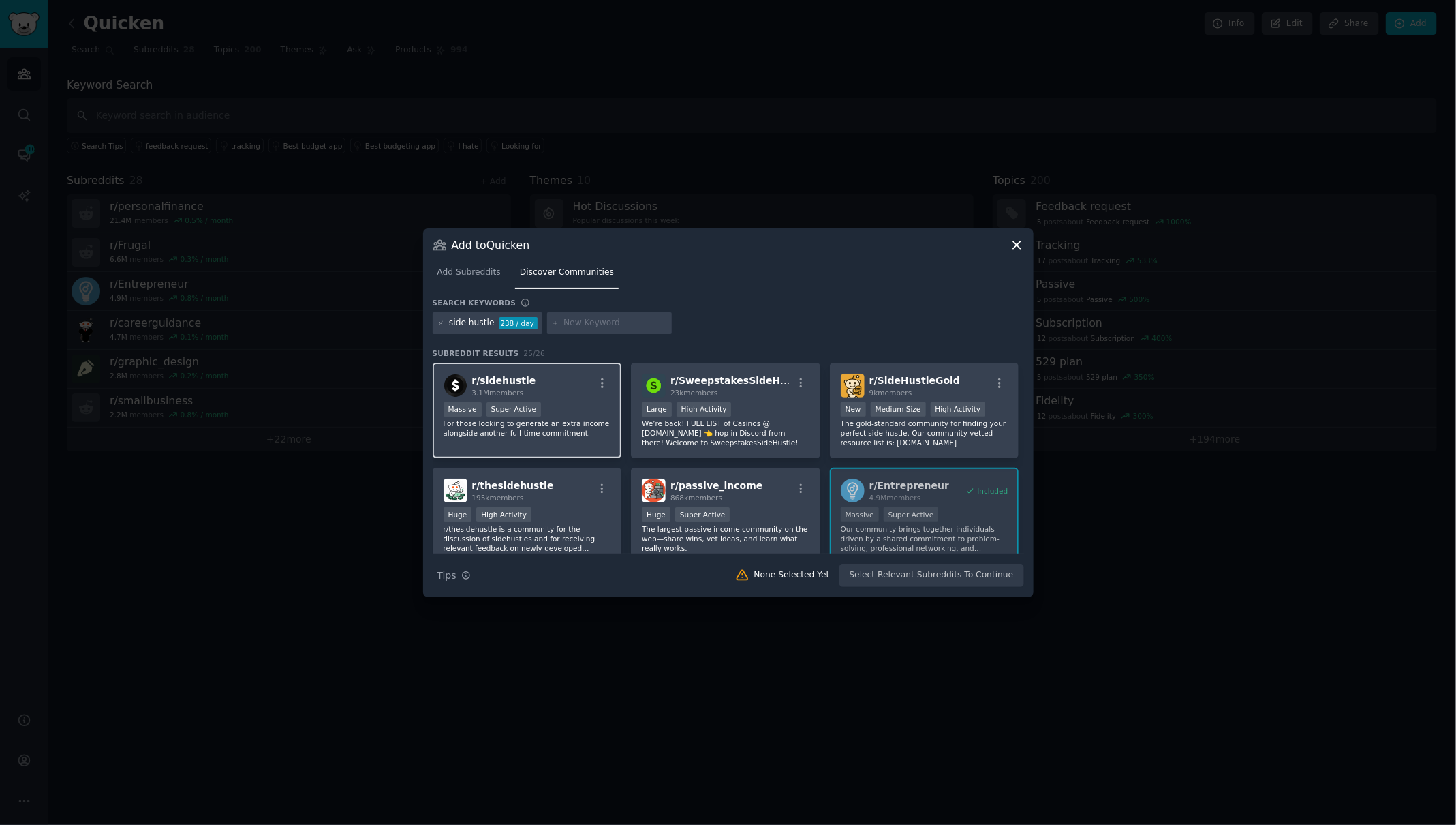
click at [582, 430] on p "For those looking to generate an extra income alongside another full-time commi…" at bounding box center [527, 428] width 168 height 19
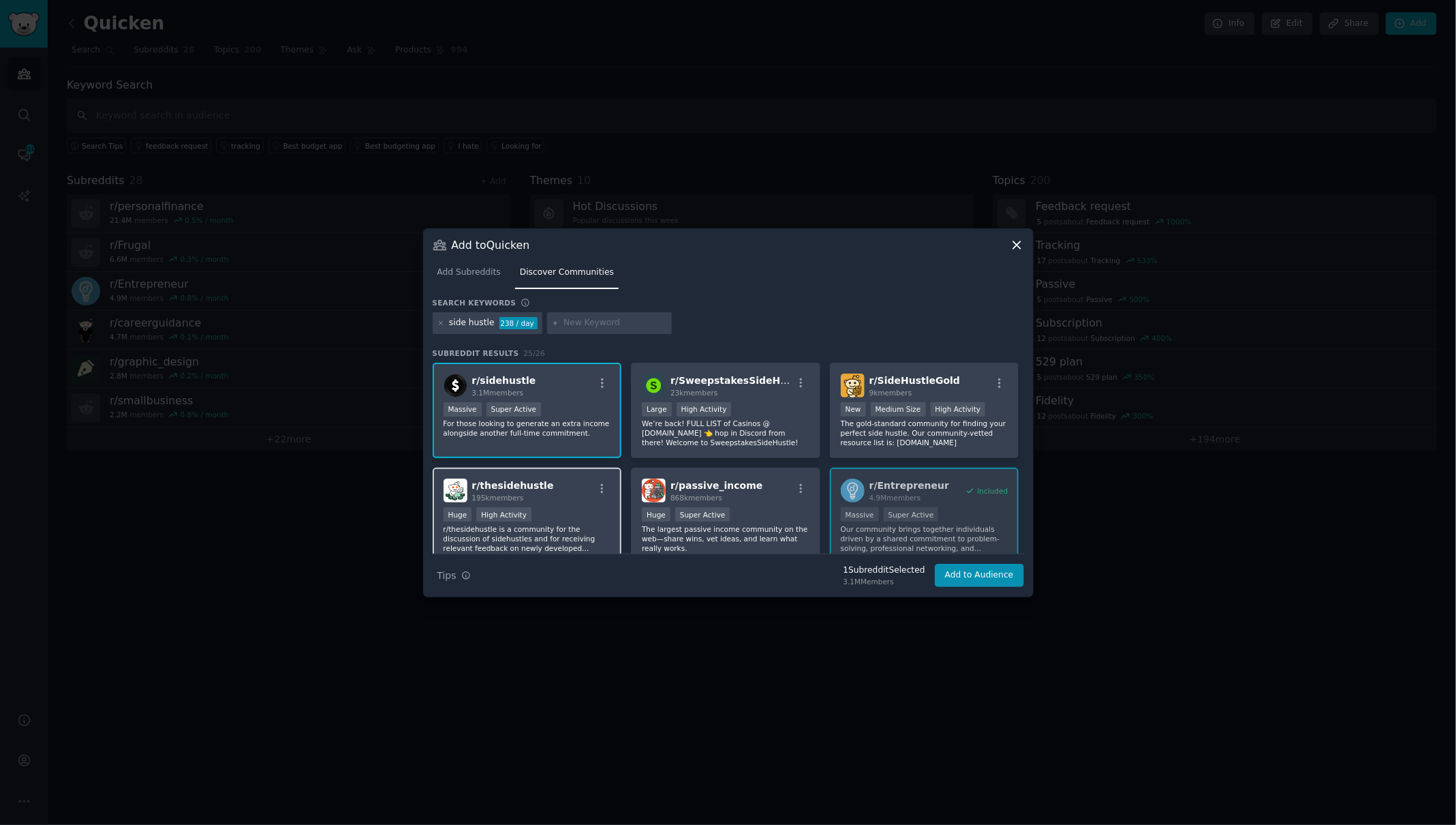
click at [569, 486] on div "r/ thesidehustle 195k members" at bounding box center [527, 490] width 168 height 24
click at [765, 495] on div "r/ passive_income 868k members" at bounding box center [725, 490] width 168 height 24
click at [626, 334] on div "side hustle 238 / day" at bounding box center [728, 325] width 592 height 27
click at [612, 326] on input "text" at bounding box center [614, 322] width 103 height 12
type input "startups"
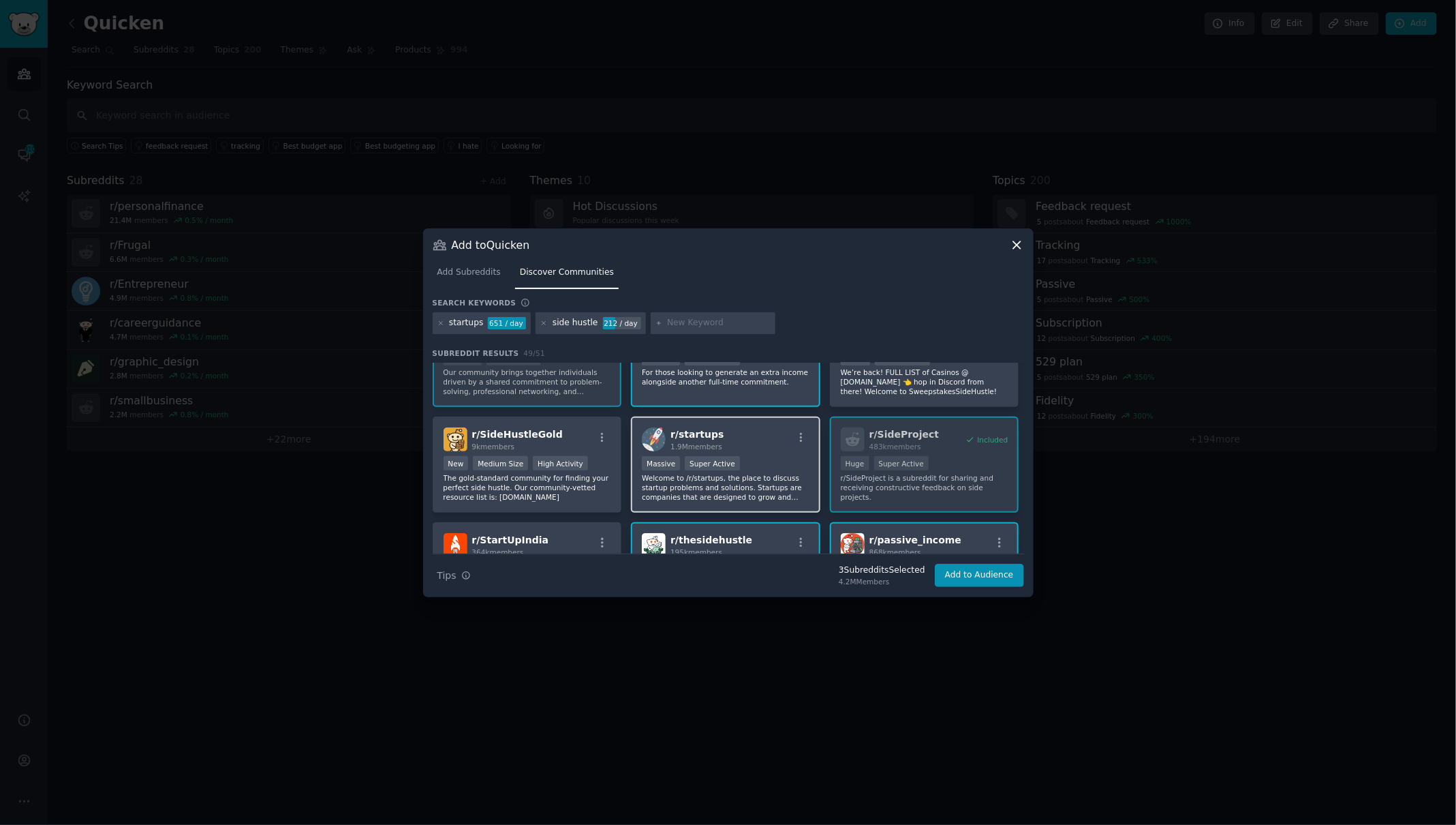
click at [776, 441] on div "r/ startups 1.9M members" at bounding box center [725, 439] width 168 height 24
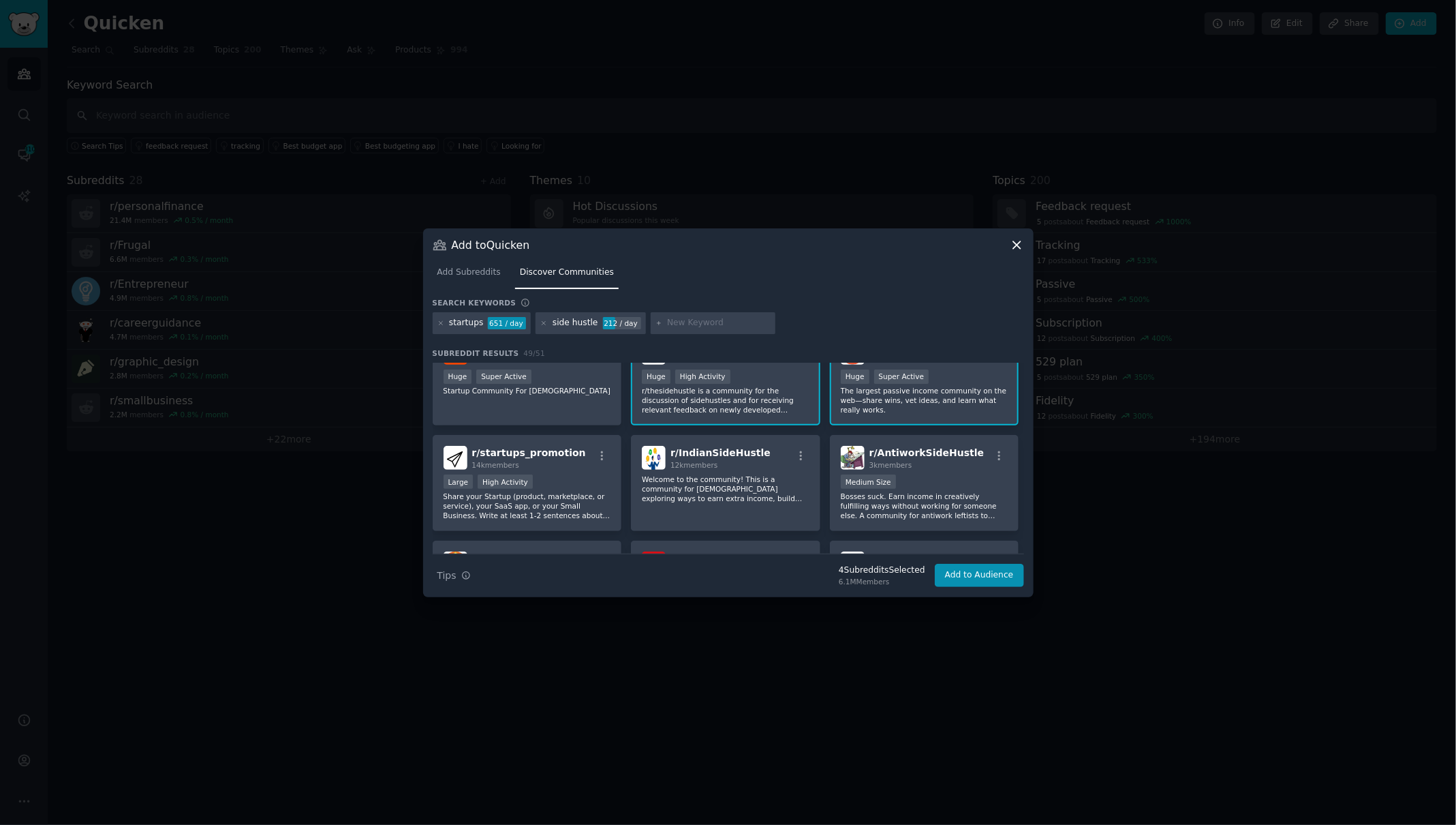
scroll to position [244, 0]
click at [689, 323] on input "text" at bounding box center [719, 322] width 103 height 12
type input "self employed"
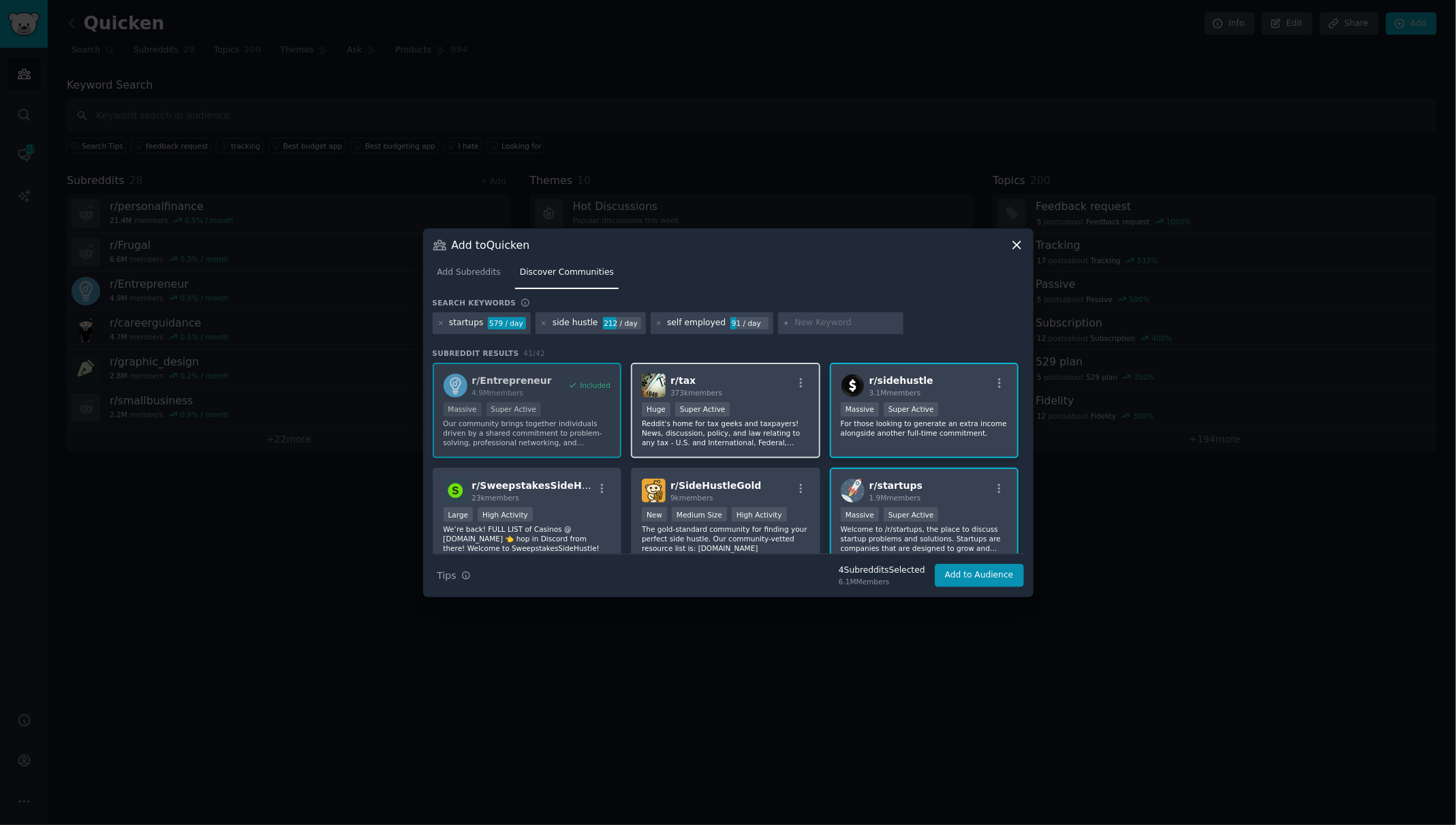
click at [766, 408] on div "Huge Super Active" at bounding box center [725, 411] width 168 height 17
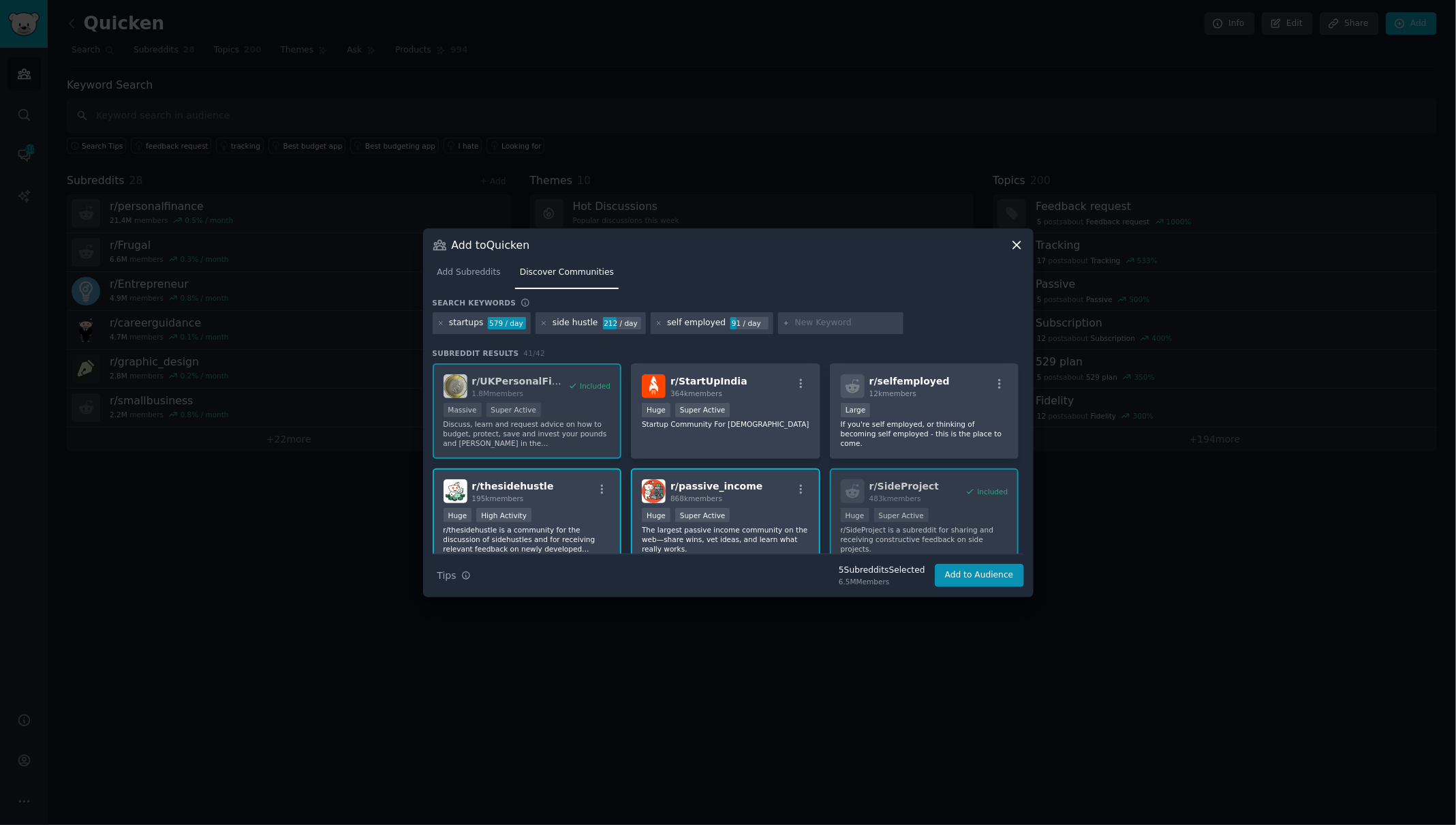
scroll to position [211, 0]
click at [951, 411] on div "Large" at bounding box center [924, 410] width 168 height 17
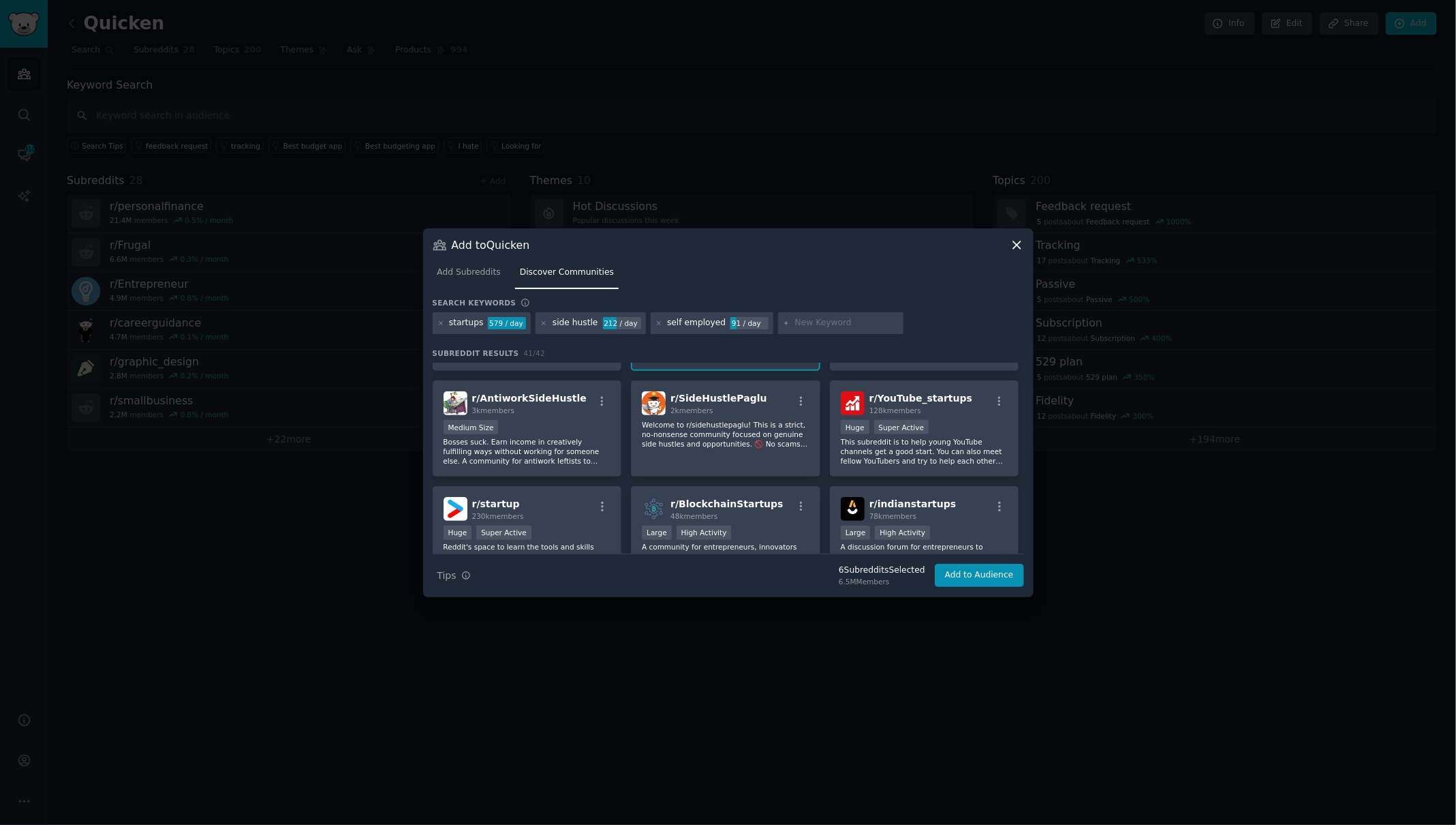
scroll to position [535, 0]
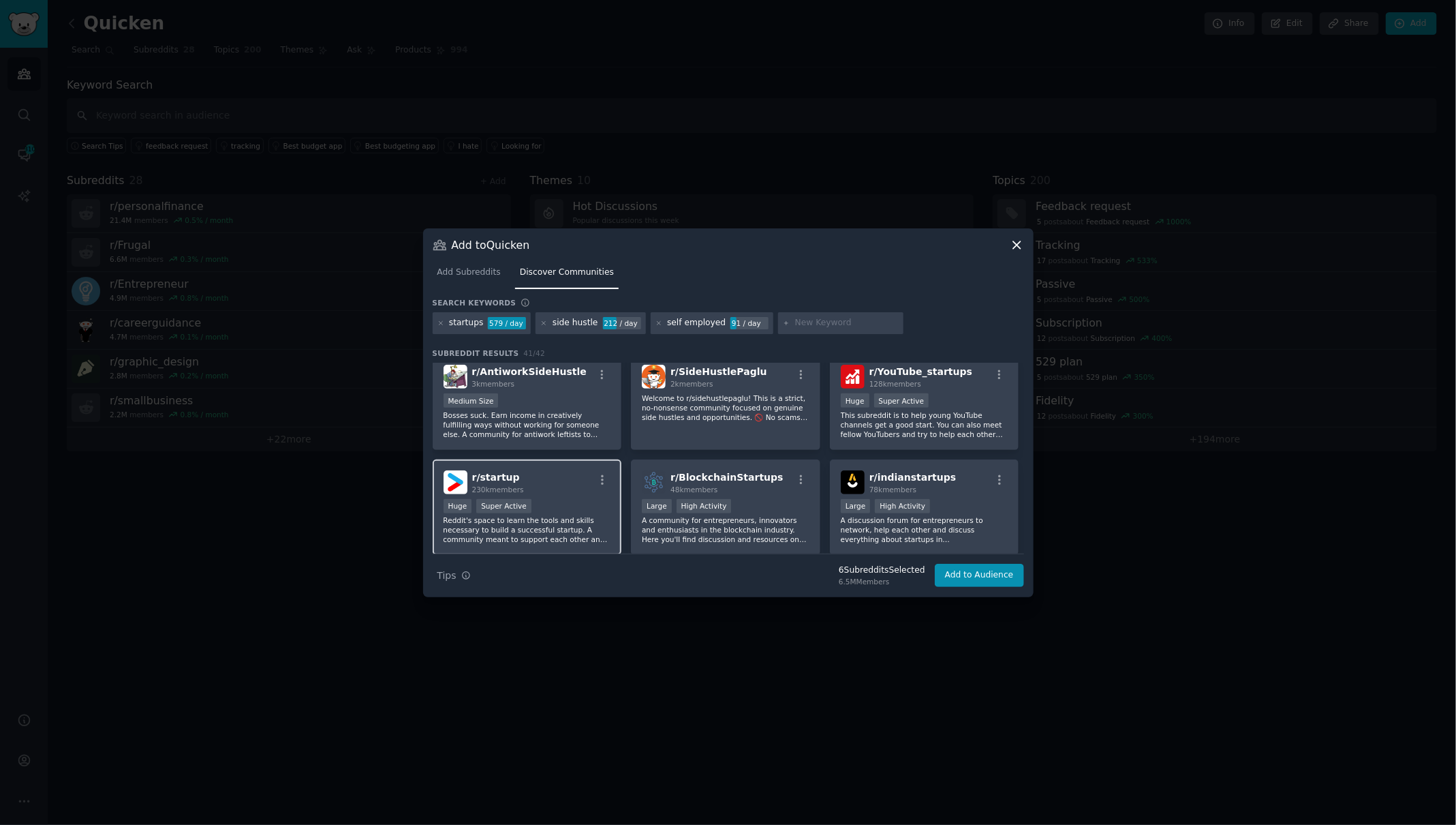
click at [582, 484] on div "r/ startup 230k members" at bounding box center [527, 482] width 168 height 24
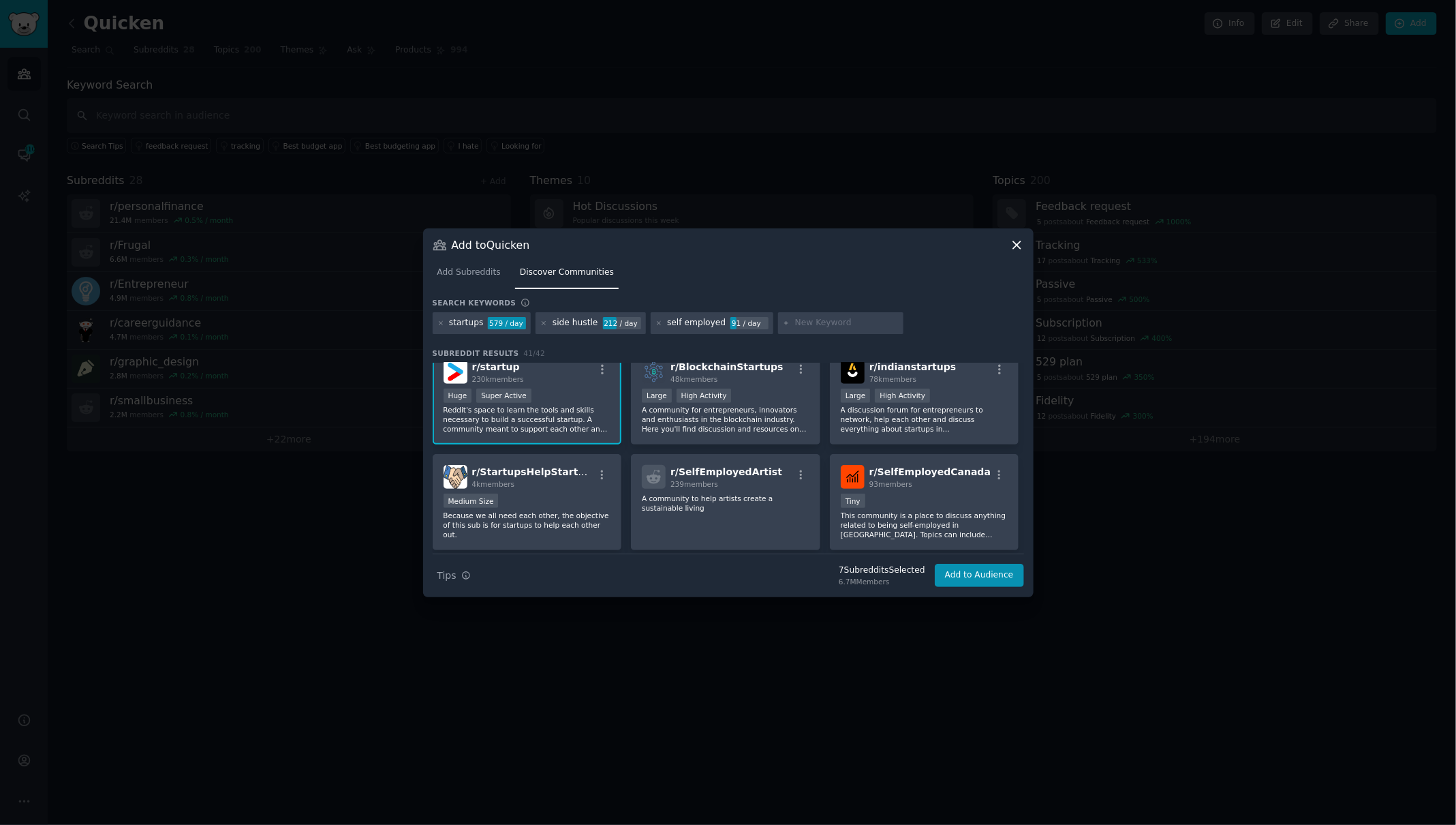
scroll to position [649, 0]
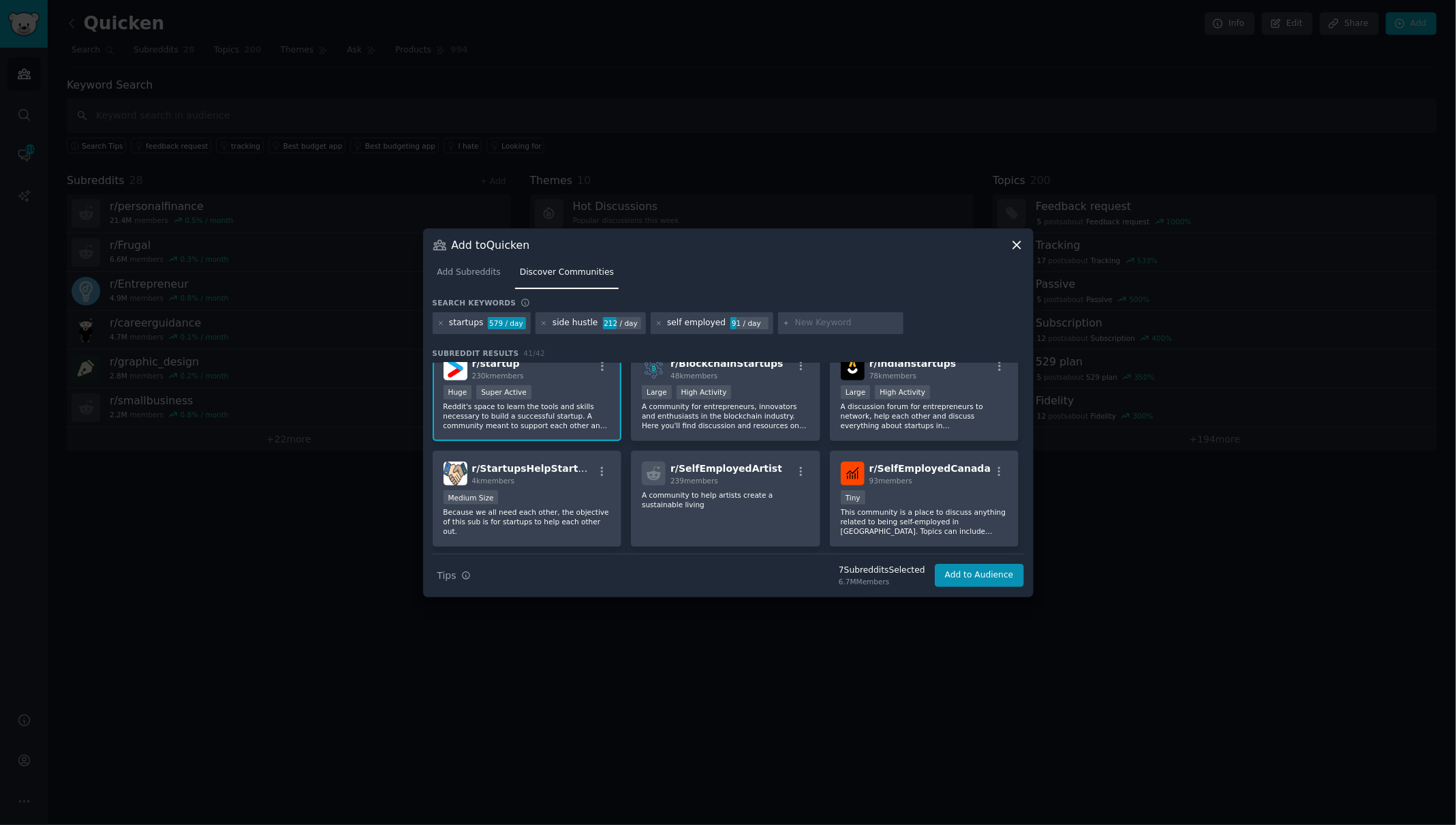
click at [839, 321] on input "text" at bounding box center [846, 322] width 103 height 12
type input "creators"
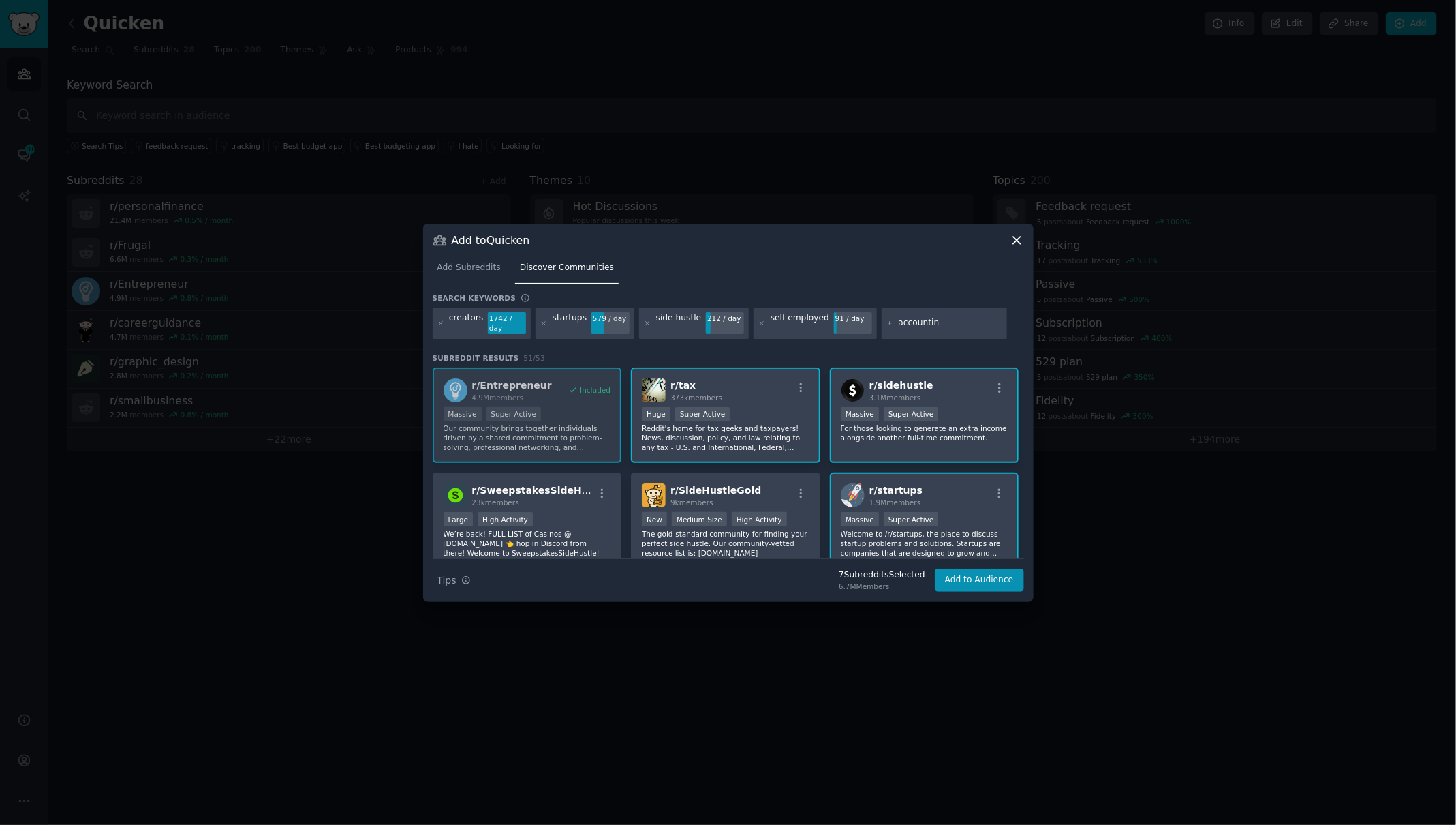
type input "accounting"
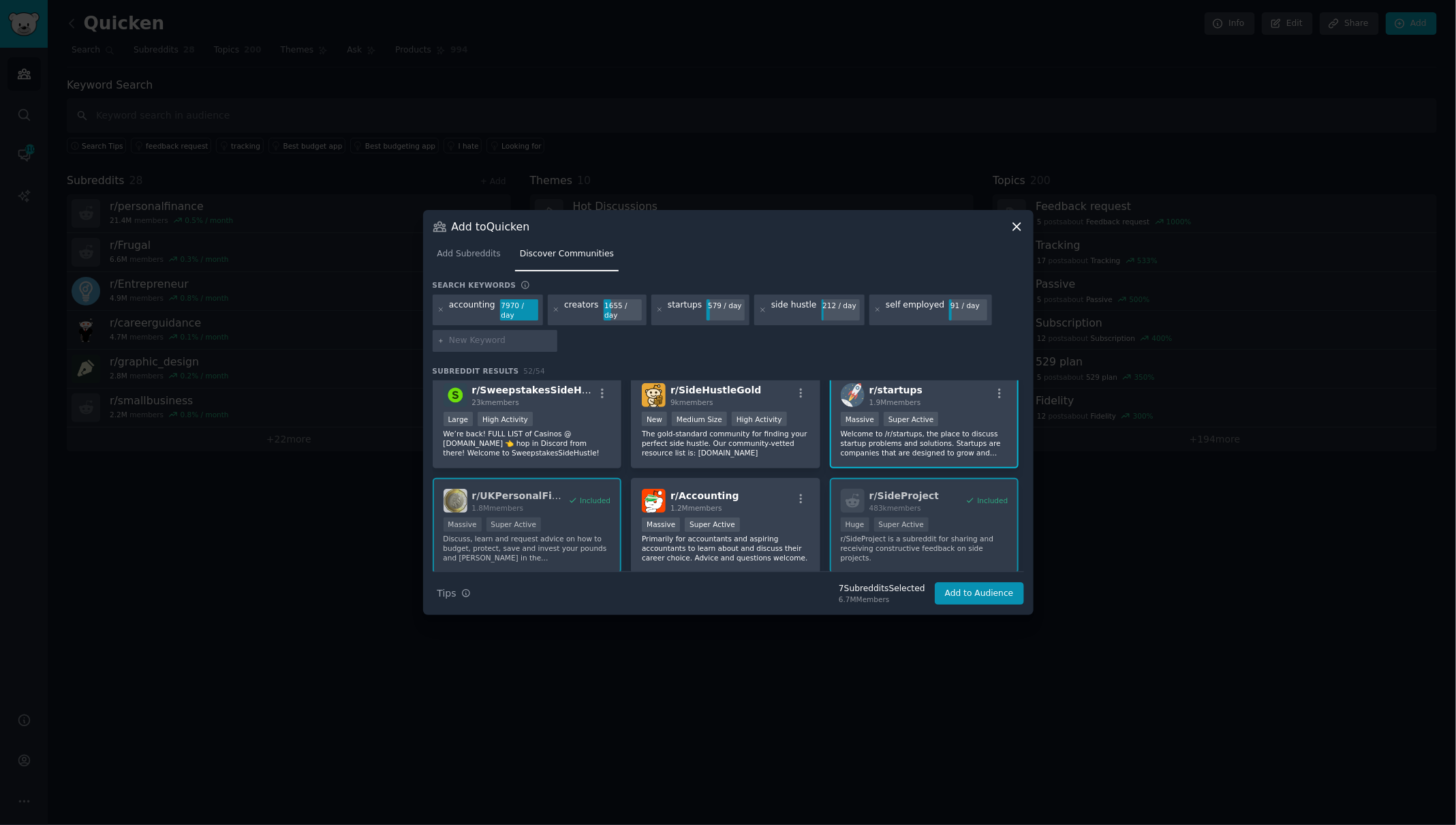
scroll to position [119, 0]
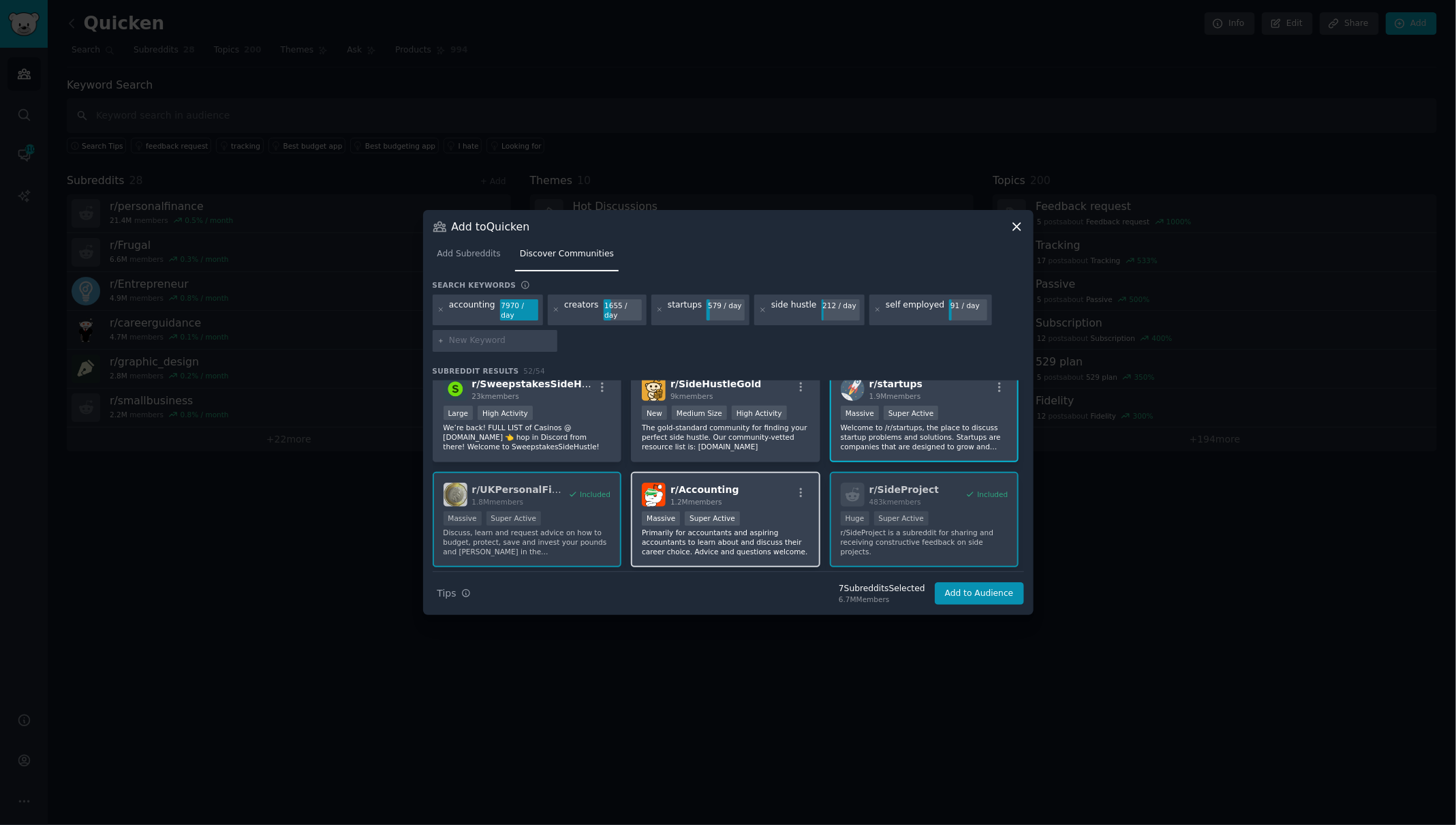
click at [752, 491] on div "r/ Accounting 1.2M members" at bounding box center [725, 494] width 168 height 24
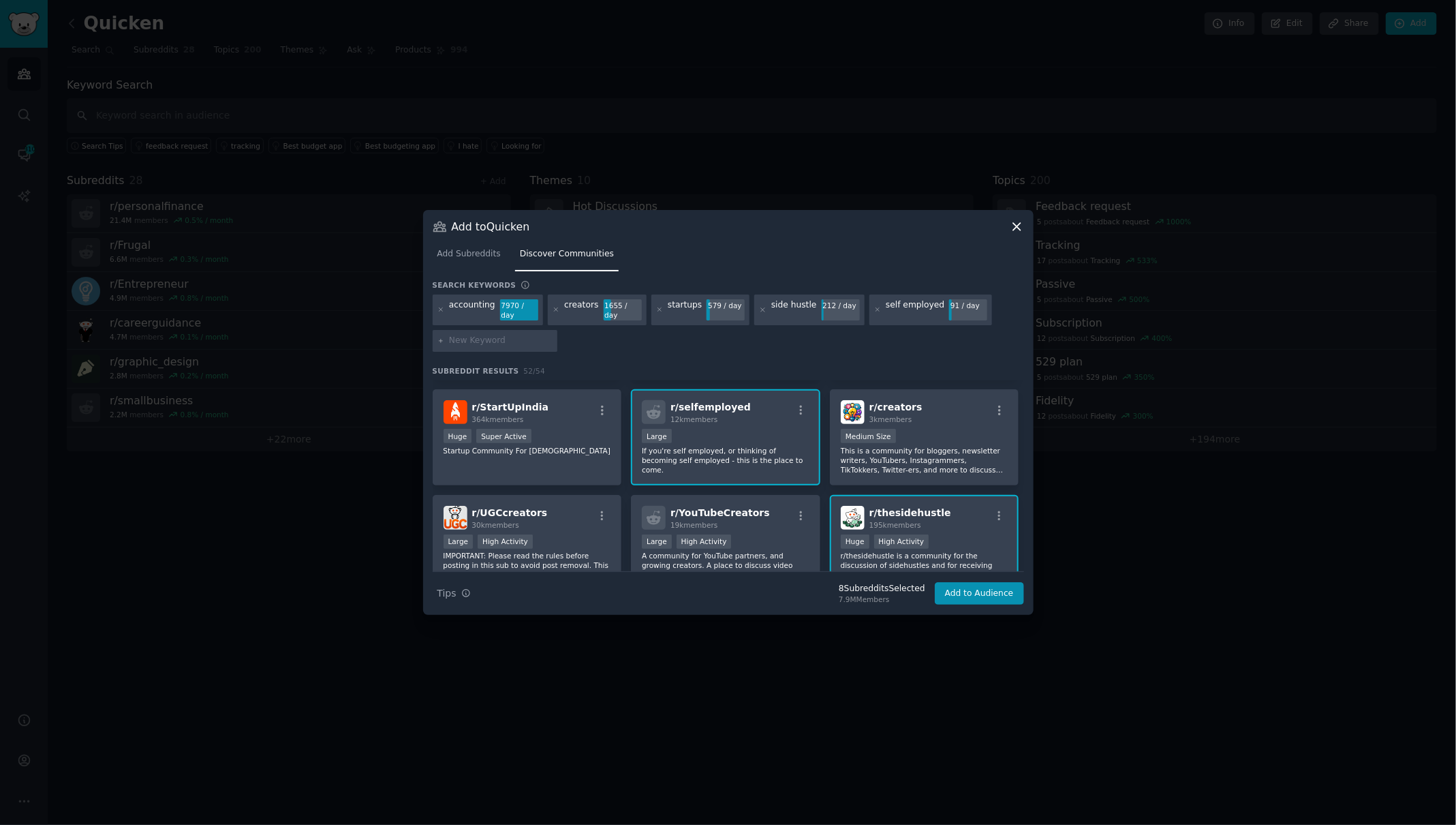
scroll to position [301, 0]
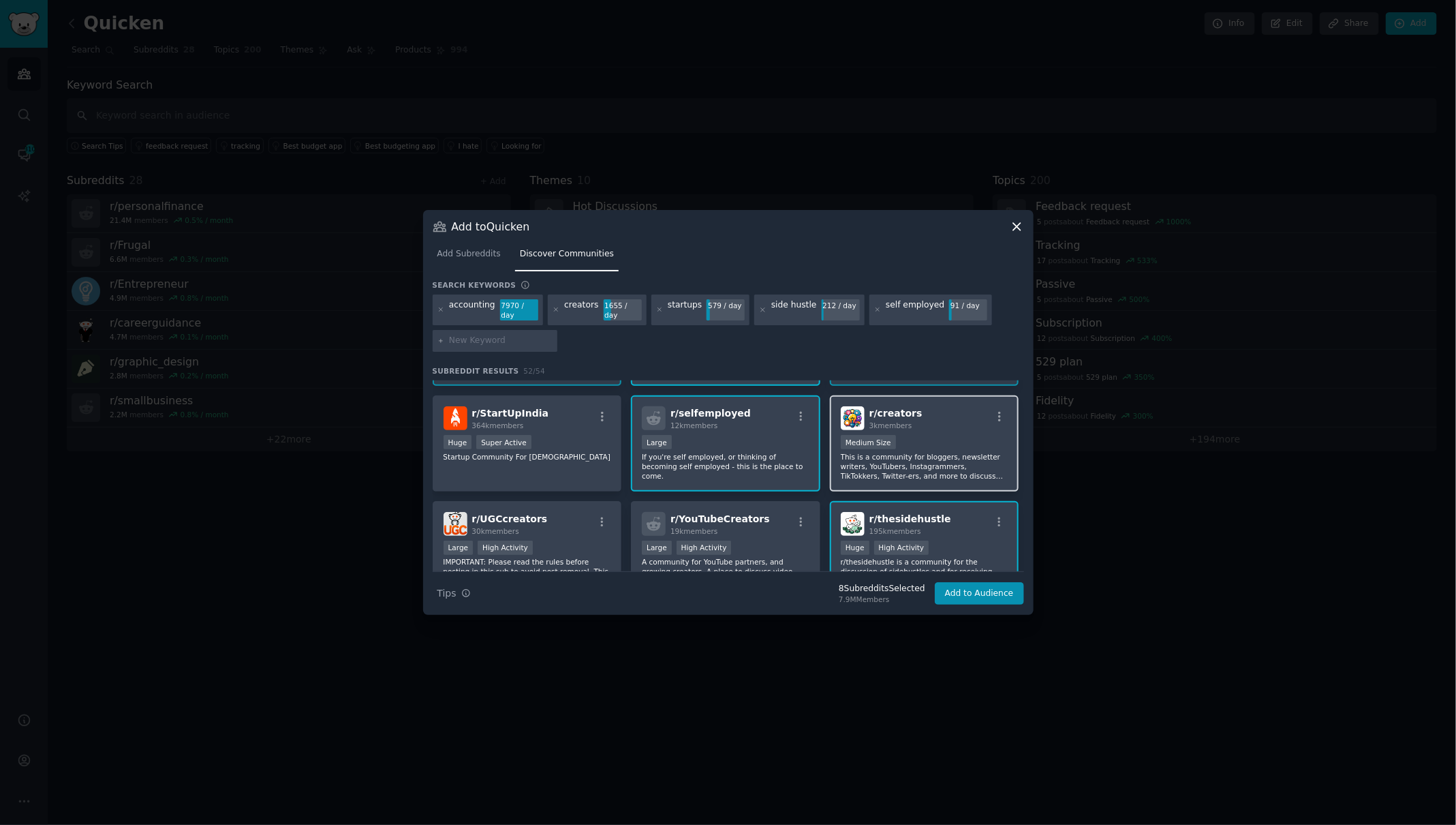
click at [922, 442] on div "1000 - 10,000 members Medium Size" at bounding box center [924, 444] width 168 height 17
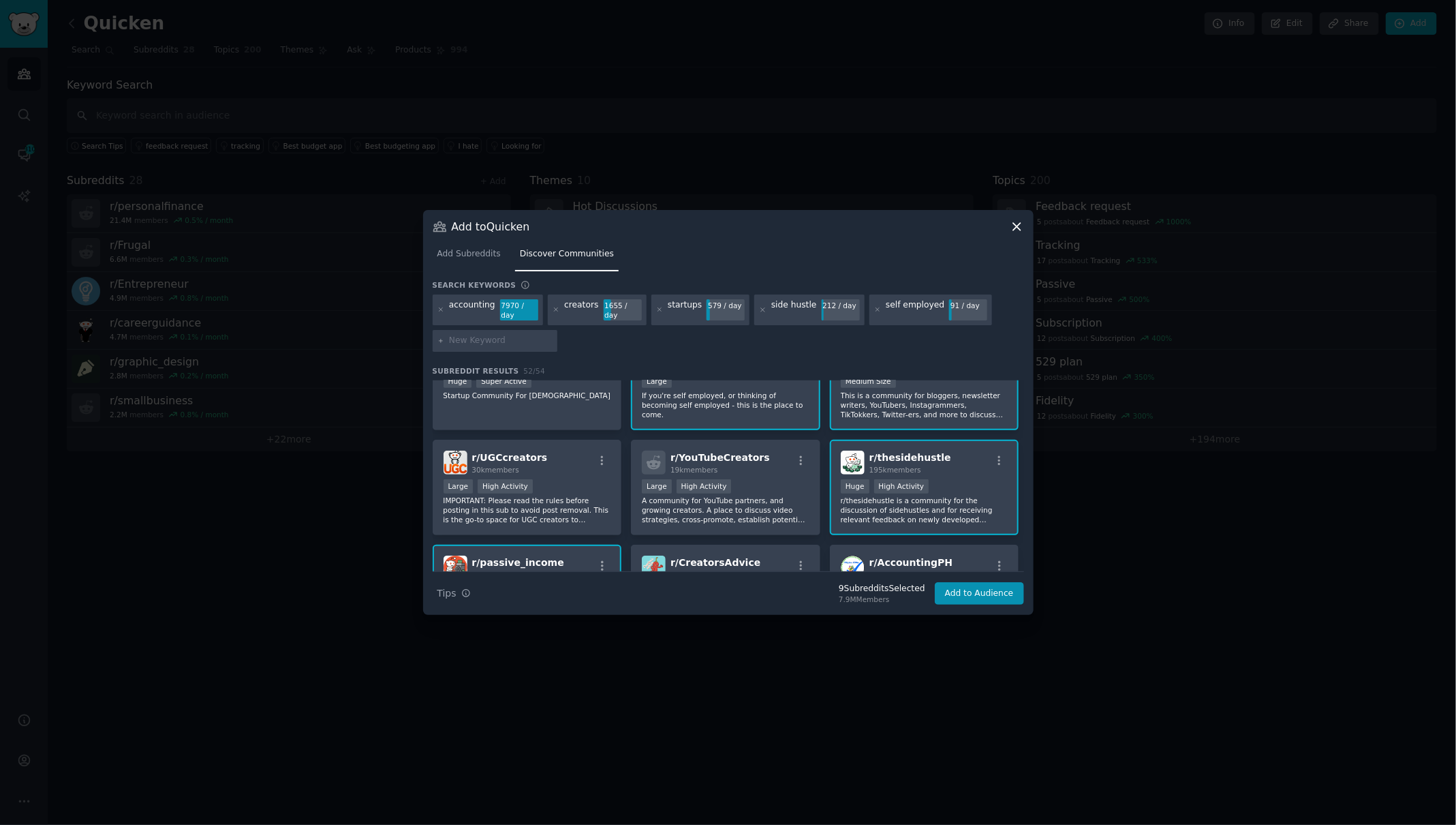
scroll to position [368, 0]
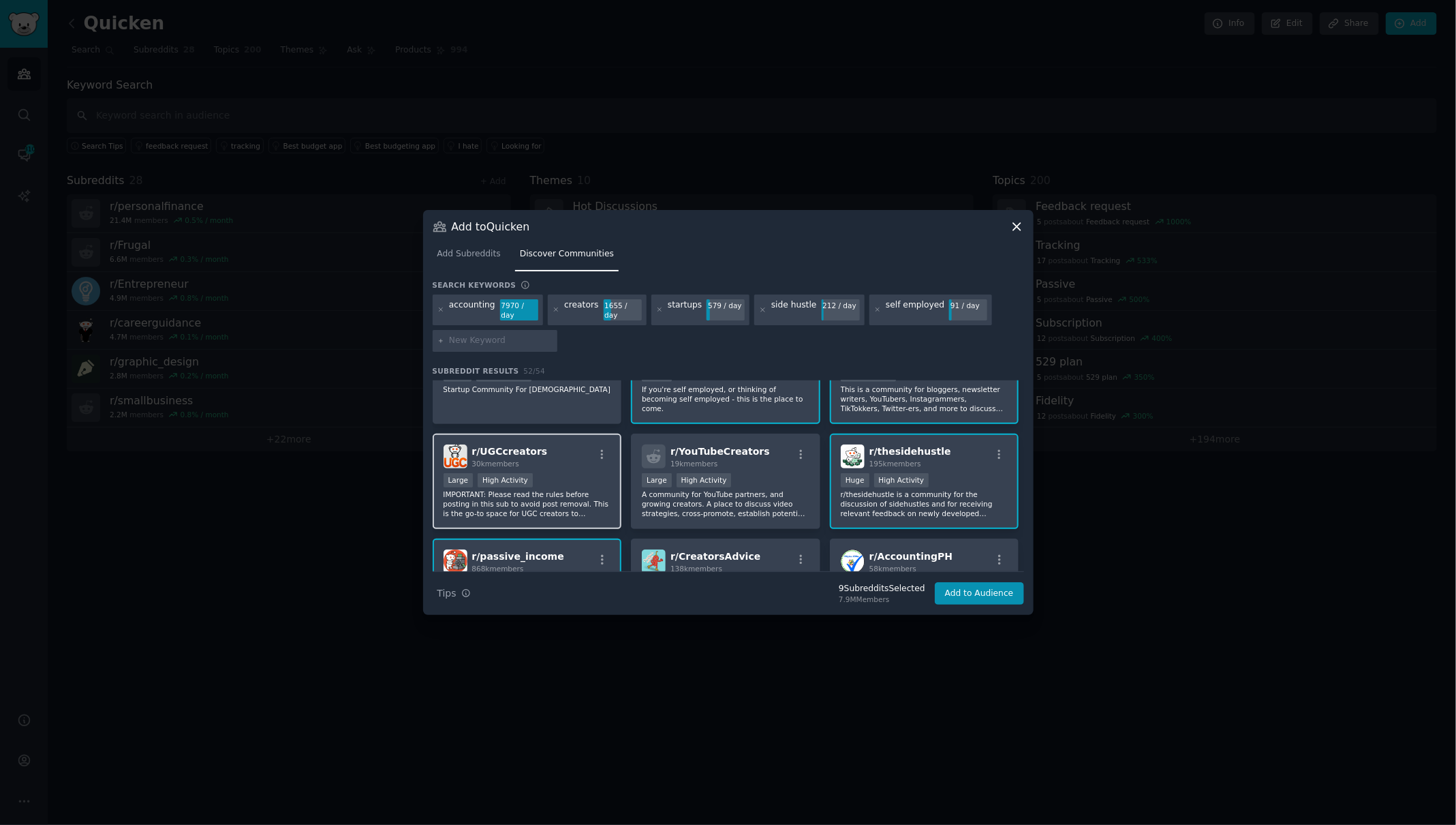
click at [578, 483] on div "Large High Activity" at bounding box center [527, 482] width 168 height 17
click at [764, 489] on p "A community for YouTube partners, and growing creators. A place to discuss vide…" at bounding box center [725, 504] width 168 height 28
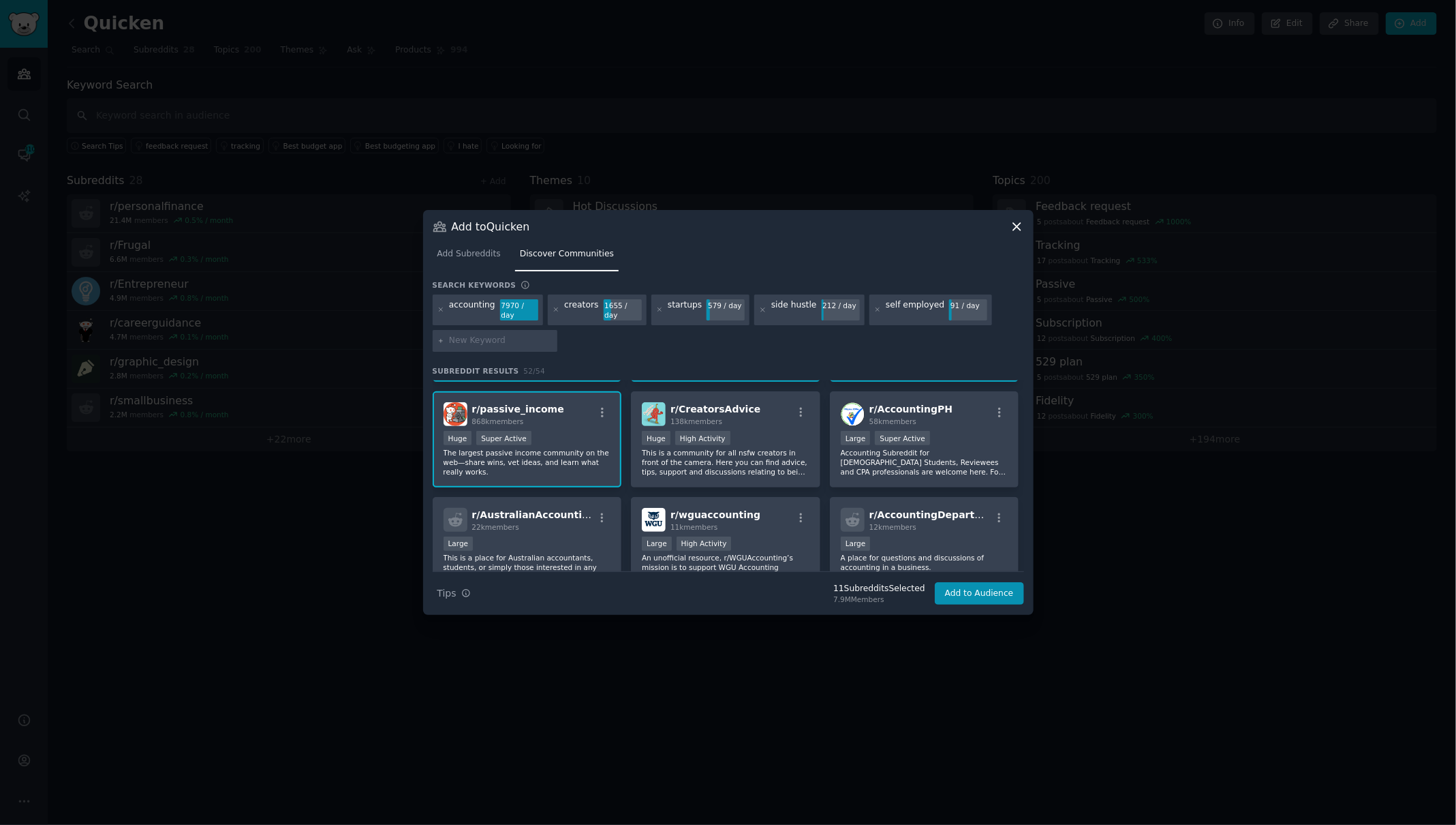
scroll to position [517, 0]
click at [780, 462] on p "This is a community for all nsfw creators in front of the camera. Here you can …" at bounding box center [725, 461] width 168 height 28
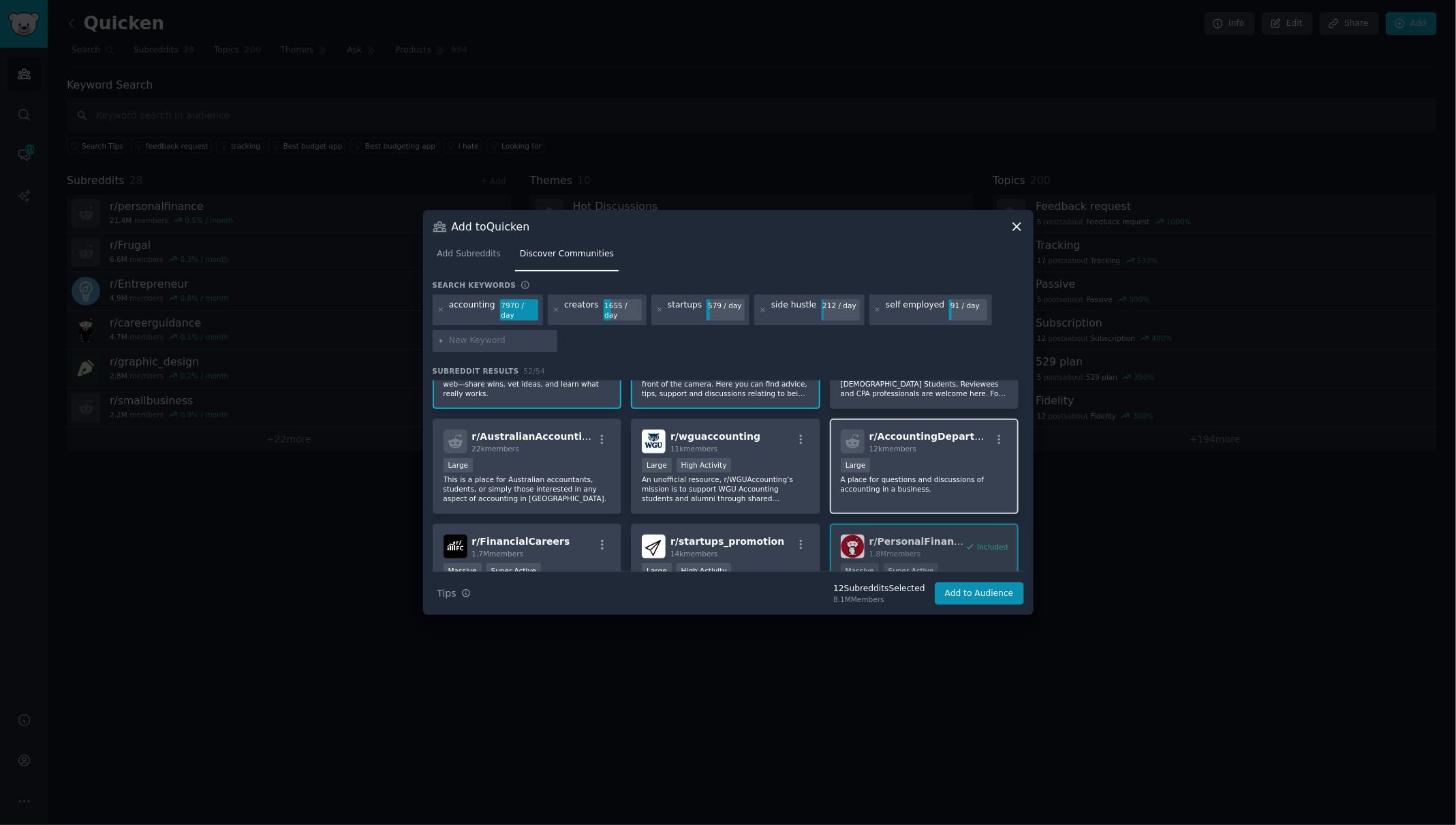
scroll to position [595, 0]
click at [960, 490] on p "A place for questions and discussions of accounting in a business." at bounding box center [924, 483] width 168 height 19
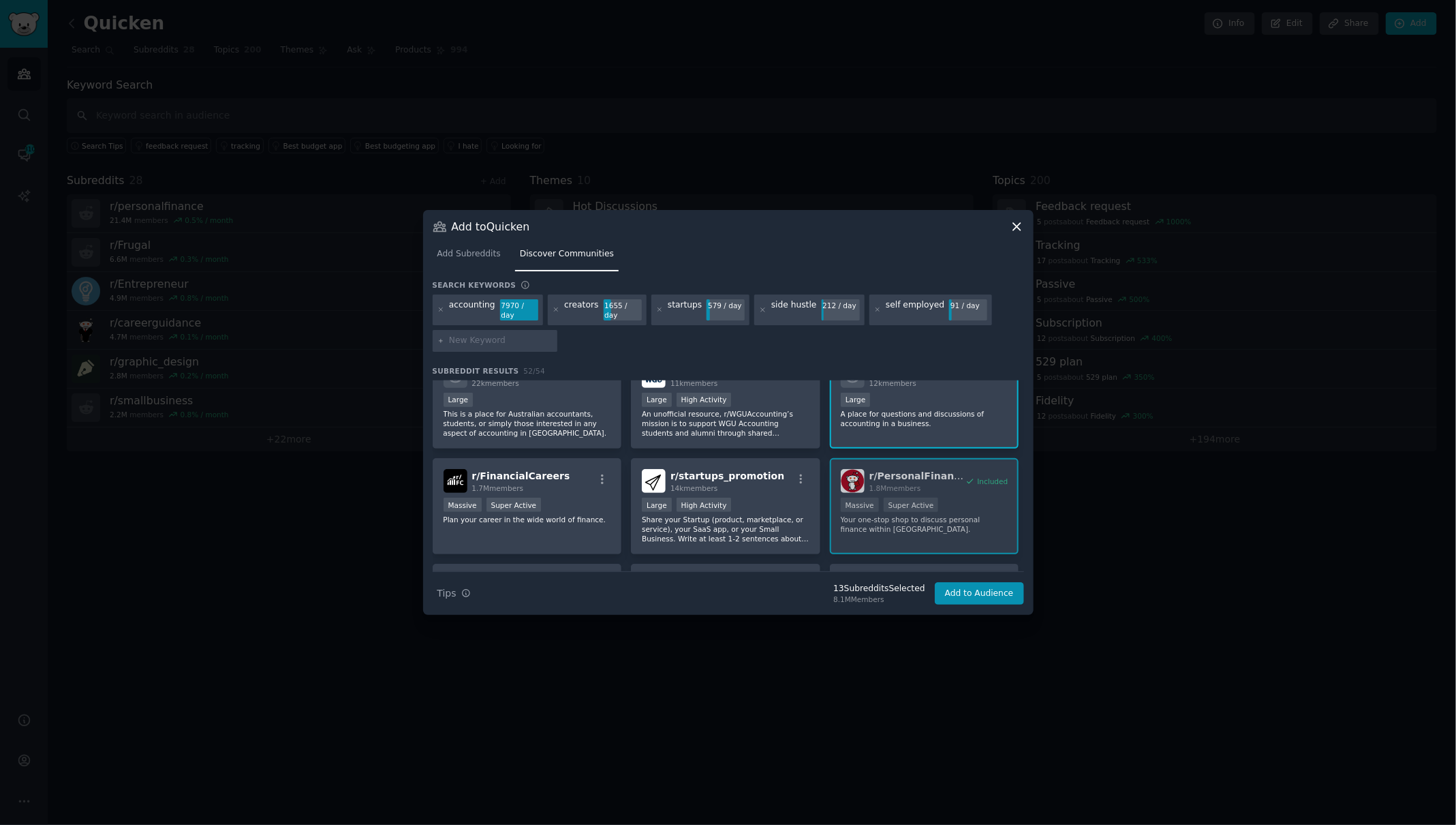
scroll to position [679, 0]
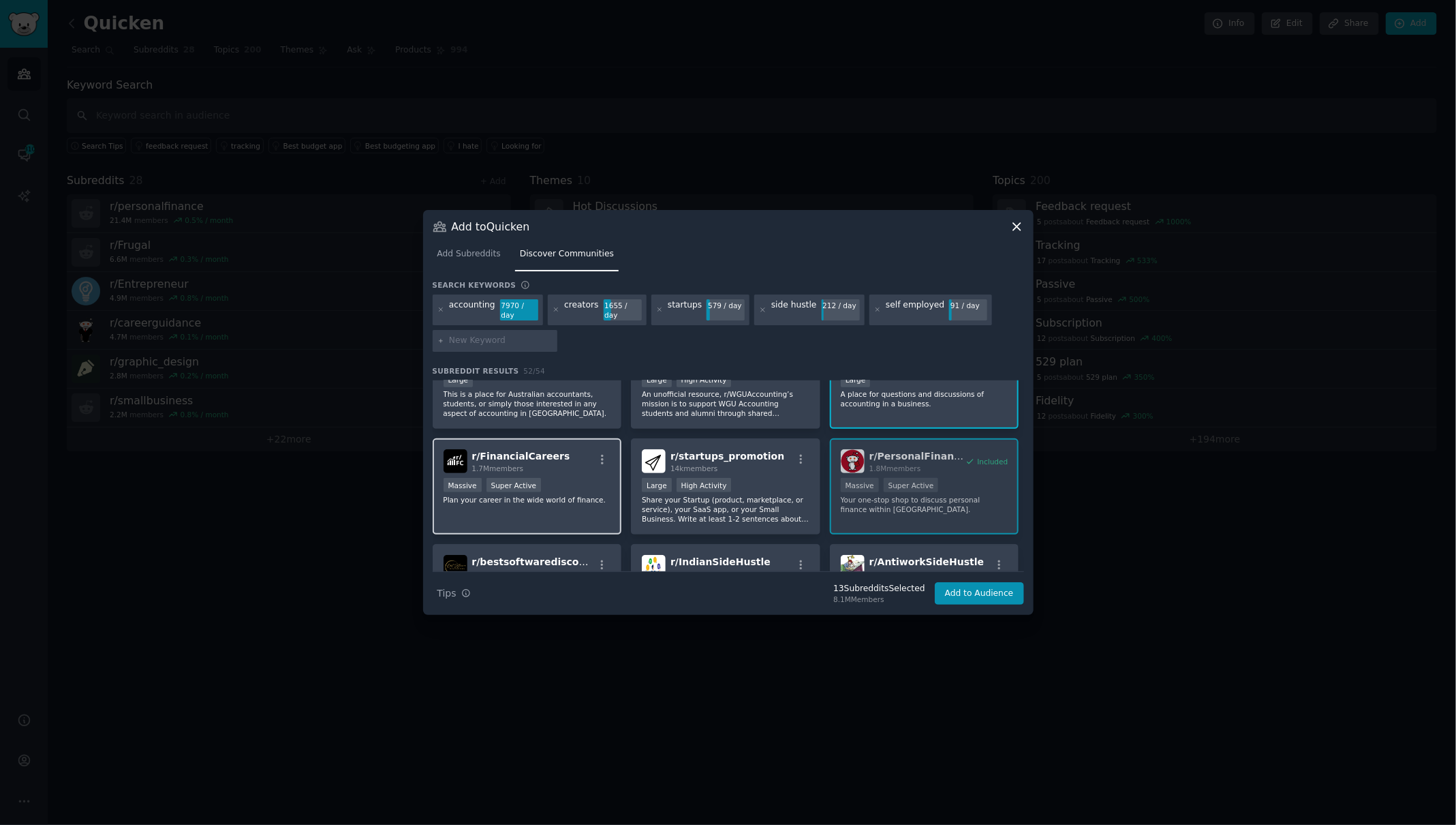
click at [578, 464] on div "r/ FinancialCareers 1.7M members" at bounding box center [527, 461] width 168 height 24
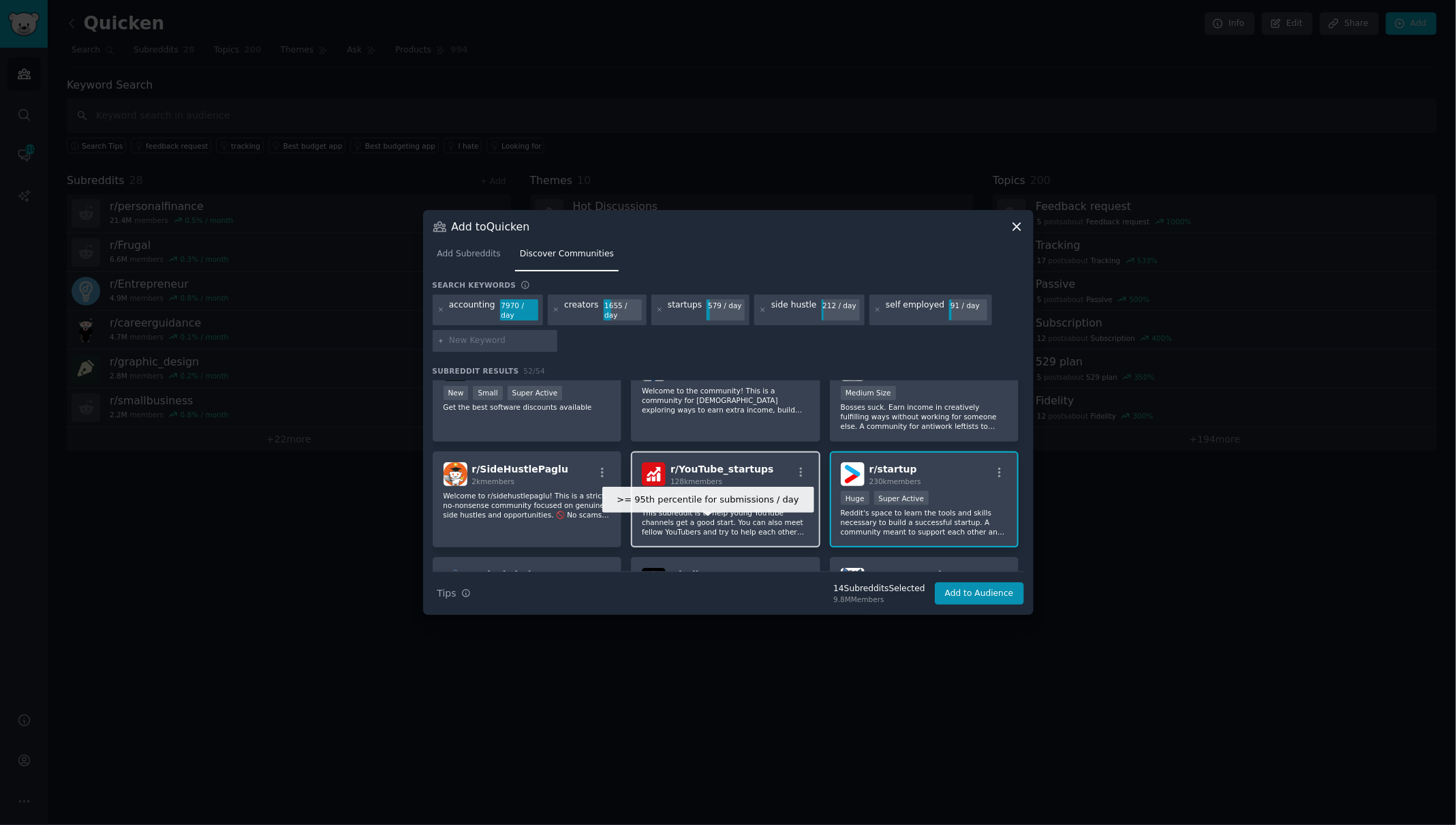
scroll to position [879, 0]
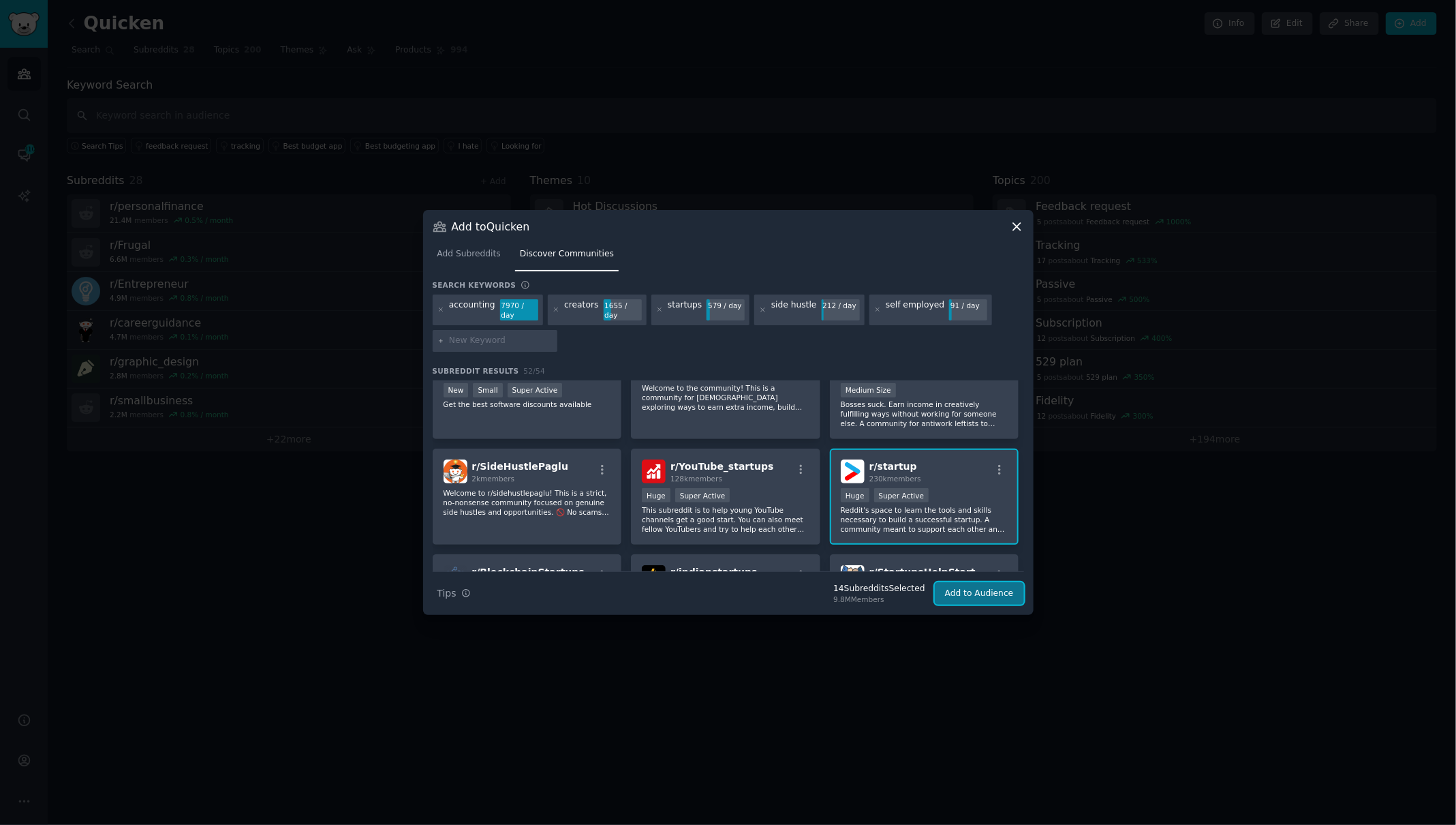
click at [974, 593] on button "Add to Audience" at bounding box center [979, 594] width 89 height 23
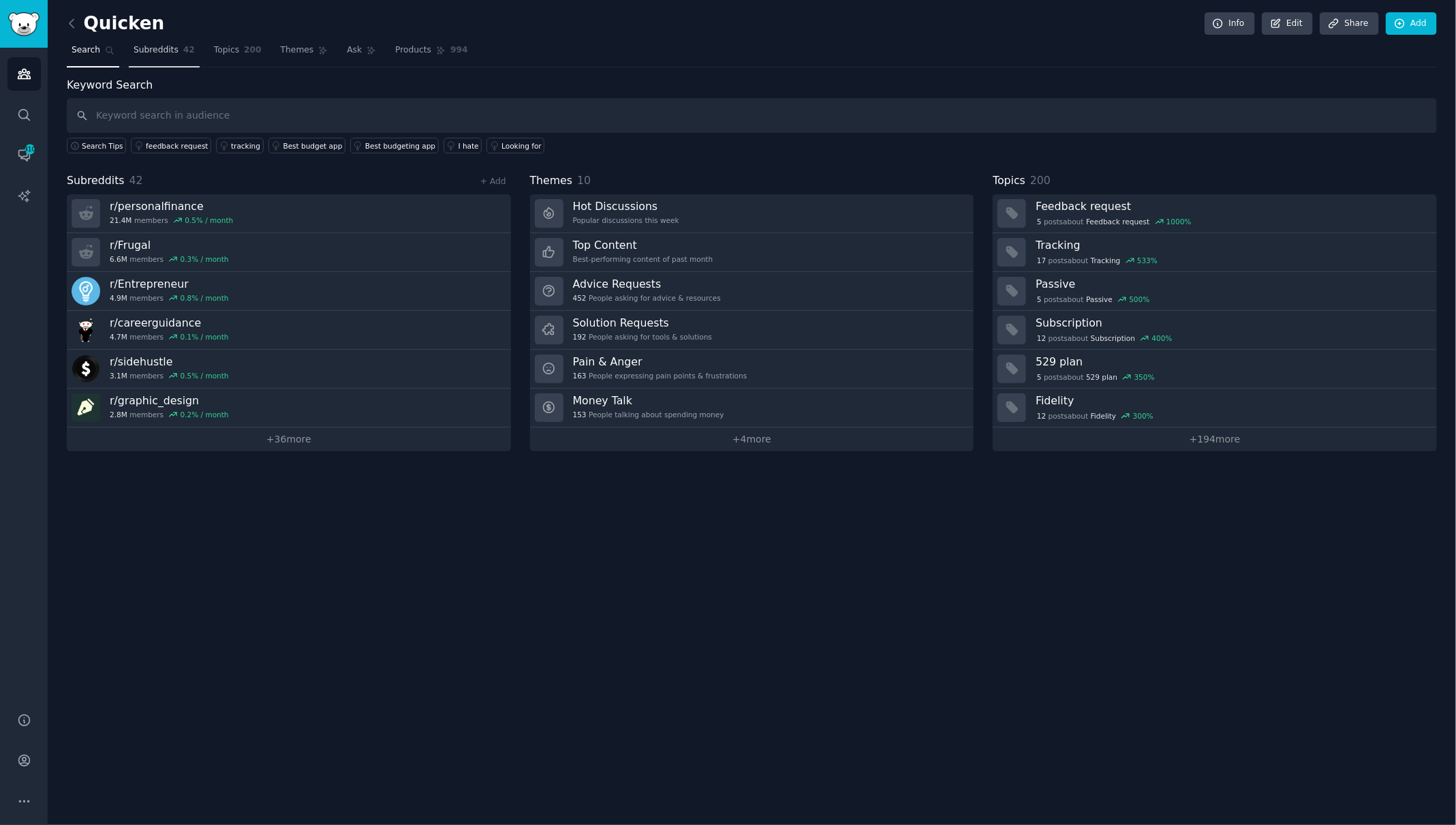
click at [147, 52] on span "Subreddits" at bounding box center [155, 50] width 45 height 12
